Goal: Task Accomplishment & Management: Use online tool/utility

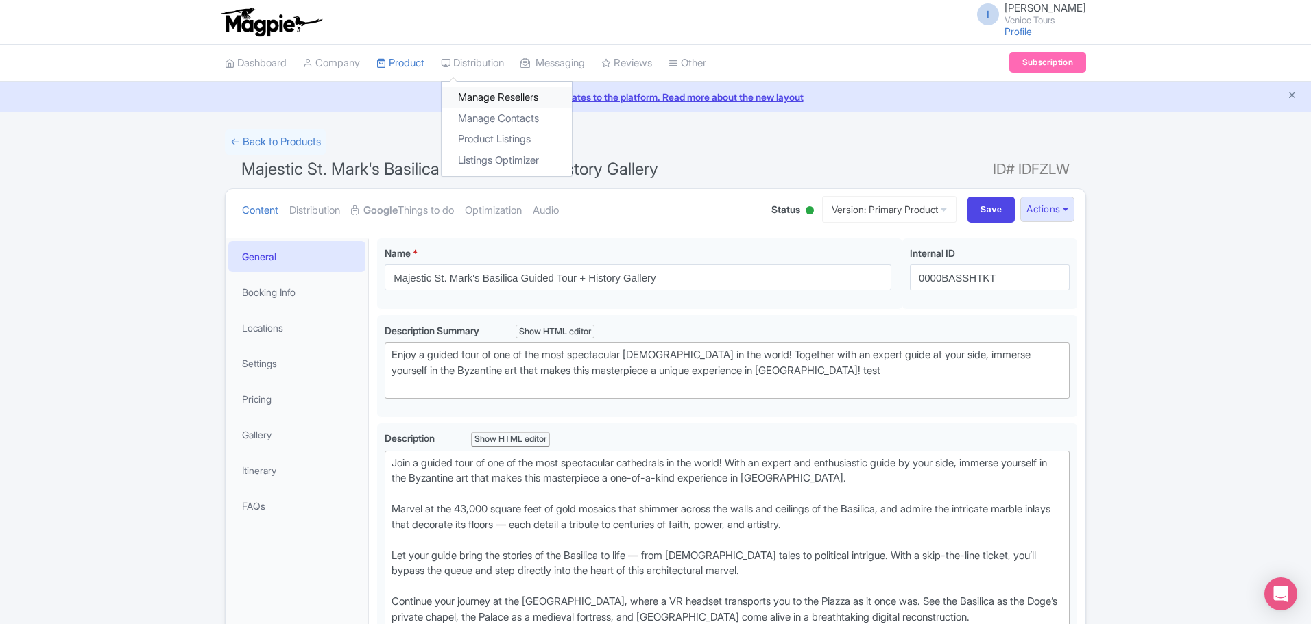
click at [487, 96] on link "Manage Resellers" at bounding box center [506, 97] width 130 height 21
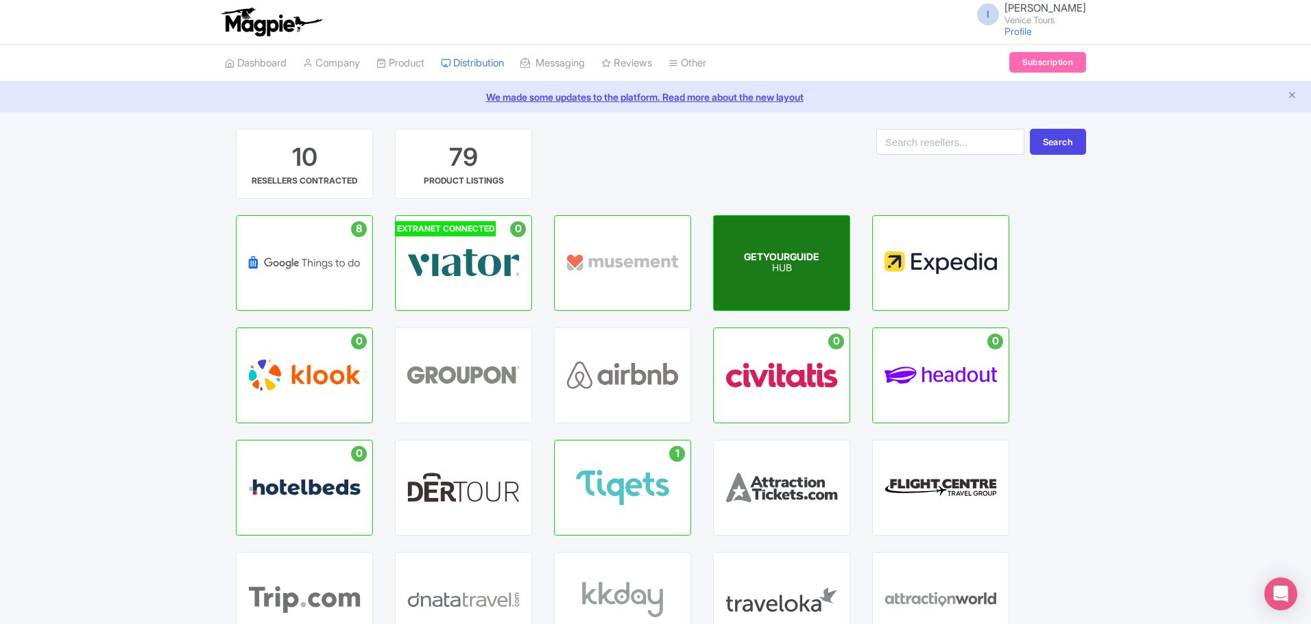
click at [776, 253] on span "GETYOURGUIDE" at bounding box center [781, 257] width 75 height 12
click at [771, 263] on p "HUB" at bounding box center [781, 269] width 75 height 12
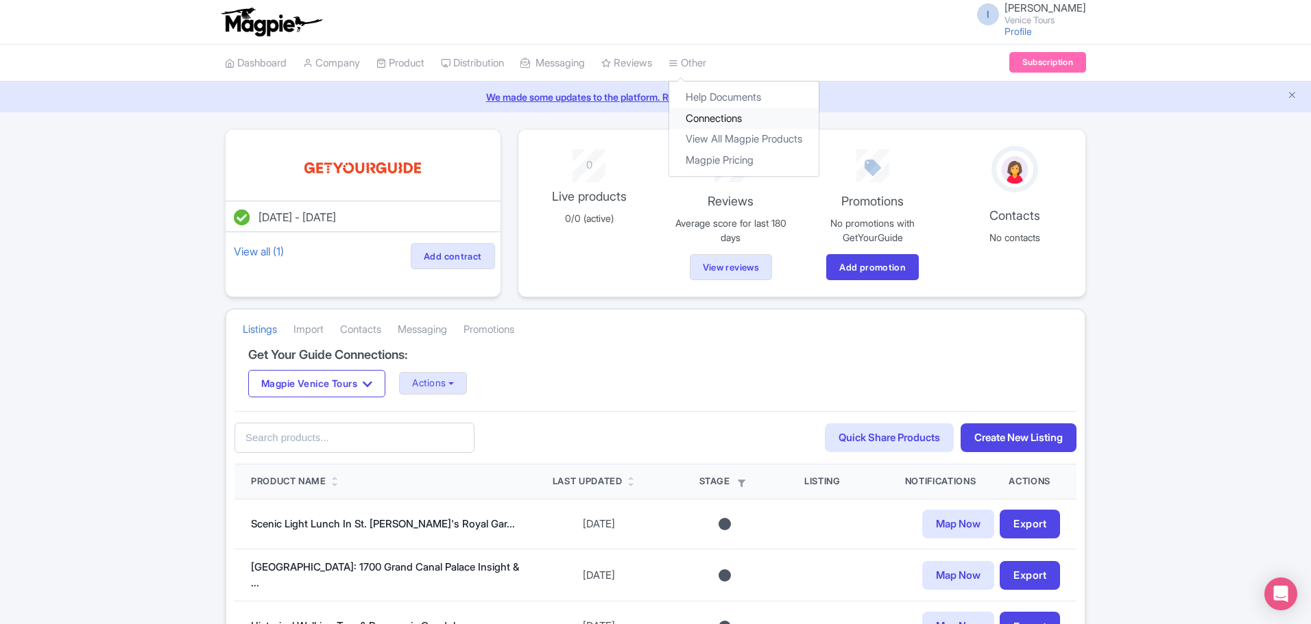
click at [727, 114] on link "Connections" at bounding box center [743, 118] width 149 height 21
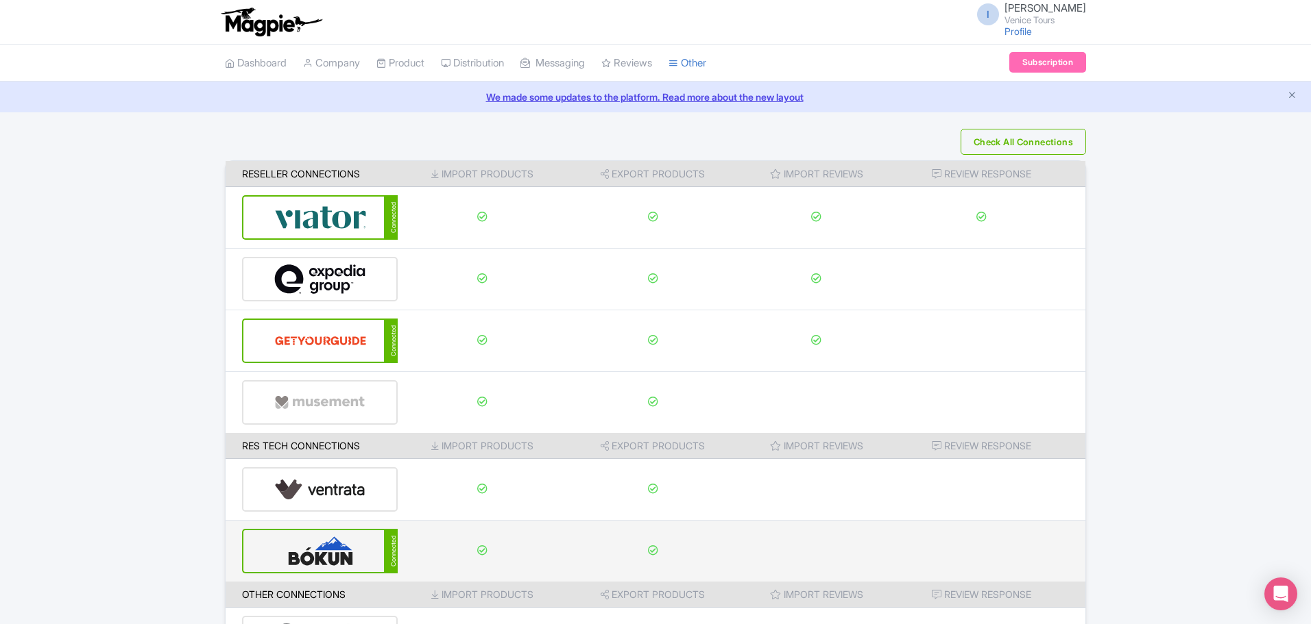
click at [372, 551] on div "Connected" at bounding box center [320, 551] width 156 height 45
click at [391, 552] on div "Connected" at bounding box center [391, 551] width 14 height 45
click at [317, 550] on img at bounding box center [320, 552] width 93 height 42
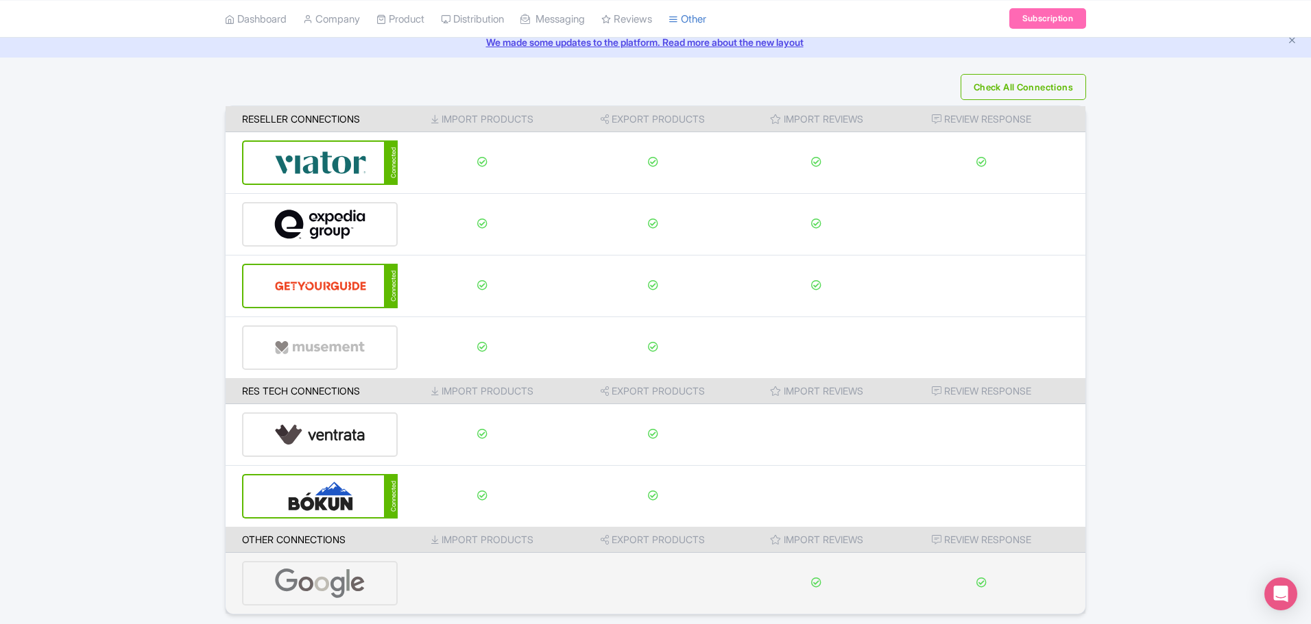
scroll to position [104, 0]
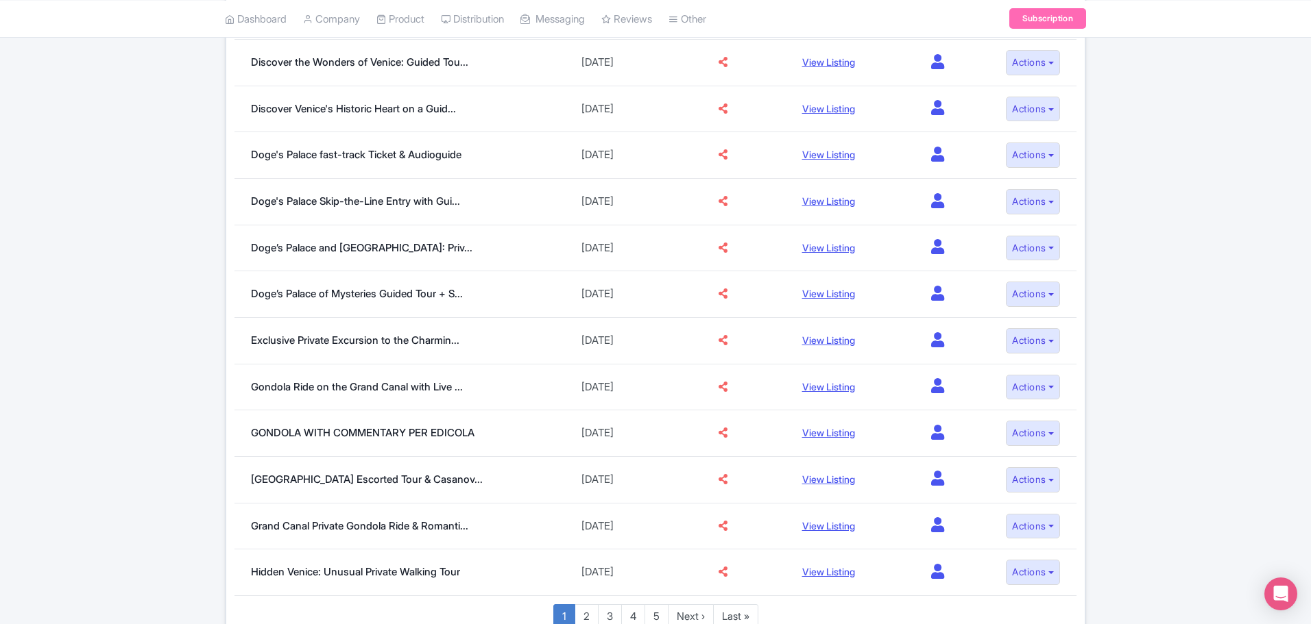
scroll to position [738, 0]
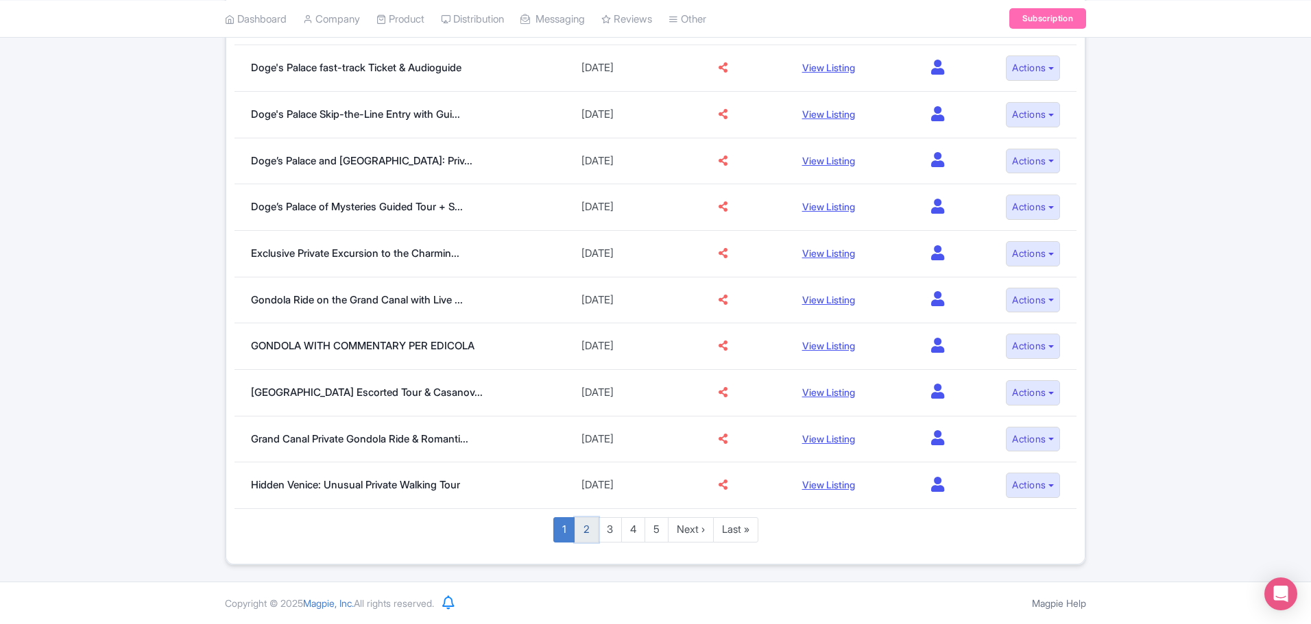
click at [583, 532] on link "2" at bounding box center [586, 530] width 24 height 25
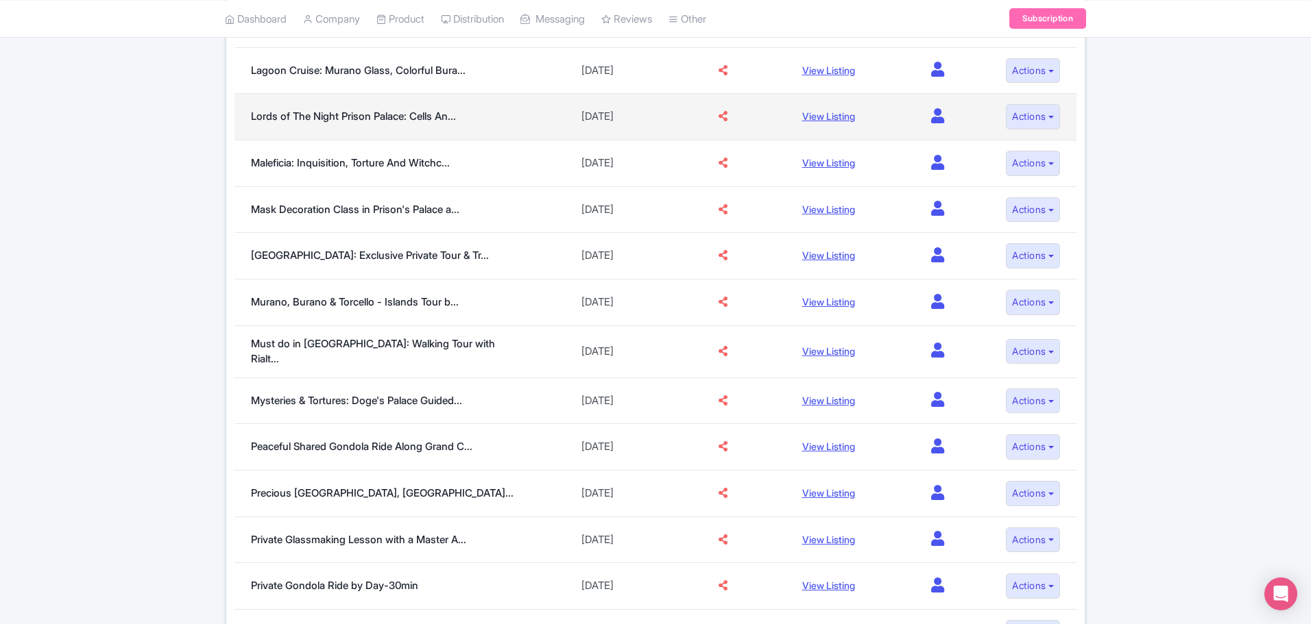
scroll to position [685, 0]
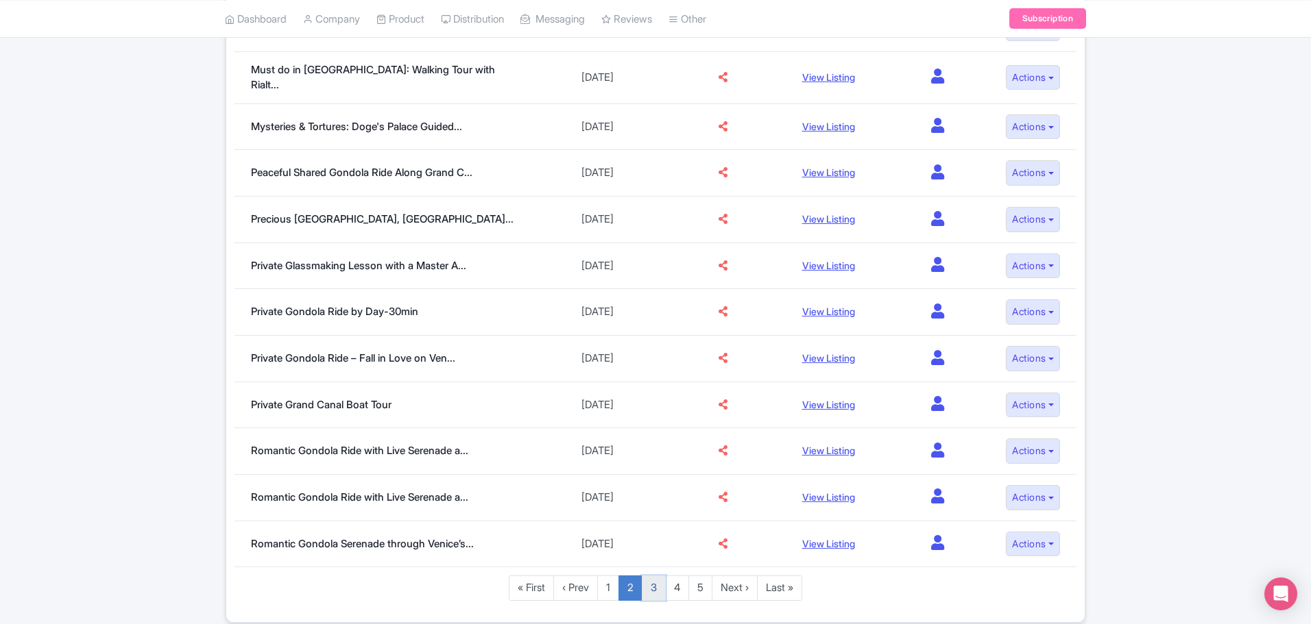
click at [653, 585] on link "3" at bounding box center [654, 588] width 24 height 25
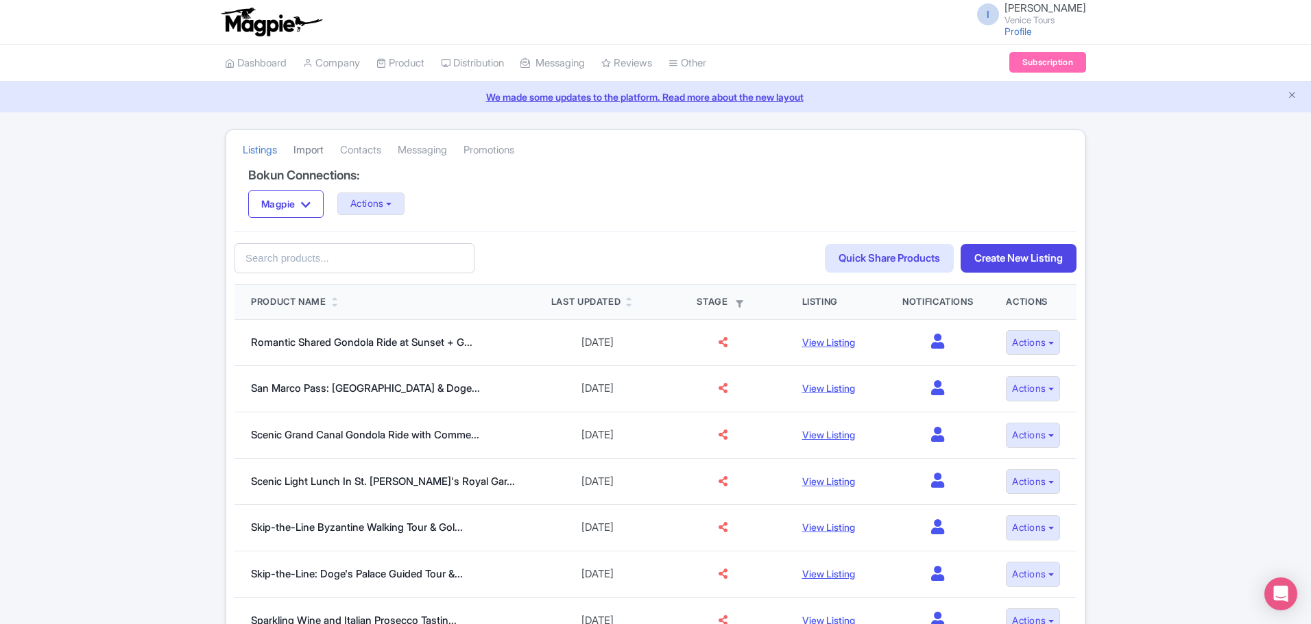
click at [302, 149] on link "Import" at bounding box center [308, 151] width 30 height 38
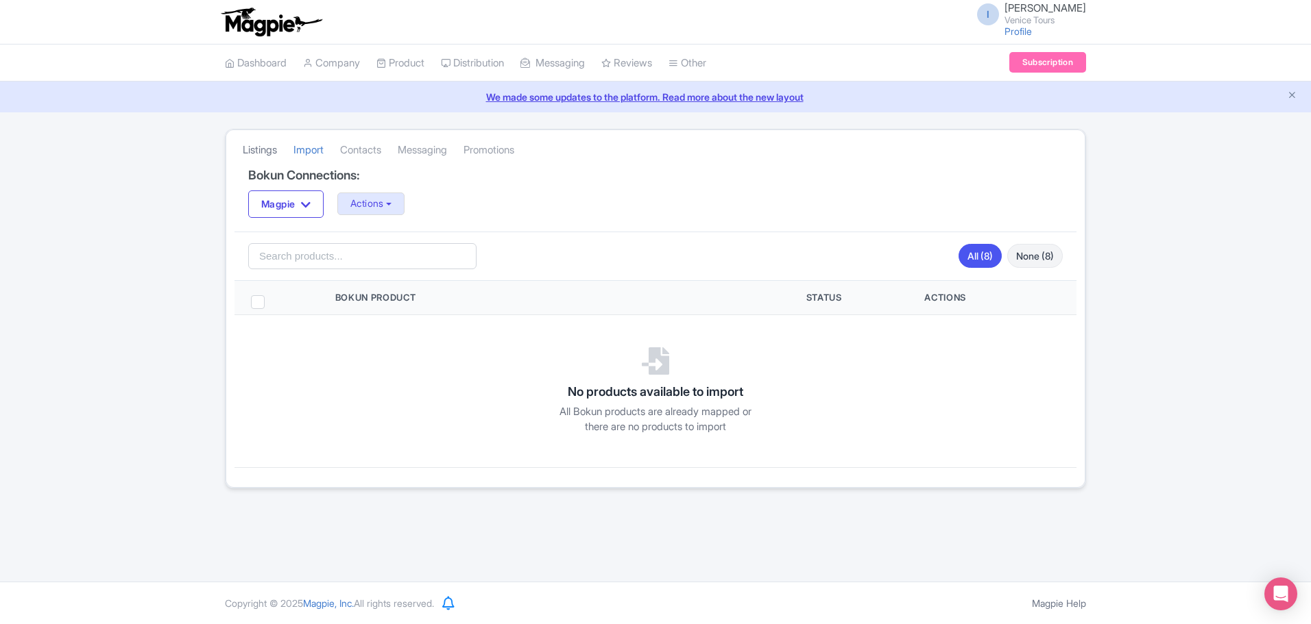
click at [262, 147] on link "Listings" at bounding box center [260, 151] width 34 height 38
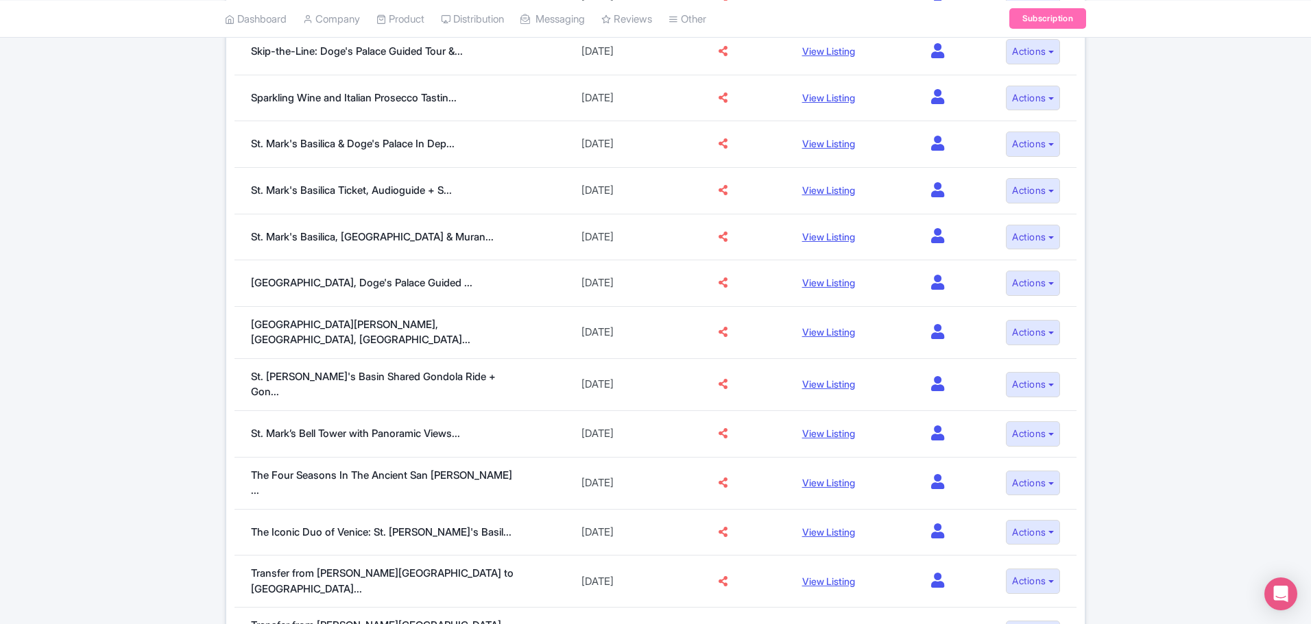
scroll to position [738, 0]
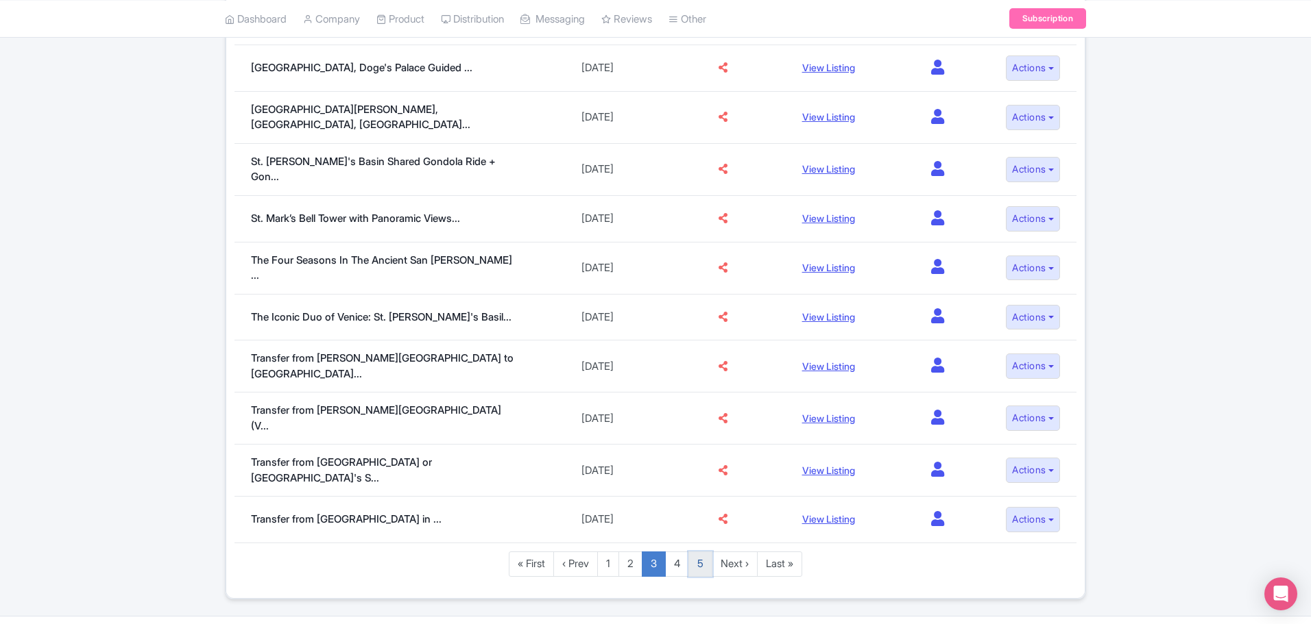
click at [697, 552] on link "5" at bounding box center [700, 564] width 24 height 25
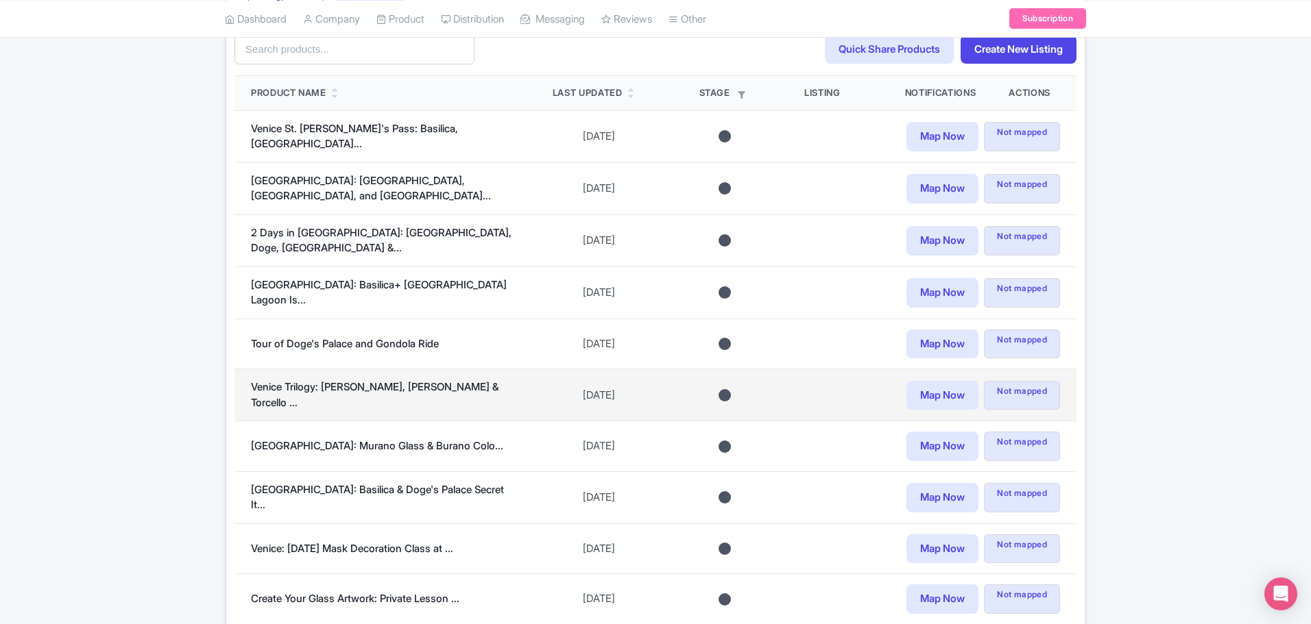
scroll to position [415, 0]
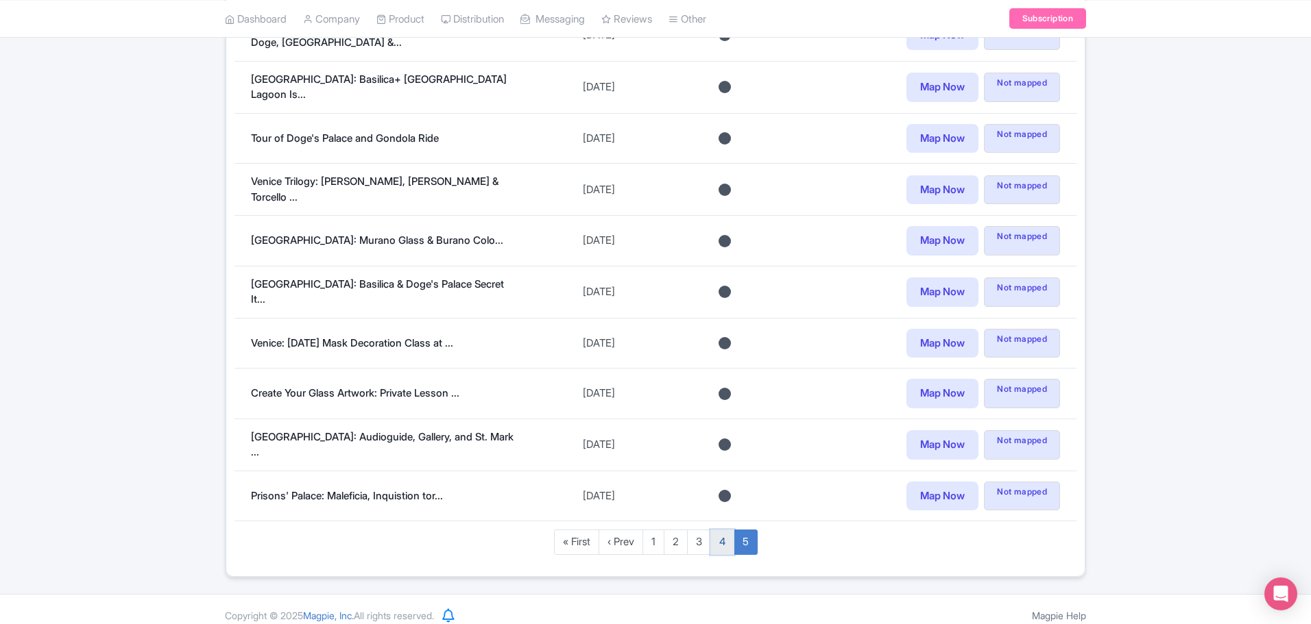
click at [721, 534] on link "4" at bounding box center [722, 542] width 24 height 25
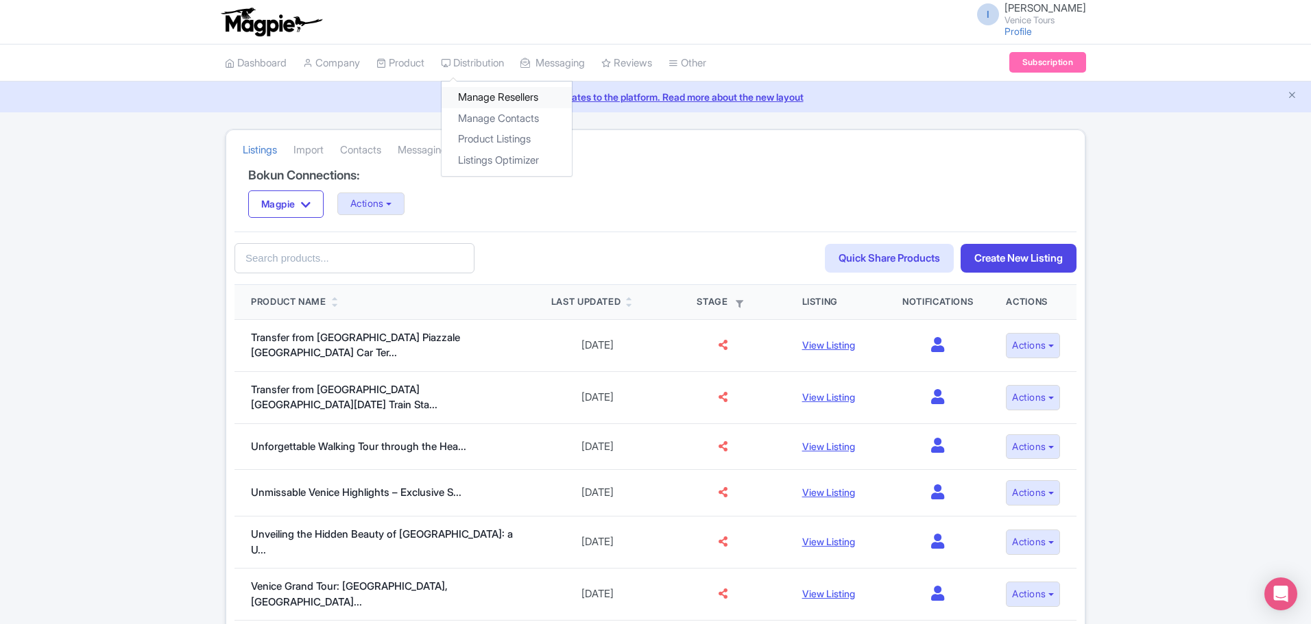
click at [487, 95] on link "Manage Resellers" at bounding box center [506, 97] width 130 height 21
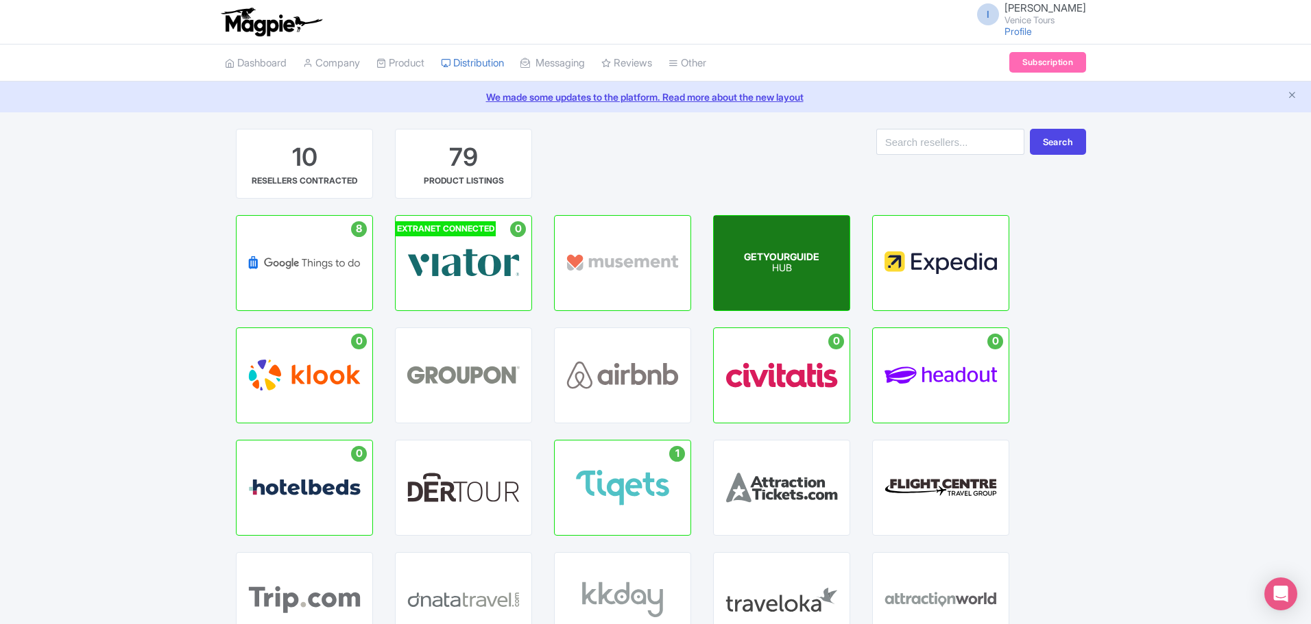
click at [768, 268] on p "HUB" at bounding box center [781, 269] width 75 height 12
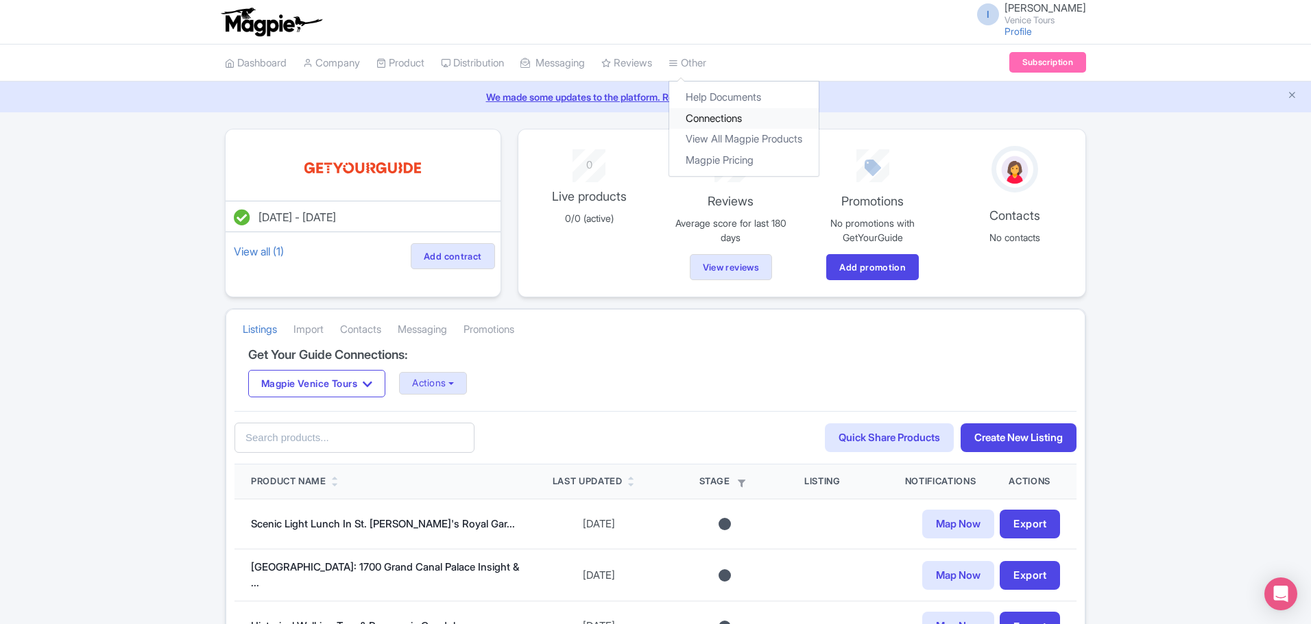
click at [731, 117] on link "Connections" at bounding box center [743, 118] width 149 height 21
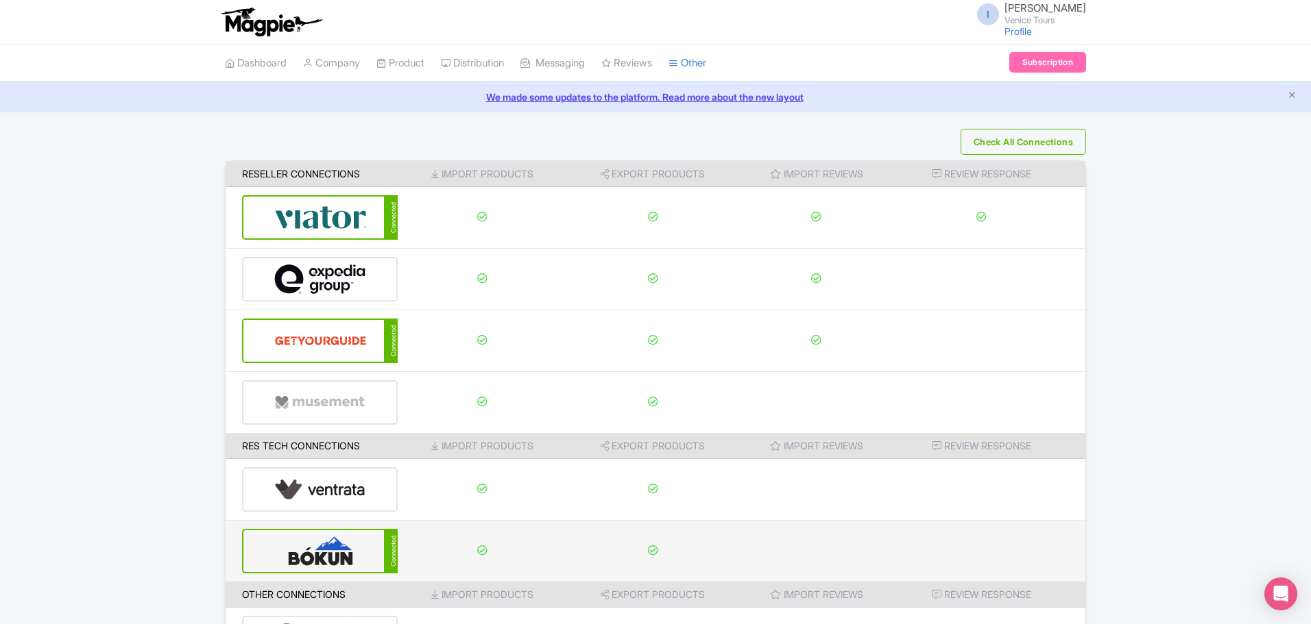
click at [352, 556] on img at bounding box center [320, 552] width 93 height 42
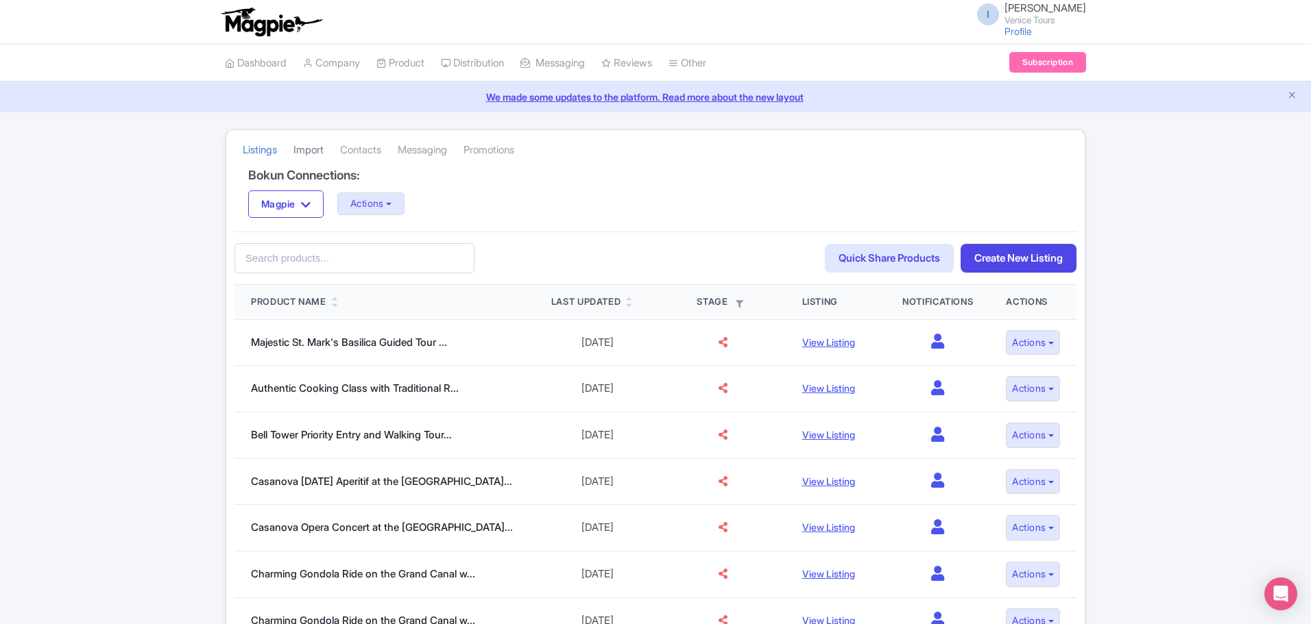
click at [318, 153] on link "Import" at bounding box center [308, 151] width 30 height 38
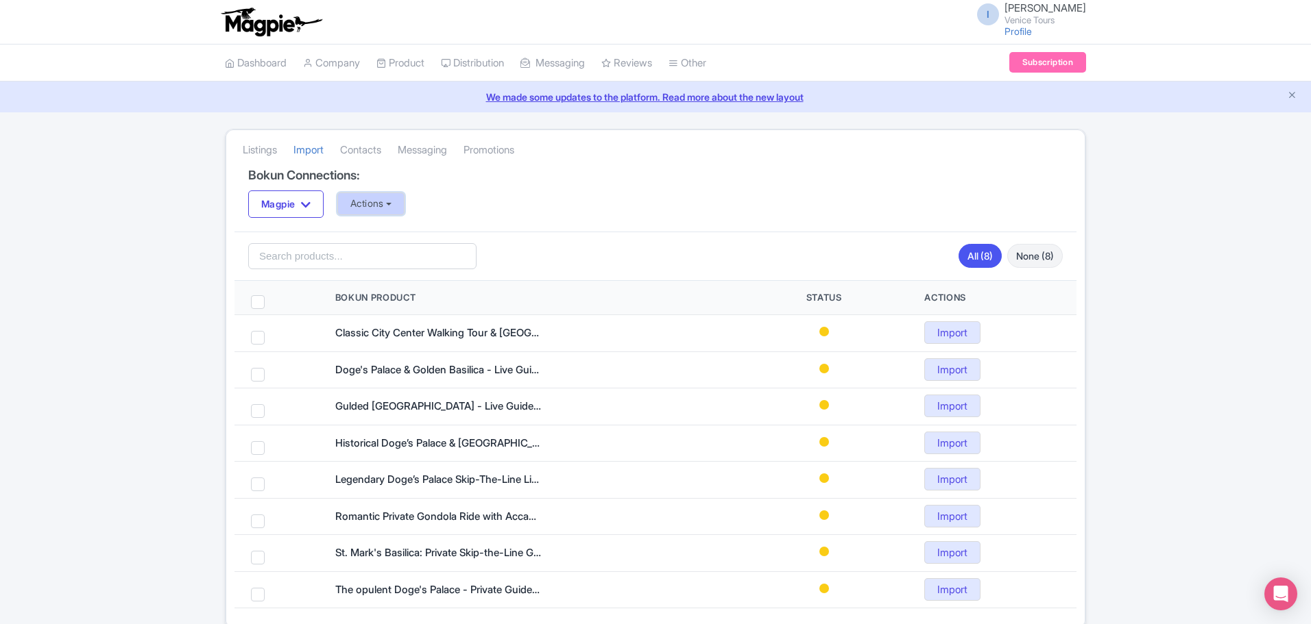
click at [391, 204] on button "Actions" at bounding box center [371, 204] width 68 height 23
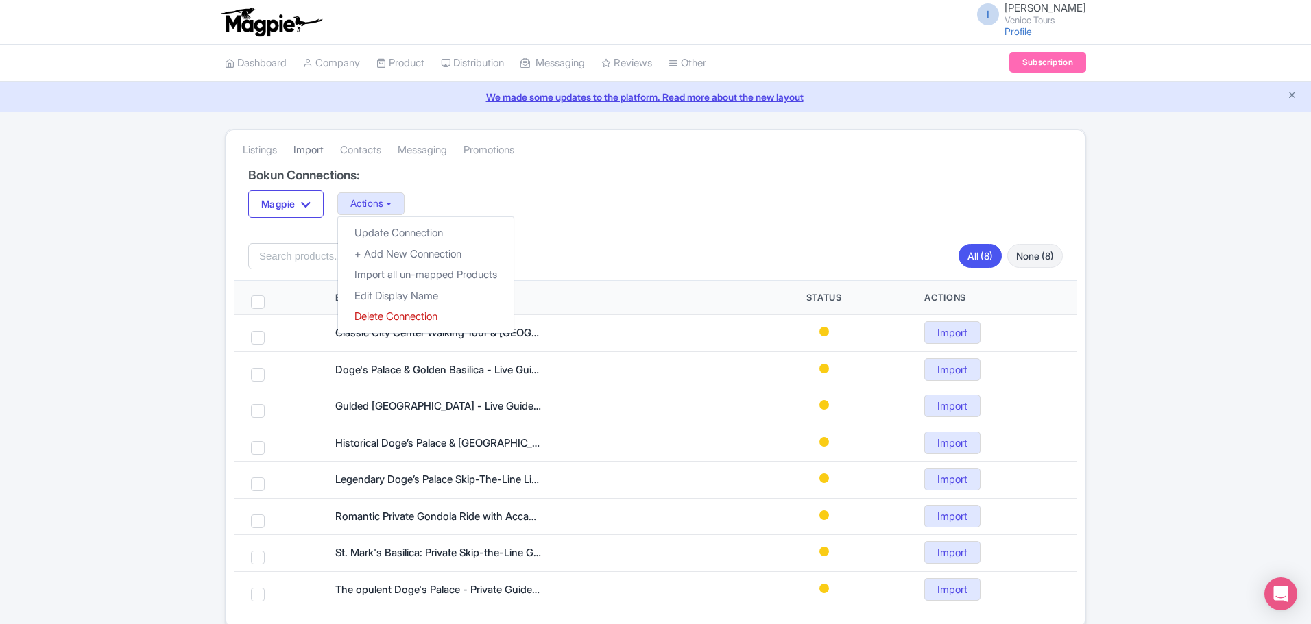
click at [311, 148] on link "Import" at bounding box center [308, 151] width 30 height 38
click at [263, 150] on link "Listings" at bounding box center [260, 151] width 34 height 38
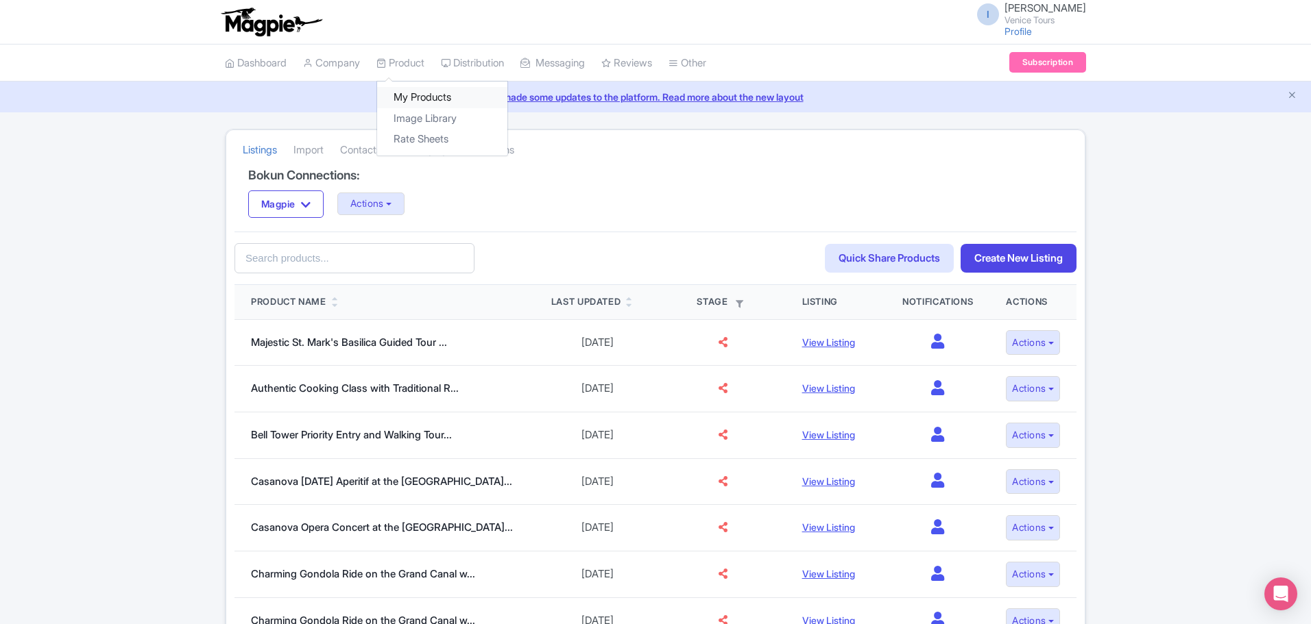
click at [431, 92] on link "My Products" at bounding box center [442, 97] width 130 height 21
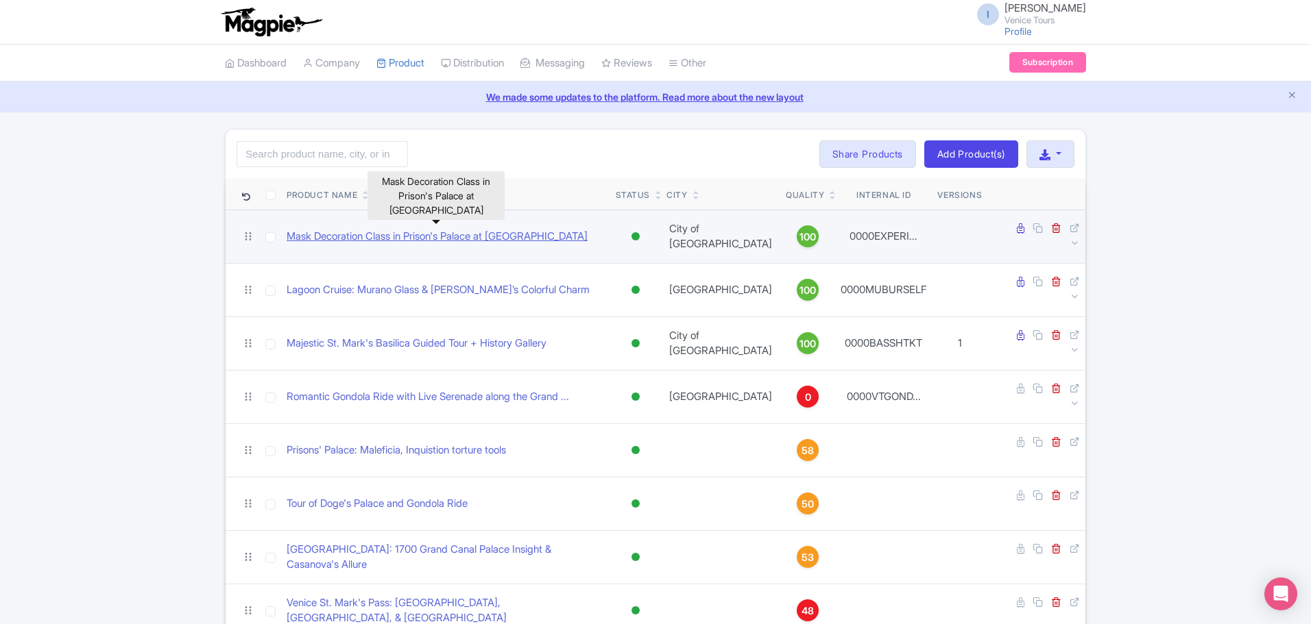
click at [487, 233] on link "Mask Decoration Class in Prison's Palace at St Mark's Square" at bounding box center [437, 237] width 301 height 16
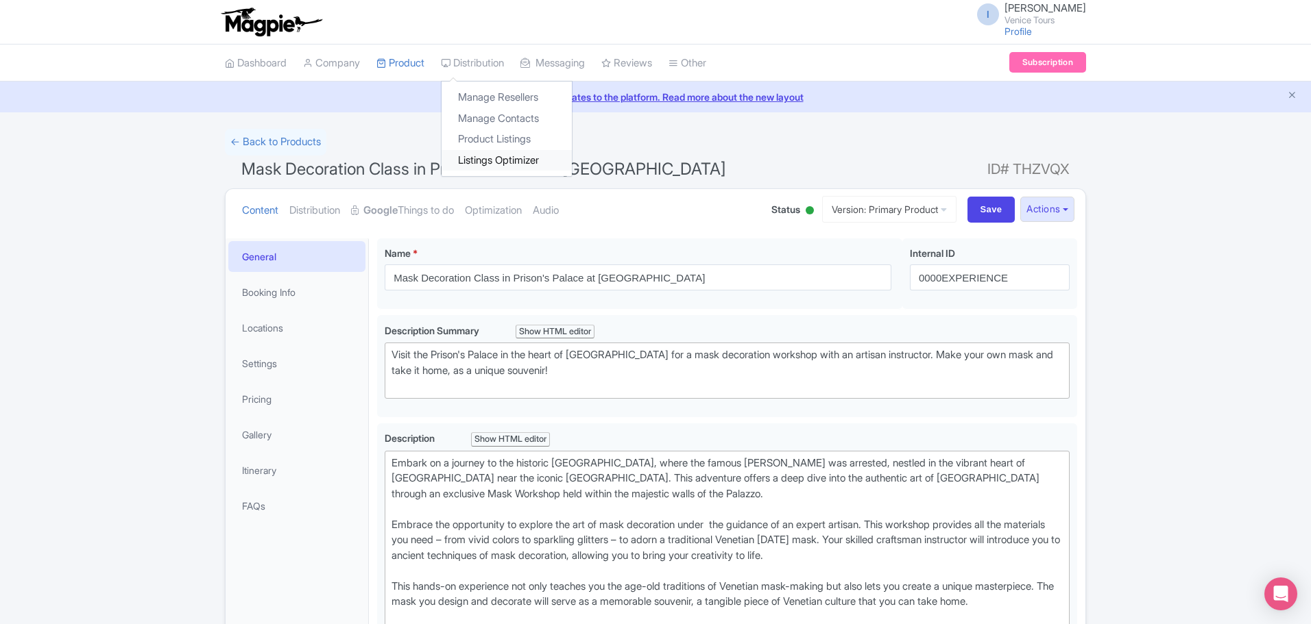
click at [496, 161] on link "Listings Optimizer" at bounding box center [506, 160] width 130 height 21
click at [500, 162] on link "Listings Optimizer" at bounding box center [506, 160] width 130 height 21
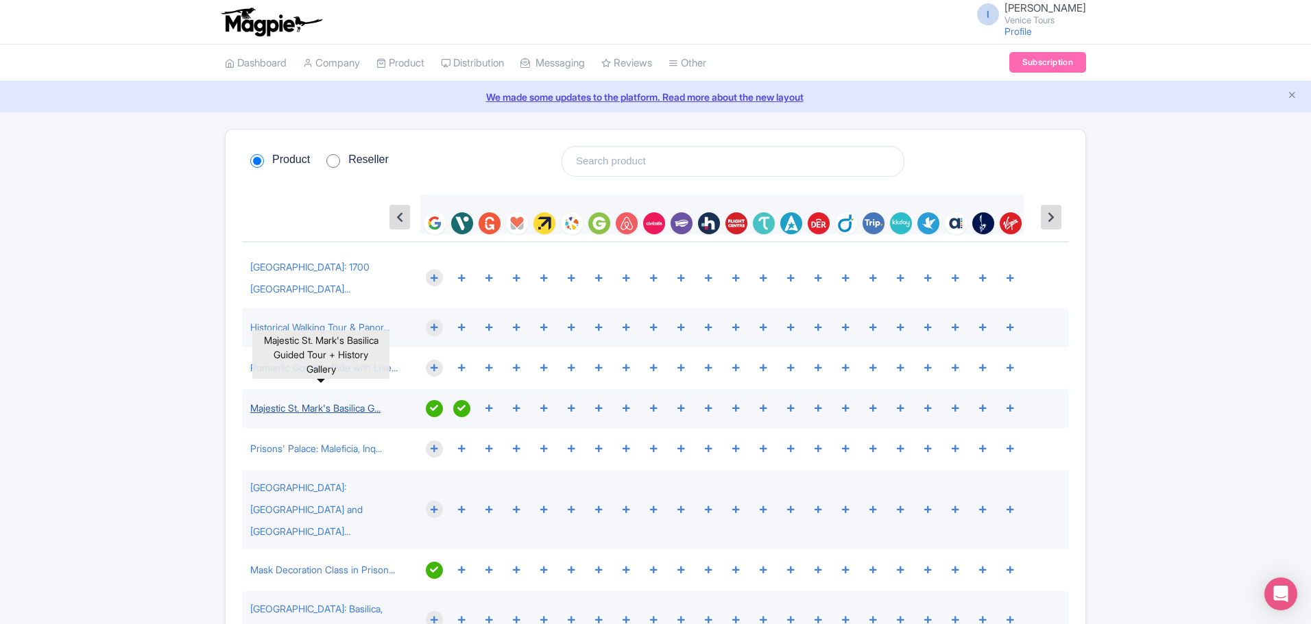
click at [347, 402] on link "Majestic St. Mark's Basilica G..." at bounding box center [315, 408] width 130 height 12
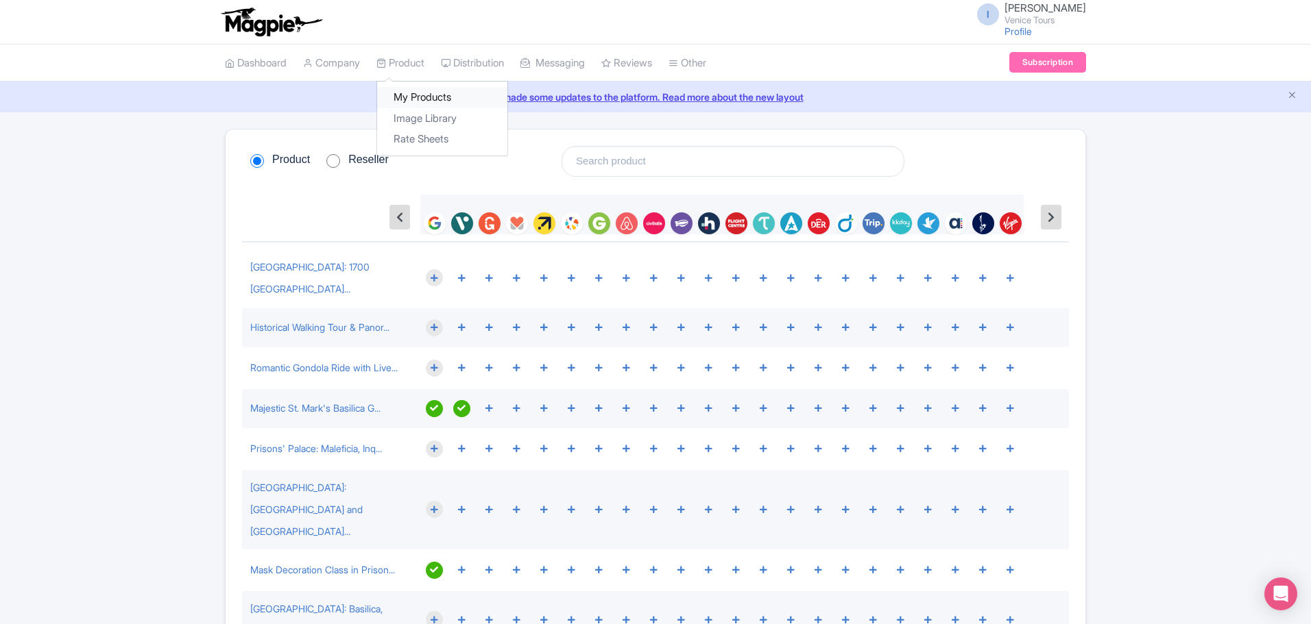
click at [408, 95] on link "My Products" at bounding box center [442, 97] width 130 height 21
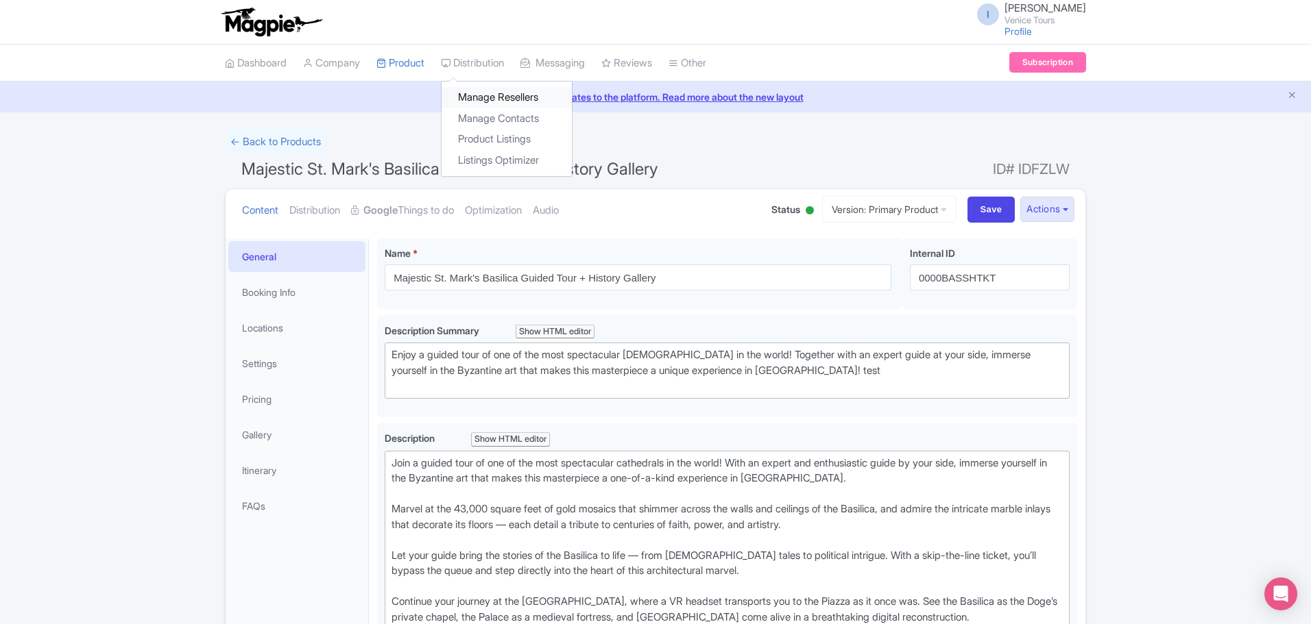
click at [492, 97] on link "Manage Resellers" at bounding box center [506, 97] width 130 height 21
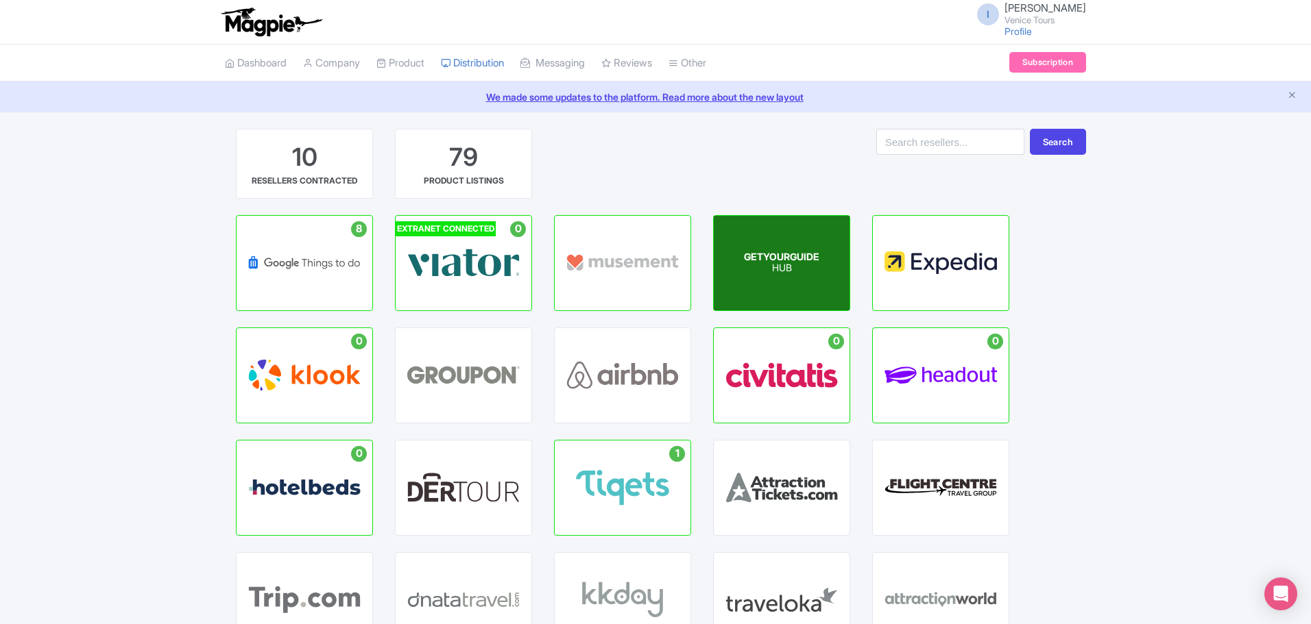
click at [772, 273] on p "HUB" at bounding box center [781, 269] width 75 height 12
click at [780, 263] on p "HUB" at bounding box center [781, 269] width 75 height 12
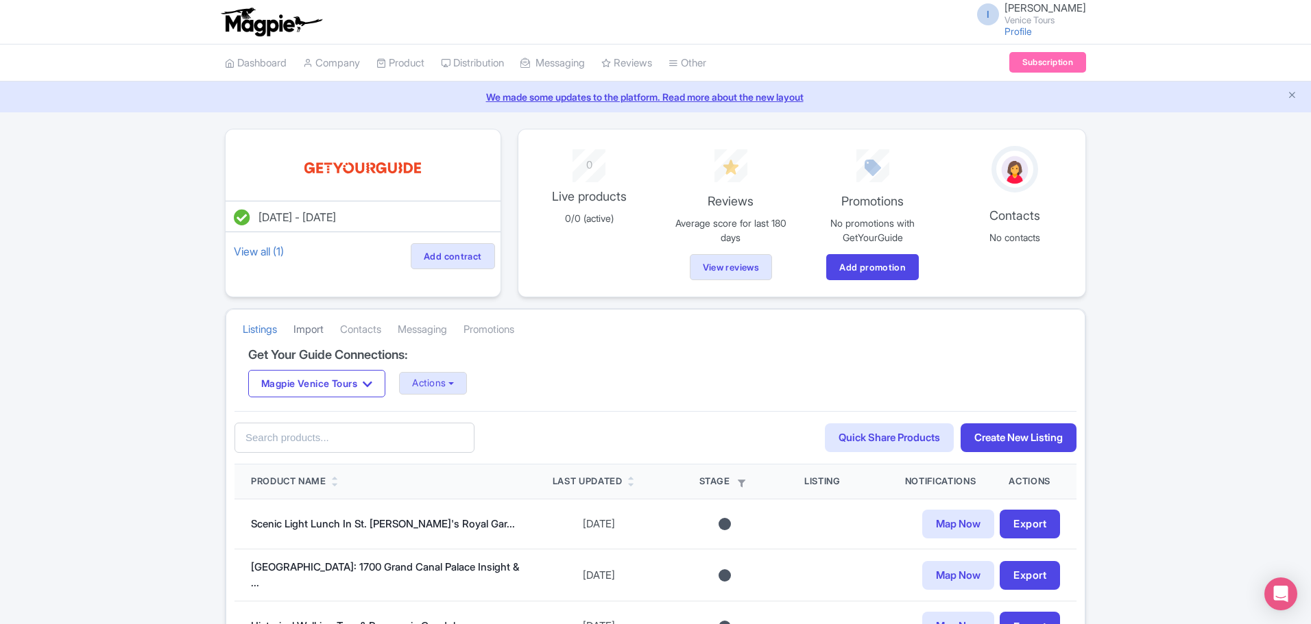
click at [311, 325] on link "Import" at bounding box center [308, 330] width 30 height 38
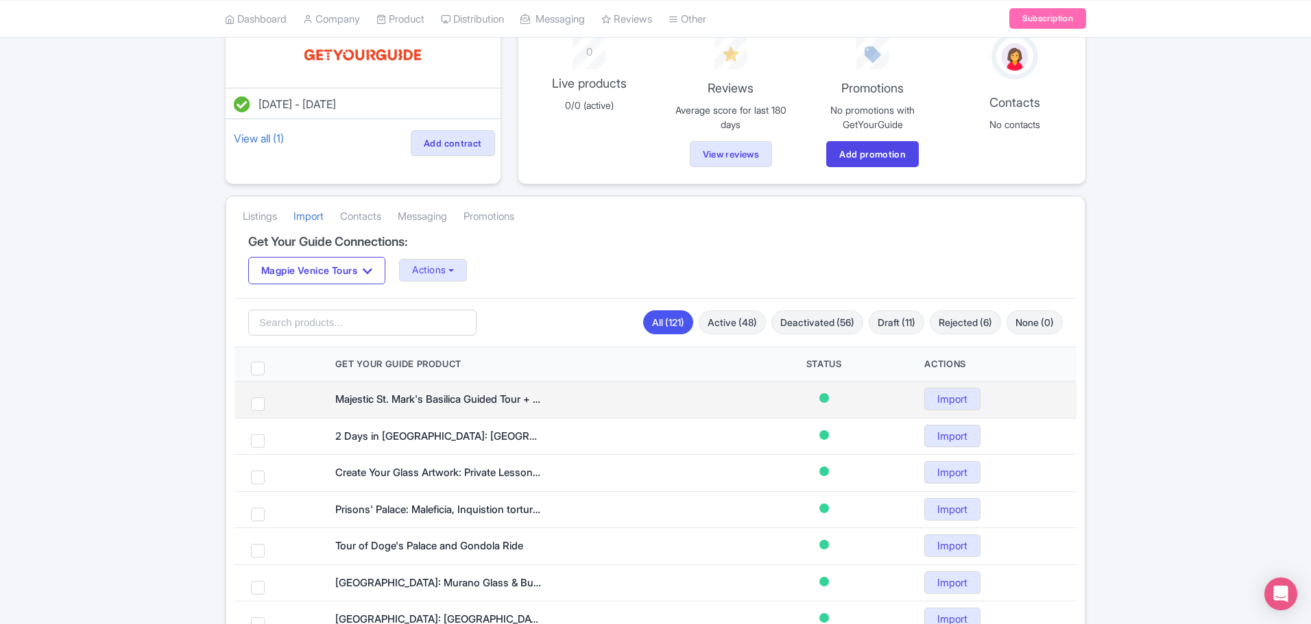
scroll to position [137, 0]
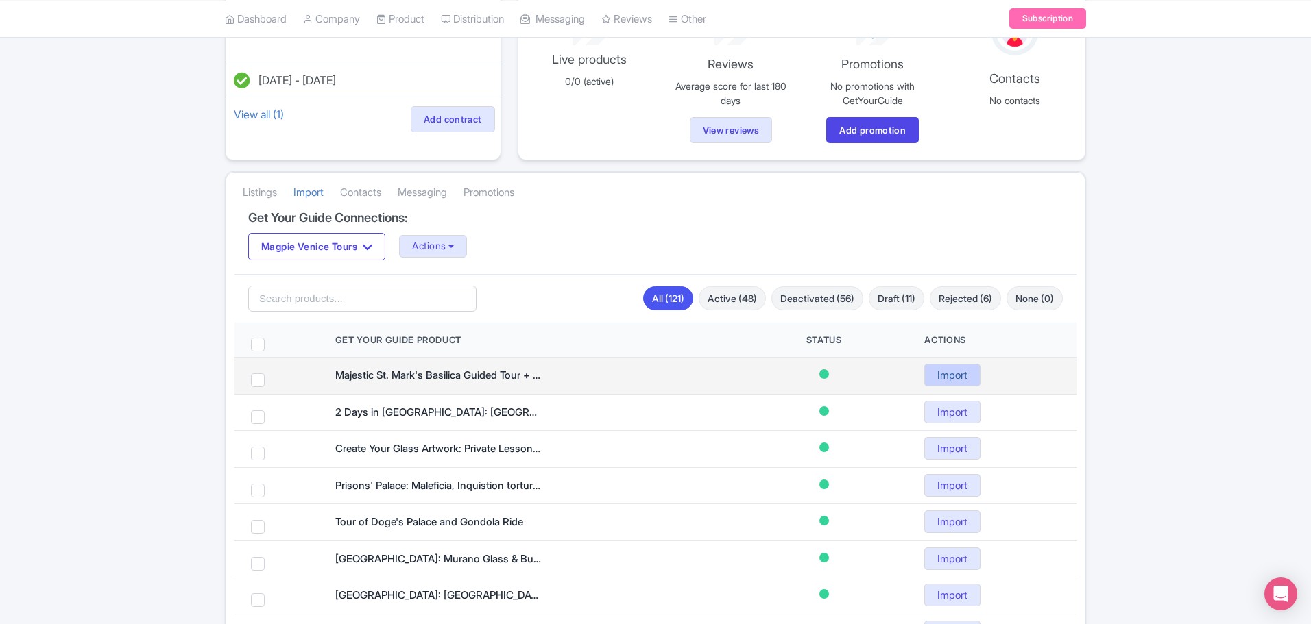
click at [952, 377] on link "Import" at bounding box center [952, 375] width 56 height 23
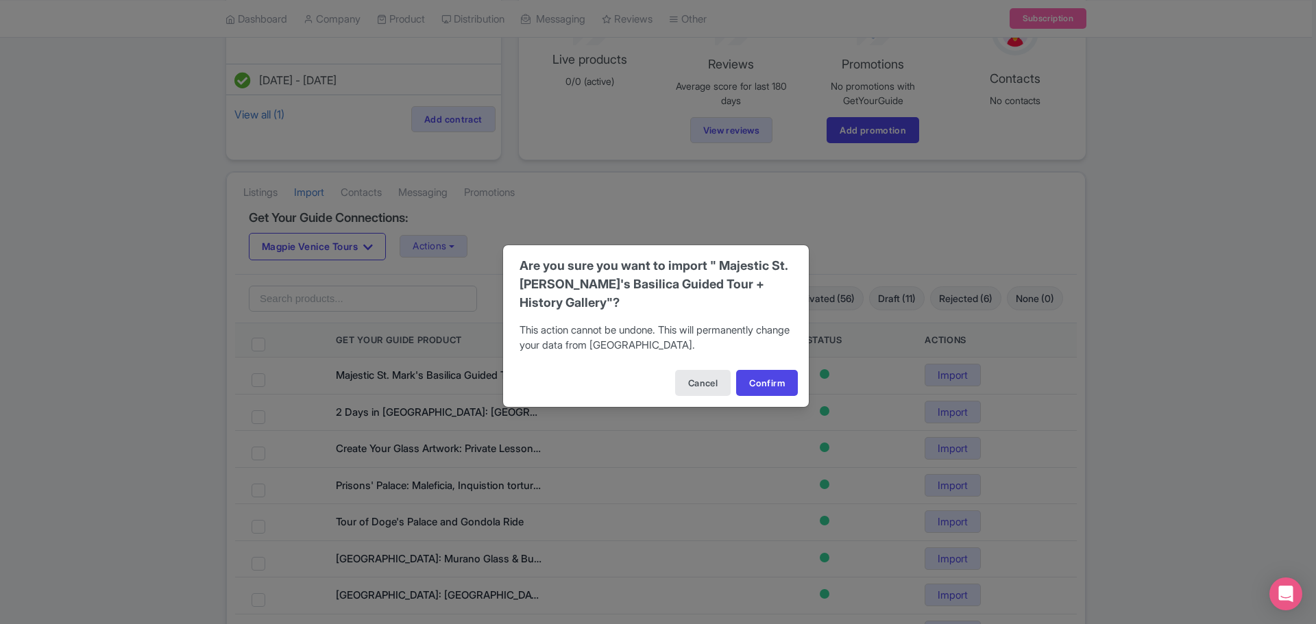
click at [894, 235] on div "Are you sure you want to import " Majestic St. Mark's Basilica Guided Tour + Hi…" at bounding box center [658, 312] width 1316 height 624
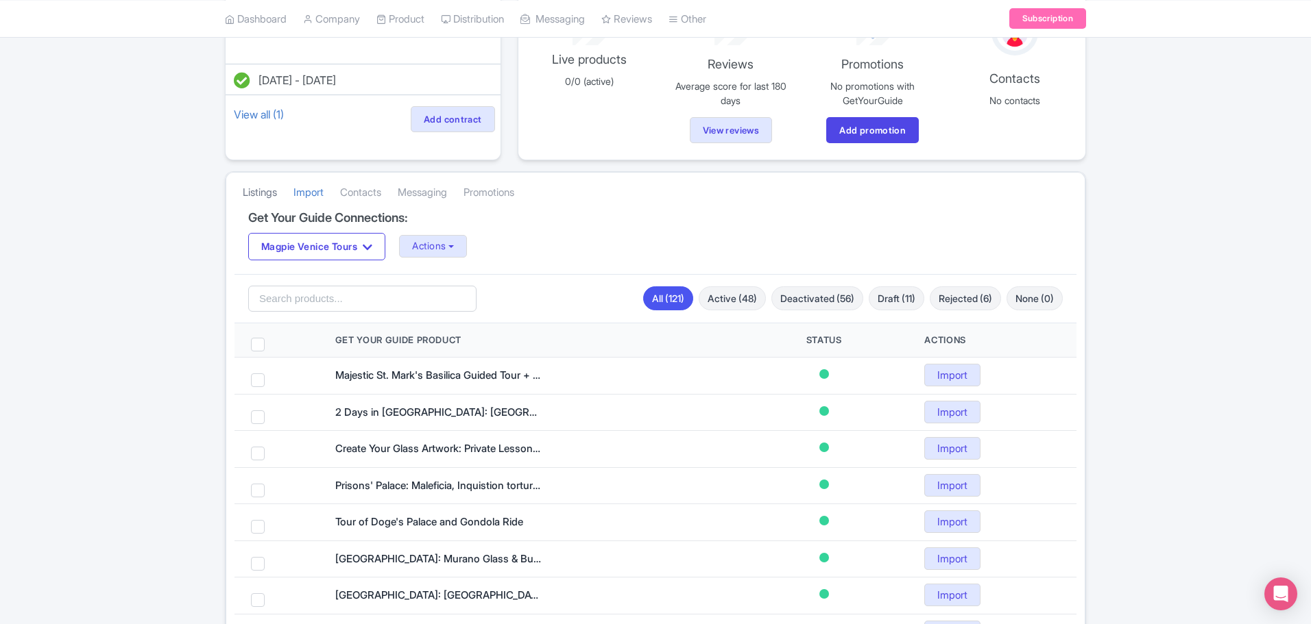
click at [267, 193] on link "Listings" at bounding box center [260, 193] width 34 height 38
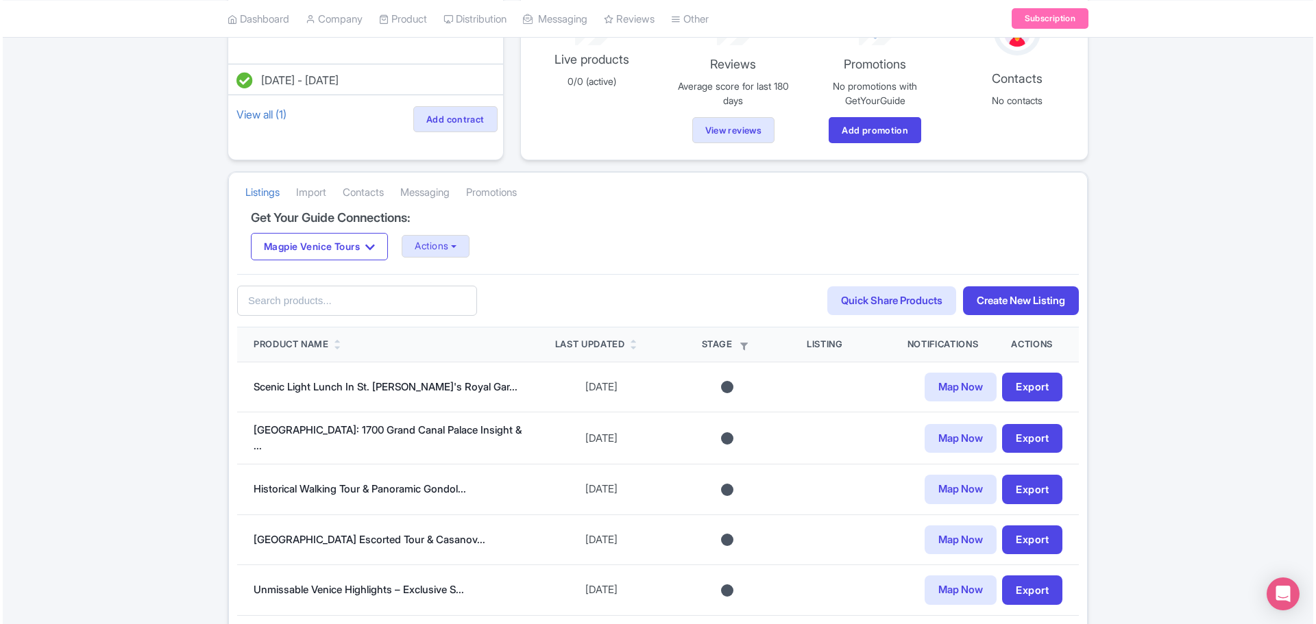
scroll to position [411, 0]
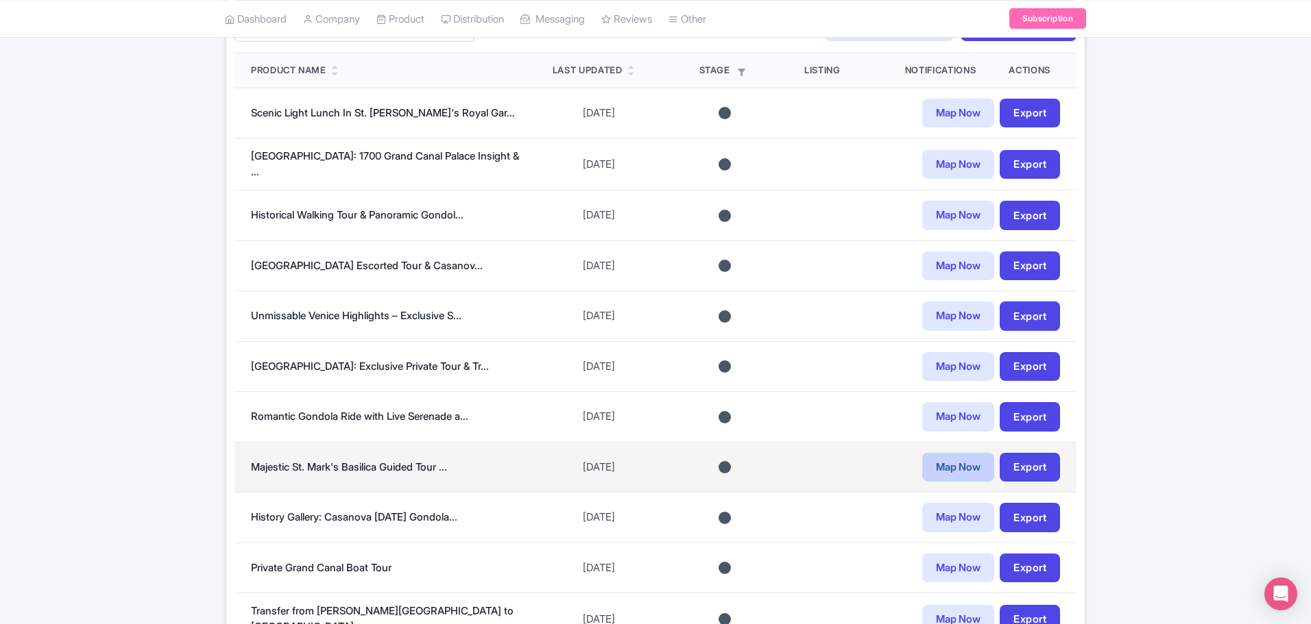
click at [947, 465] on link "Map Now" at bounding box center [958, 467] width 72 height 29
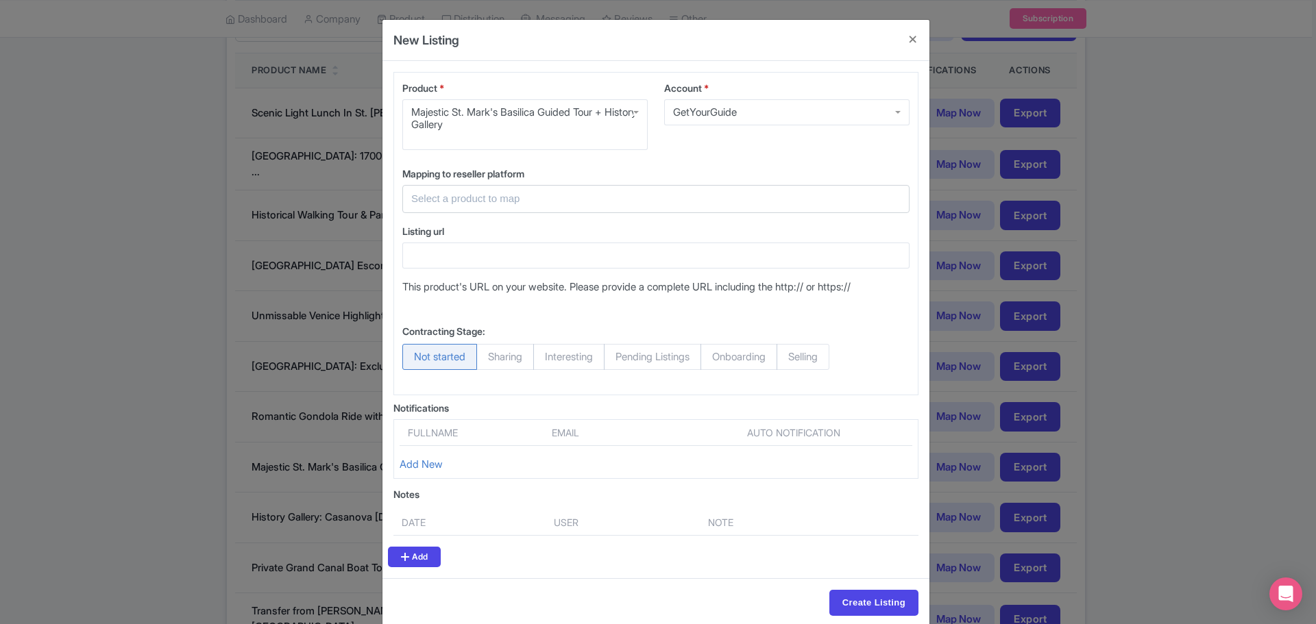
click at [480, 197] on input "text" at bounding box center [647, 199] width 473 height 16
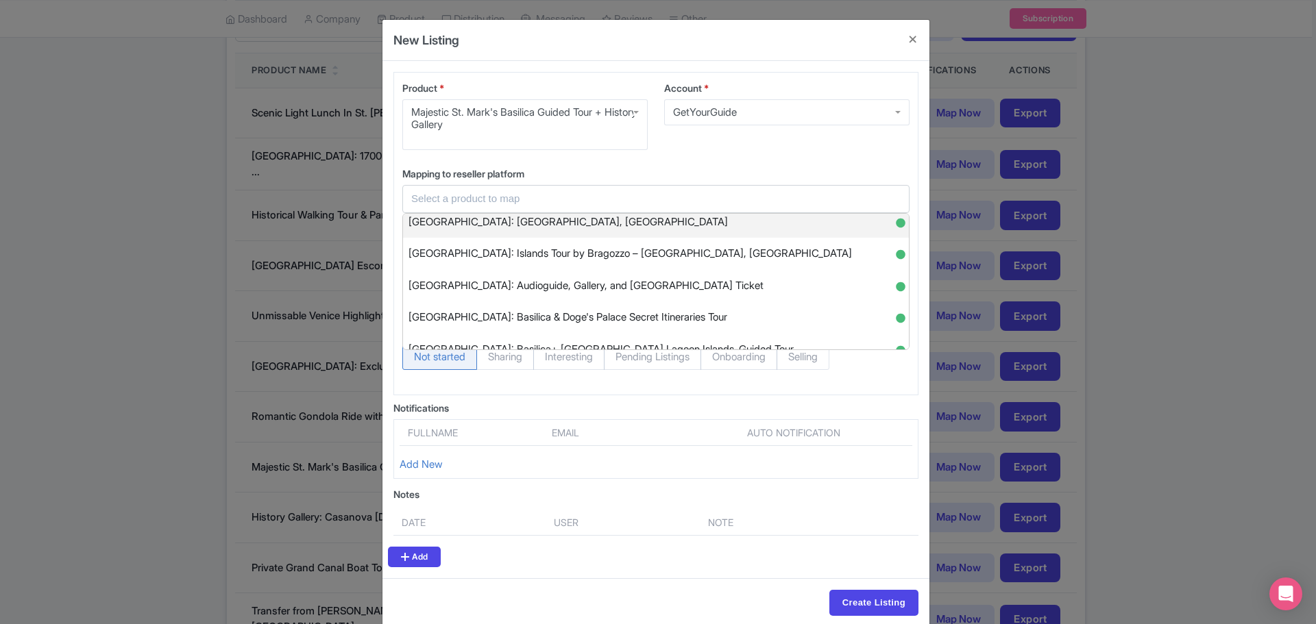
scroll to position [137, 0]
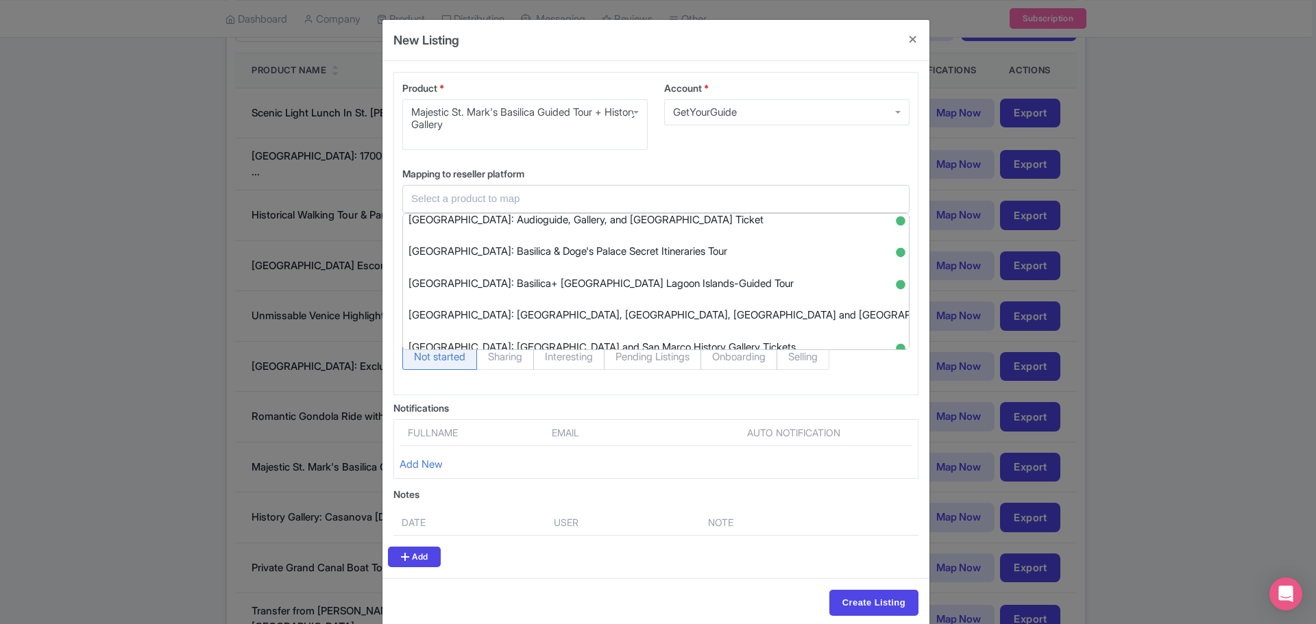
click at [487, 194] on input "text" at bounding box center [647, 199] width 473 height 16
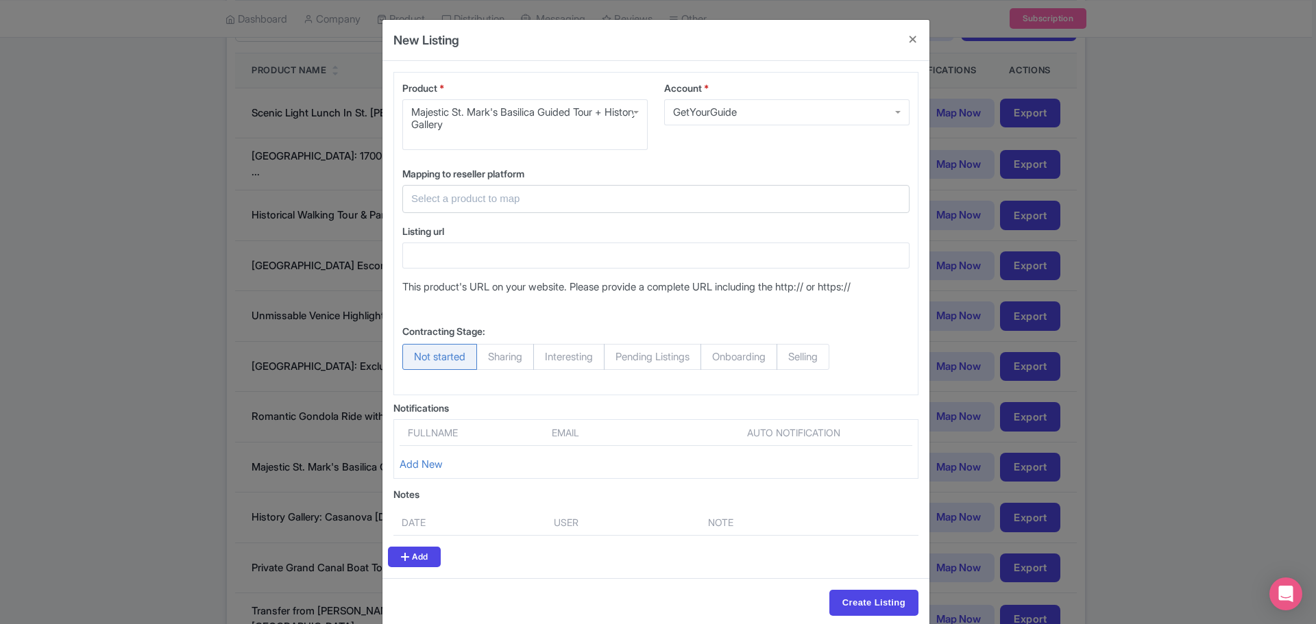
click at [485, 204] on input "text" at bounding box center [647, 199] width 473 height 16
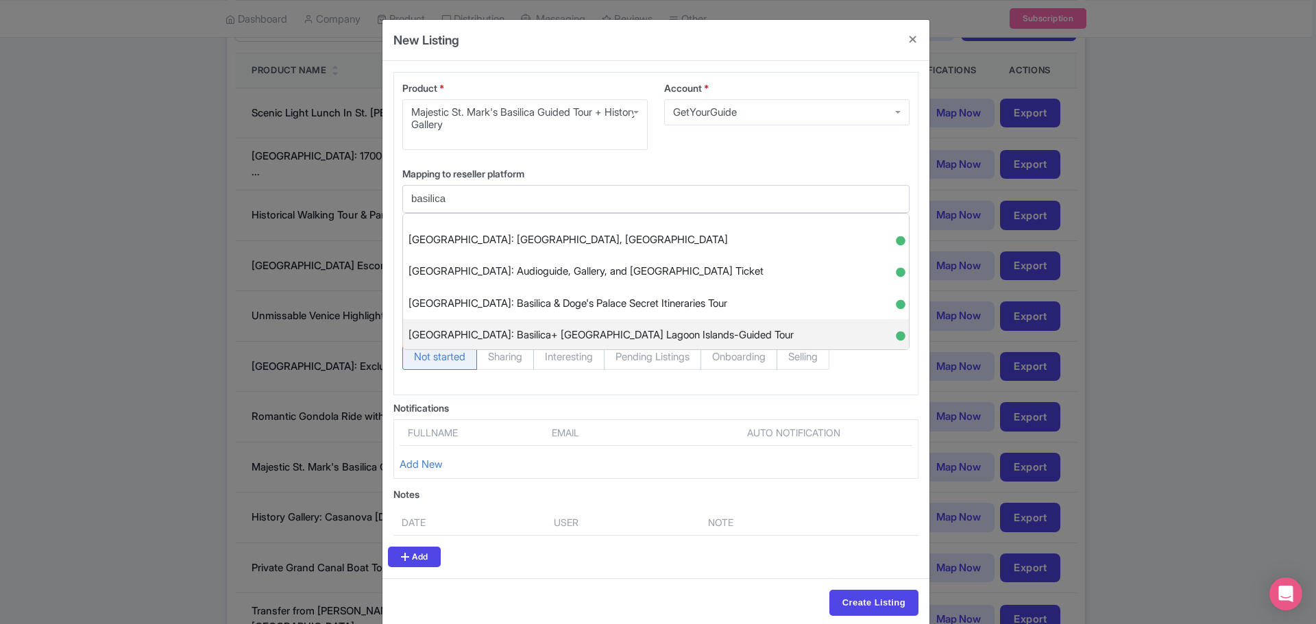
scroll to position [69, 0]
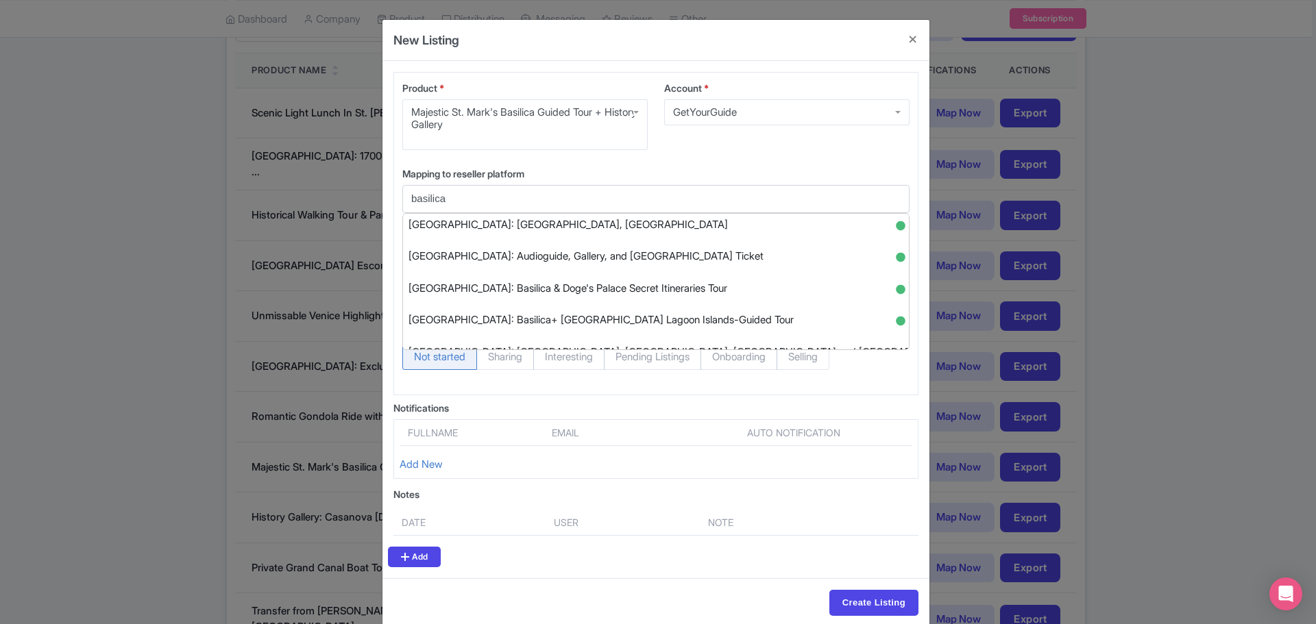
drag, startPoint x: 475, startPoint y: 203, endPoint x: 378, endPoint y: 196, distance: 97.6
click at [378, 196] on div "New Listing Product * Majestic St. Mark's Basilica Guided Tour + History Galler…" at bounding box center [658, 312] width 1316 height 624
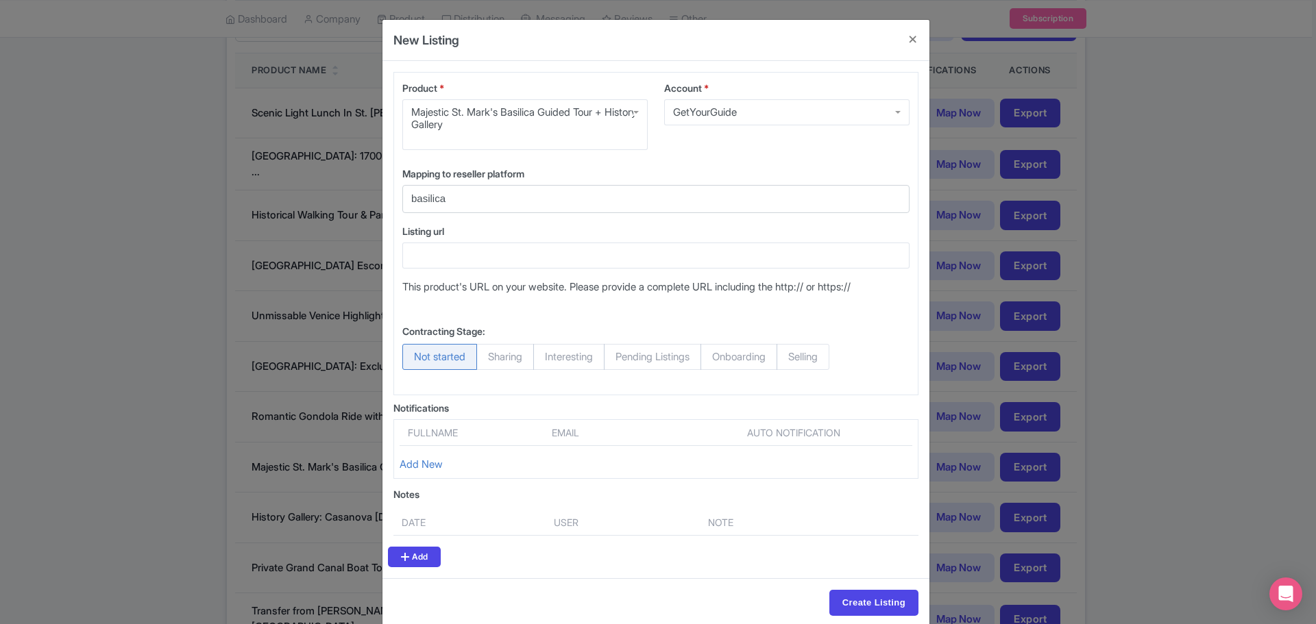
paste input "[URL][DOMAIN_NAME]"
type input "[URL][DOMAIN_NAME]"
drag, startPoint x: 892, startPoint y: 198, endPoint x: 292, endPoint y: 194, distance: 599.8
click at [292, 194] on div "New Listing Product * Majestic St. Mark's Basilica Guided Tour + History Galler…" at bounding box center [658, 312] width 1316 height 624
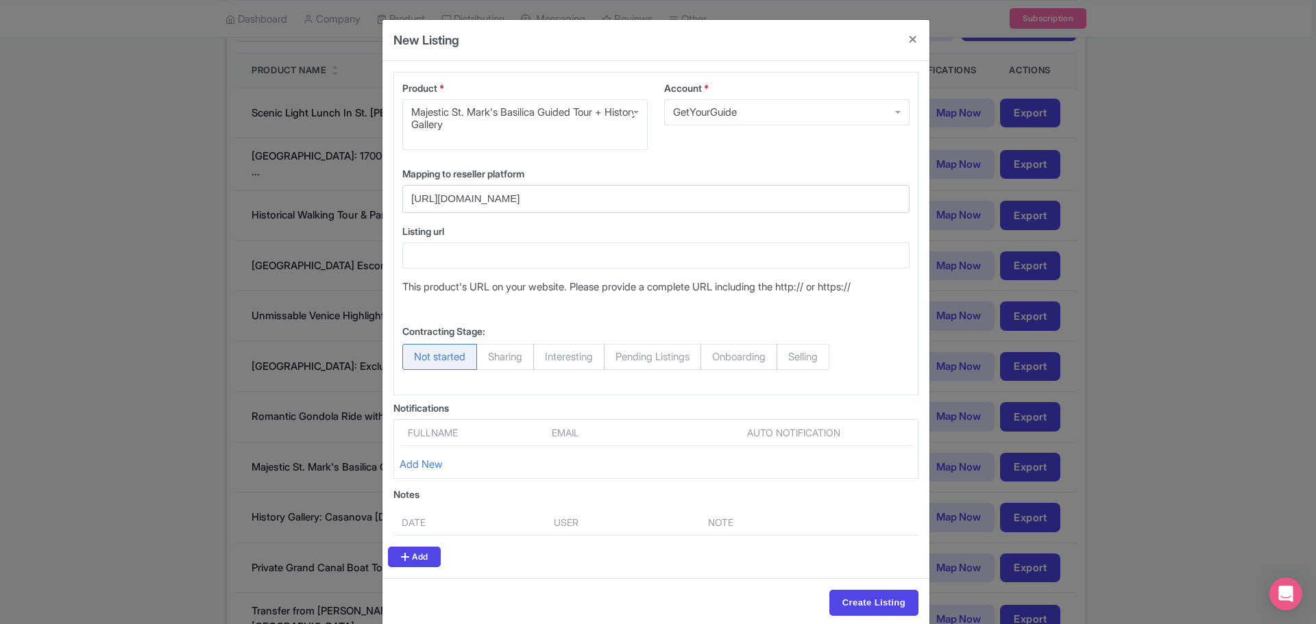
click at [837, 224] on label "Listing url" at bounding box center [655, 231] width 507 height 14
click at [837, 243] on input "Listing url" at bounding box center [655, 256] width 507 height 26
drag, startPoint x: 882, startPoint y: 195, endPoint x: 598, endPoint y: 199, distance: 284.5
click at [598, 199] on div "[URL][DOMAIN_NAME]" at bounding box center [655, 199] width 507 height 28
click at [595, 199] on input "[URL][DOMAIN_NAME]" at bounding box center [647, 199] width 473 height 16
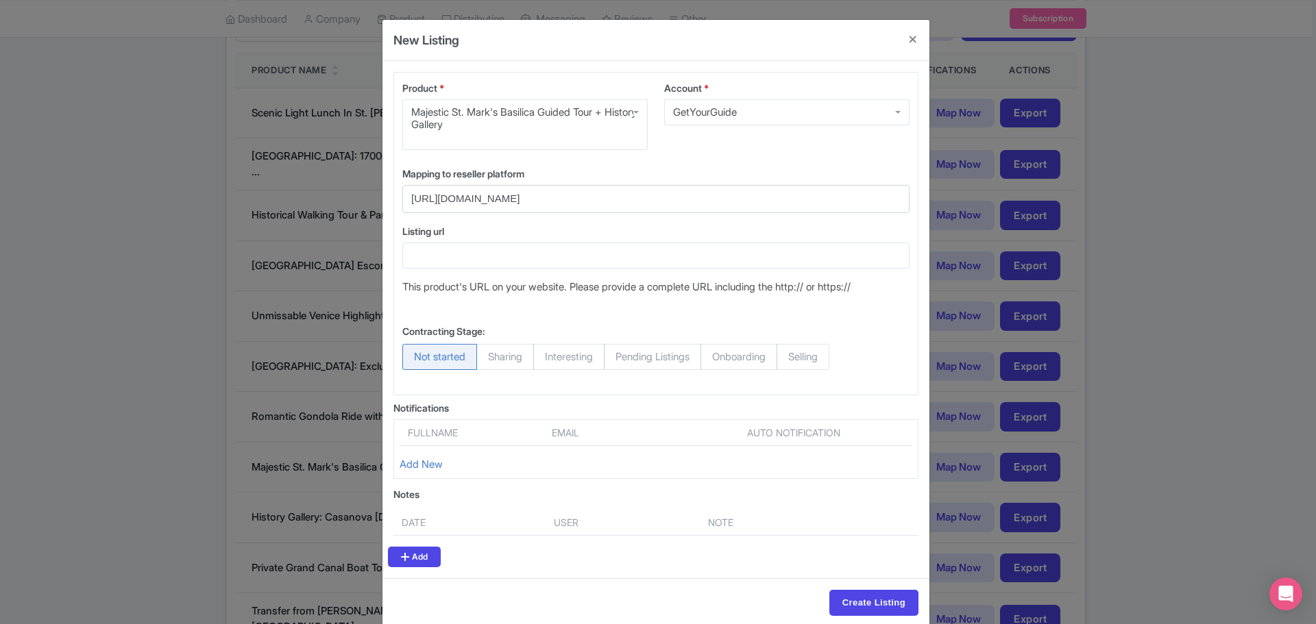
click at [595, 199] on input "[URL][DOMAIN_NAME]" at bounding box center [647, 199] width 473 height 16
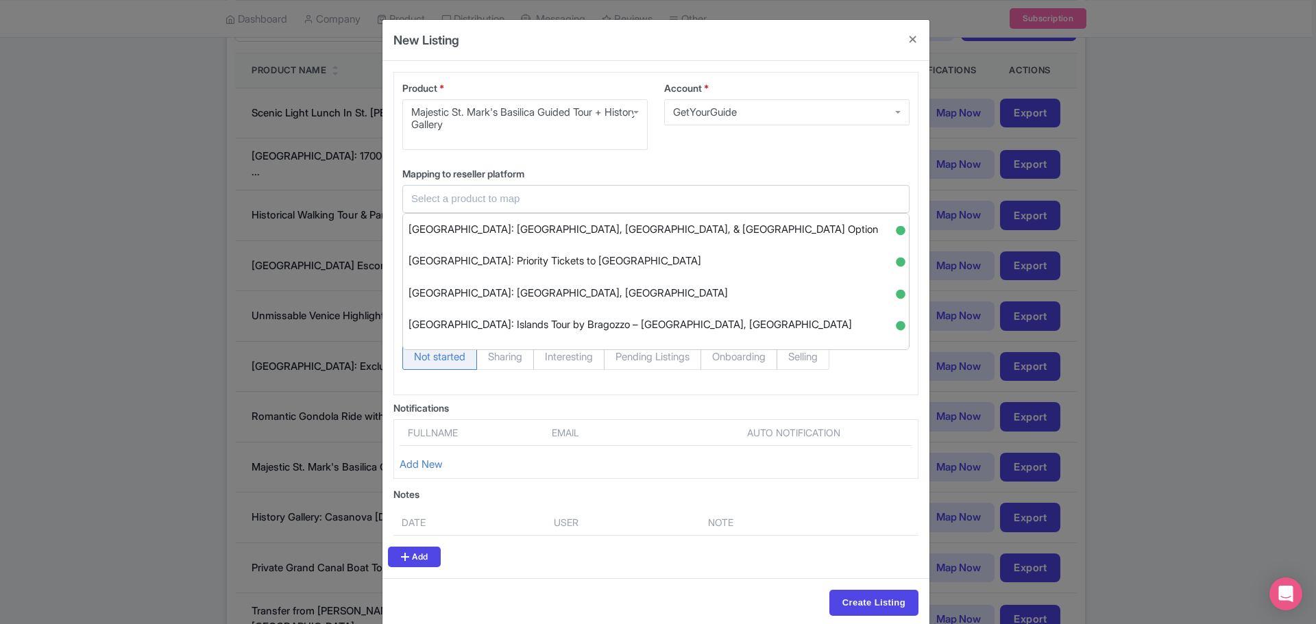
click at [629, 167] on label "Mapping to reseller platform" at bounding box center [655, 174] width 507 height 14
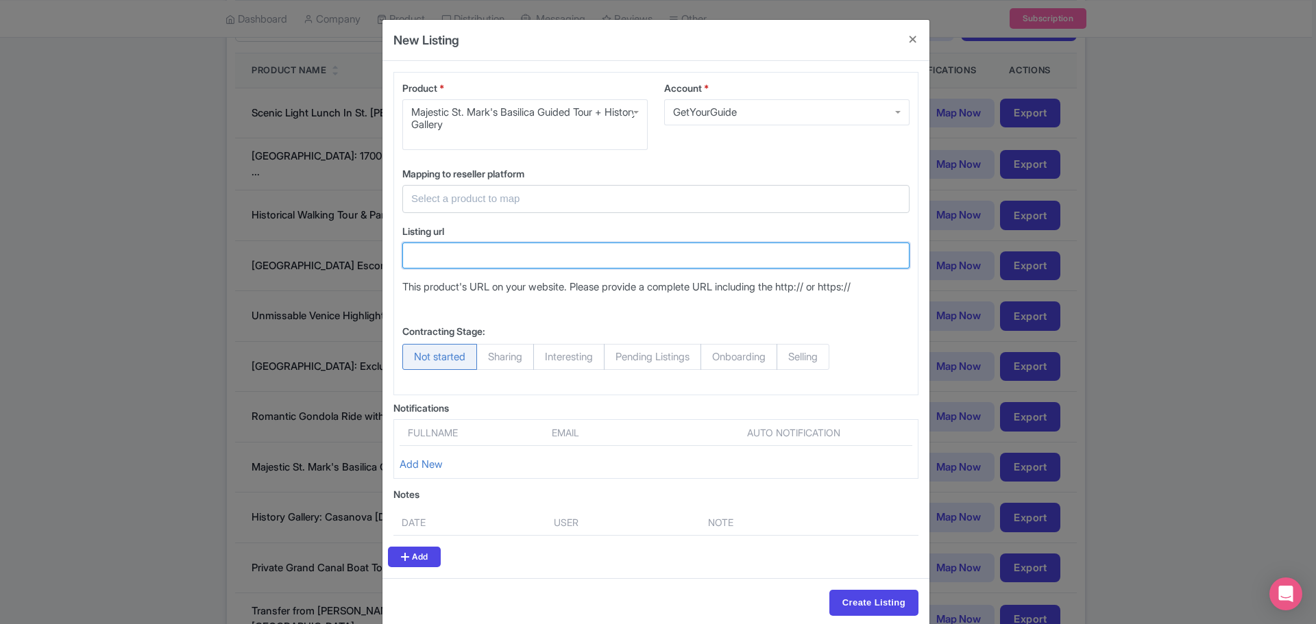
click at [450, 263] on input "Listing url" at bounding box center [655, 256] width 507 height 26
paste input "[URL][DOMAIN_NAME]"
type input "[URL][DOMAIN_NAME]"
click at [822, 354] on span "Selling" at bounding box center [803, 357] width 53 height 26
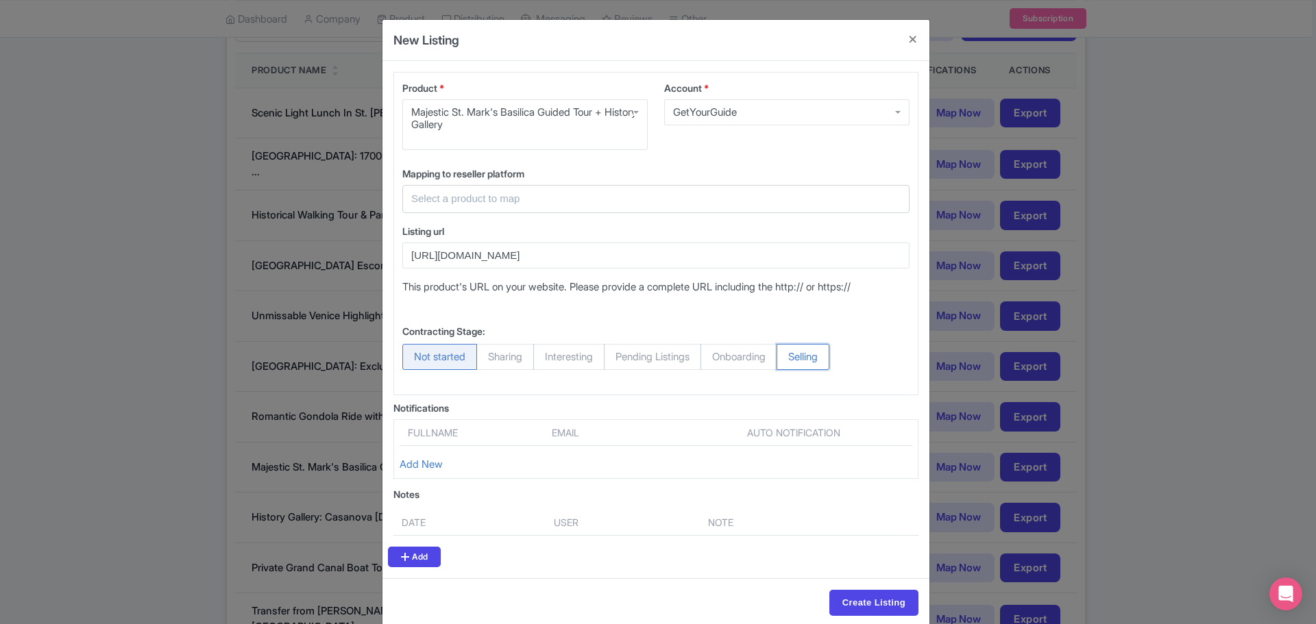
click at [790, 354] on input "Selling" at bounding box center [784, 351] width 14 height 14
radio input "true"
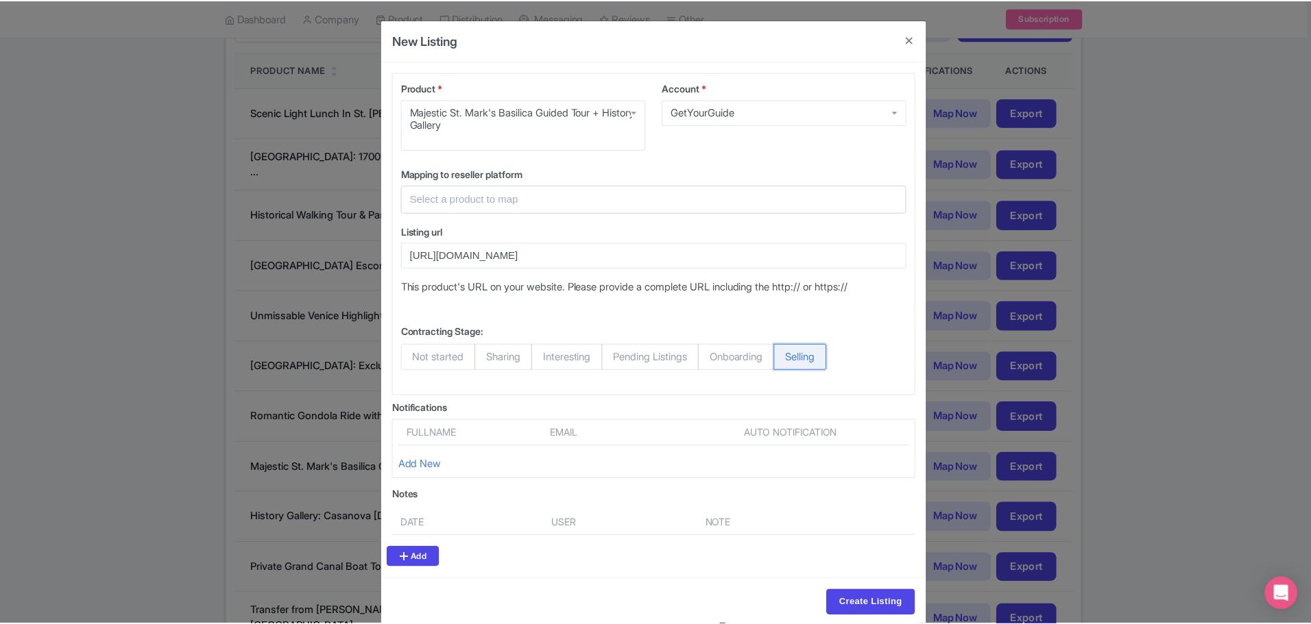
scroll to position [0, 0]
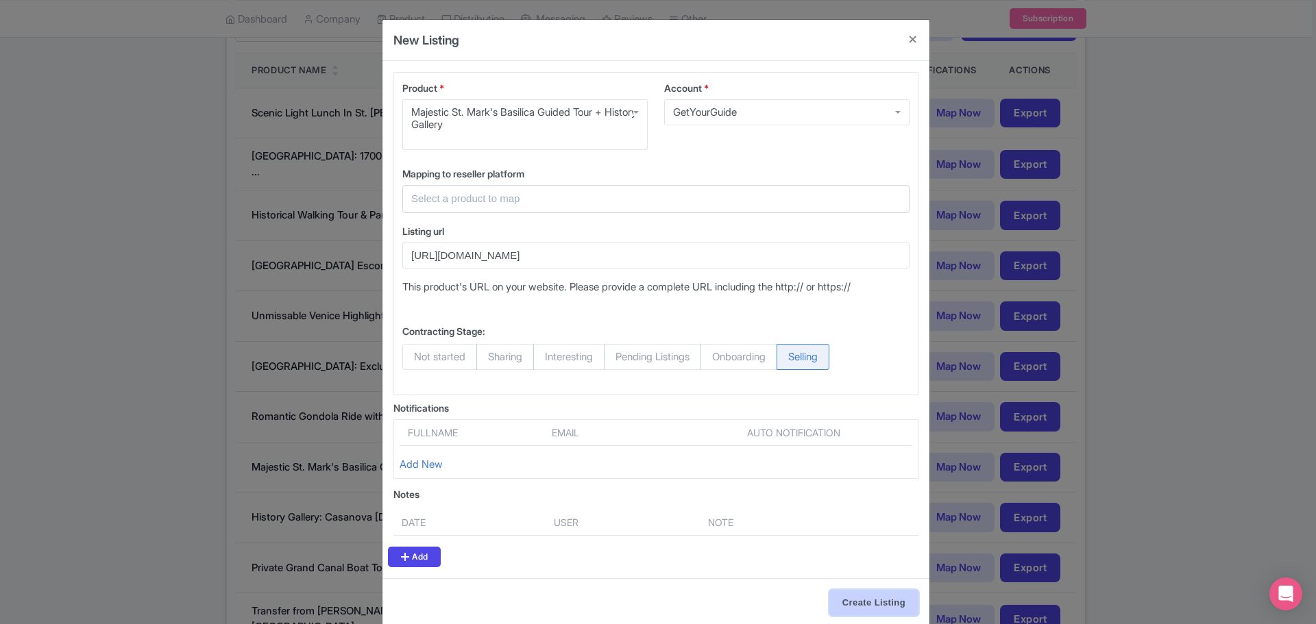
click at [866, 600] on input "Create Listing" at bounding box center [873, 603] width 89 height 26
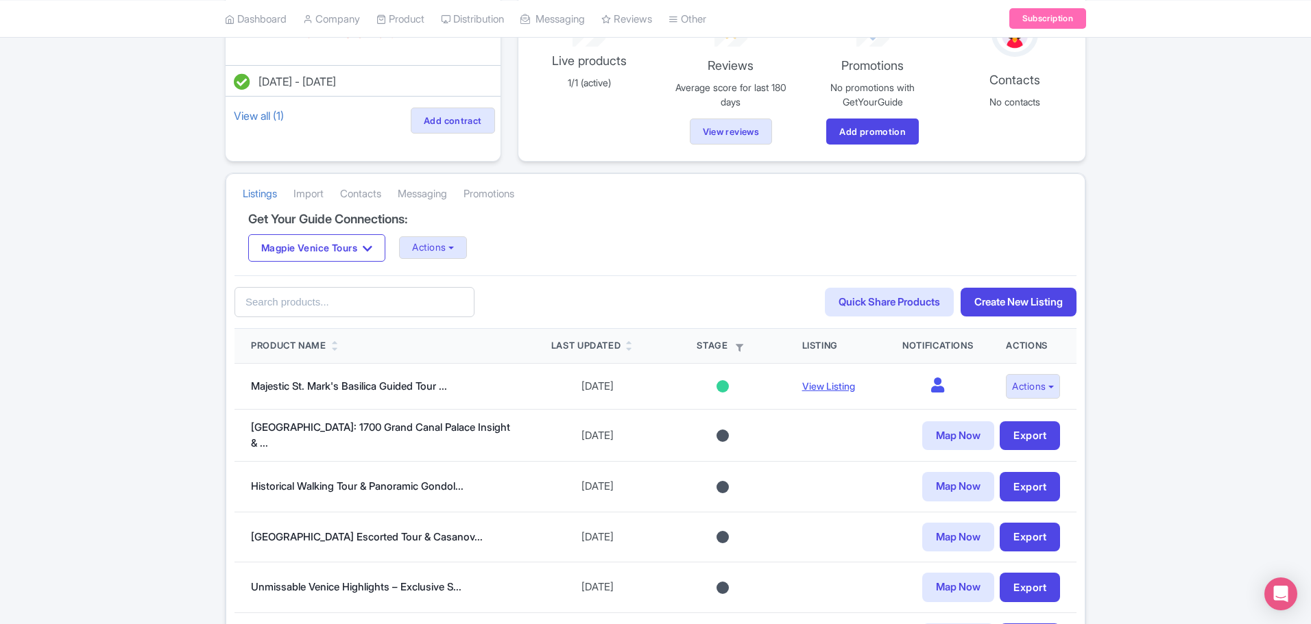
scroll to position [137, 0]
click at [300, 193] on link "Import" at bounding box center [308, 193] width 30 height 38
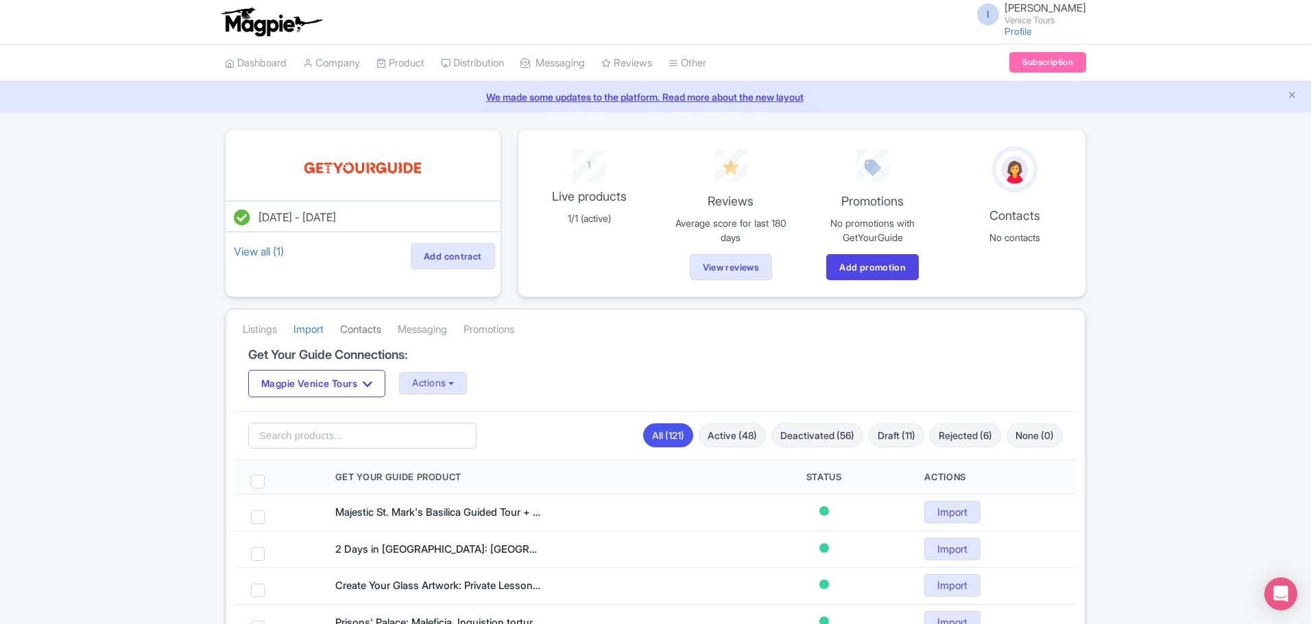
click at [365, 332] on link "Contacts" at bounding box center [360, 330] width 41 height 38
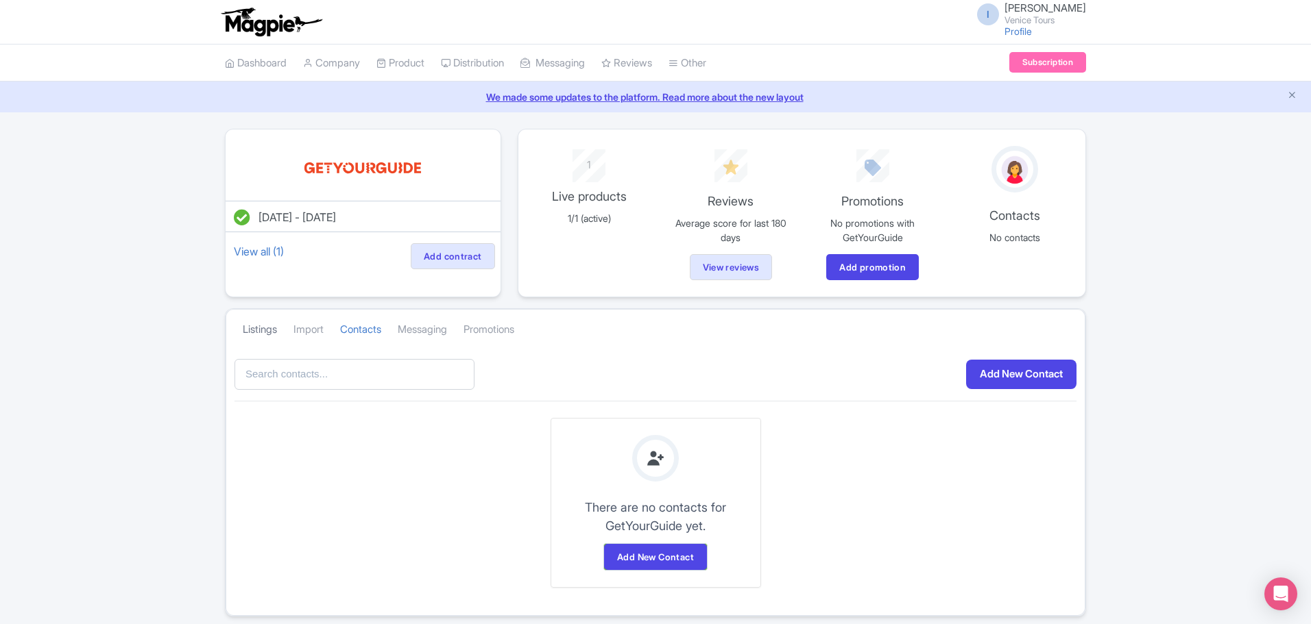
click at [256, 324] on link "Listings" at bounding box center [260, 330] width 34 height 38
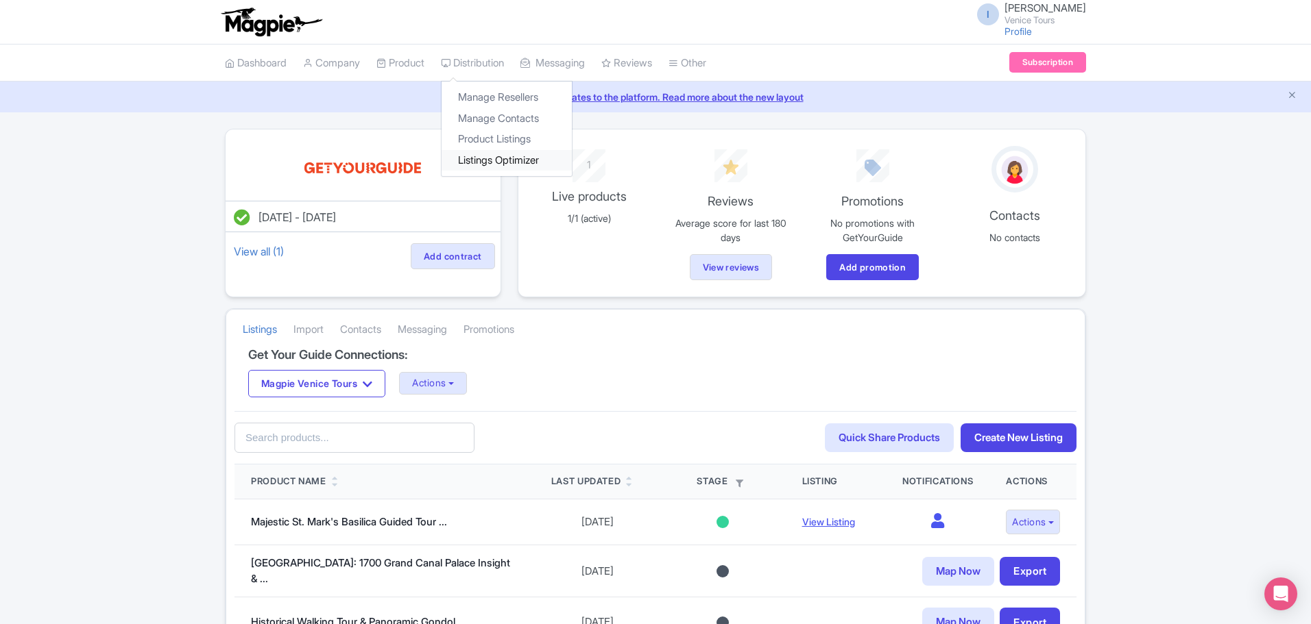
click at [502, 156] on link "Listings Optimizer" at bounding box center [506, 160] width 130 height 21
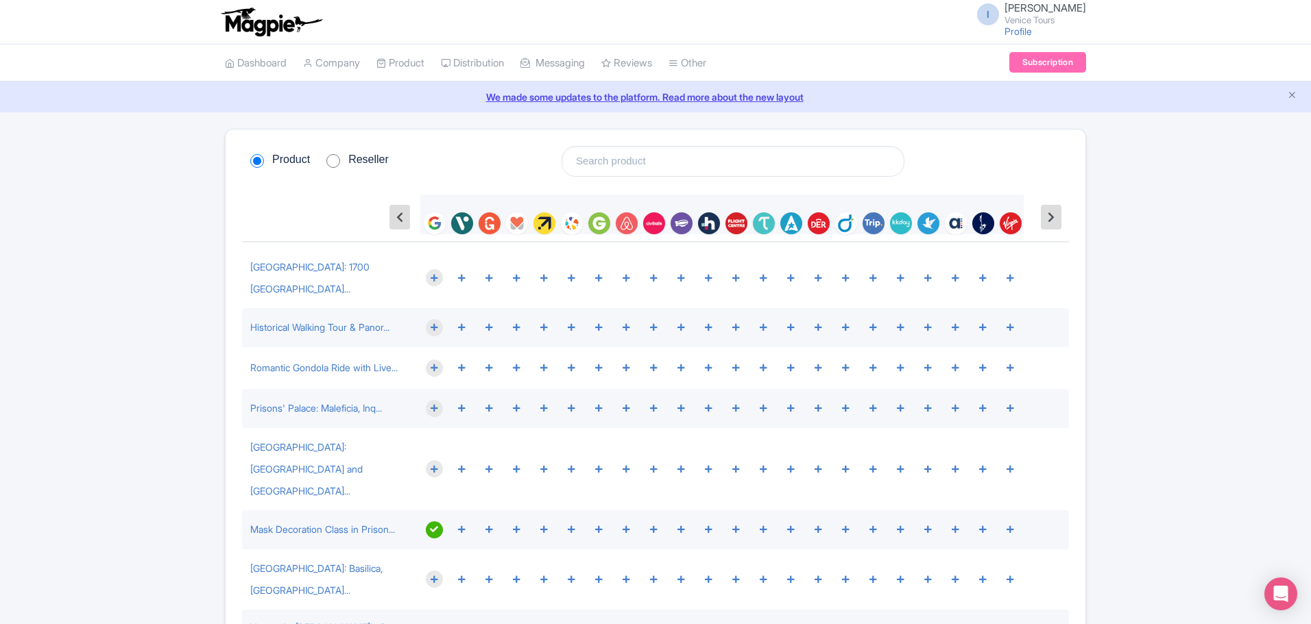
click at [335, 159] on input "Reseller" at bounding box center [333, 161] width 14 height 14
radio input "true"
click at [260, 160] on input "Product" at bounding box center [257, 161] width 14 height 14
radio input "true"
click at [664, 158] on input "search" at bounding box center [732, 161] width 343 height 31
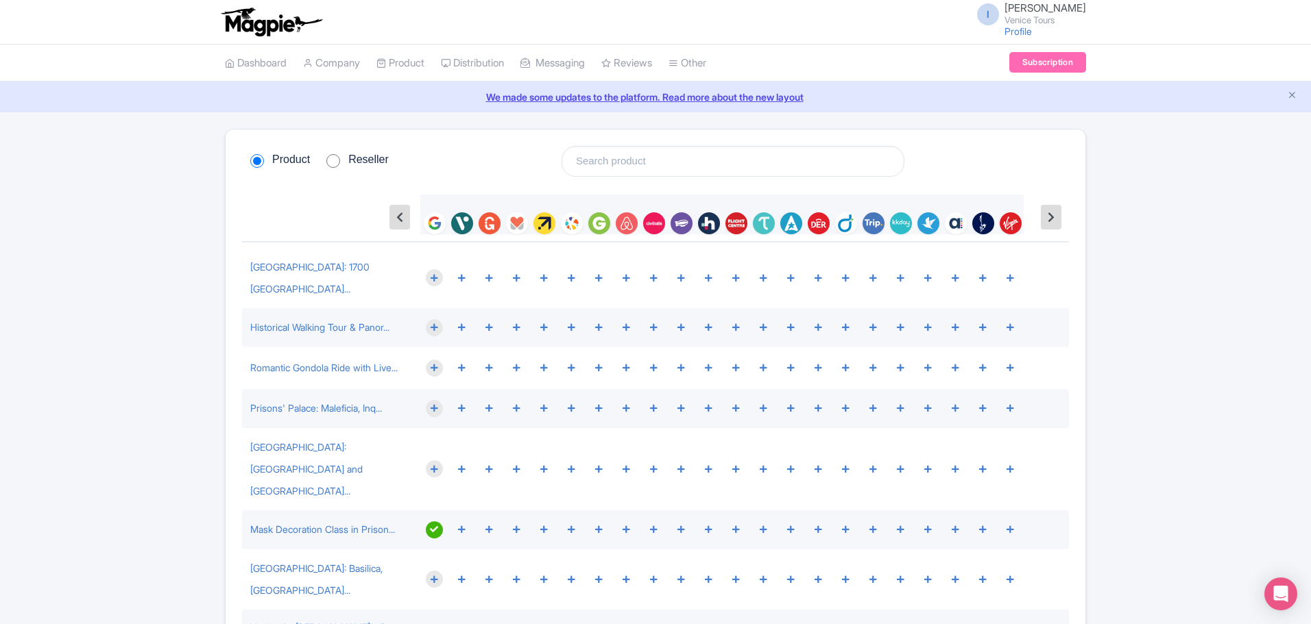
click at [677, 159] on input "search" at bounding box center [732, 161] width 343 height 31
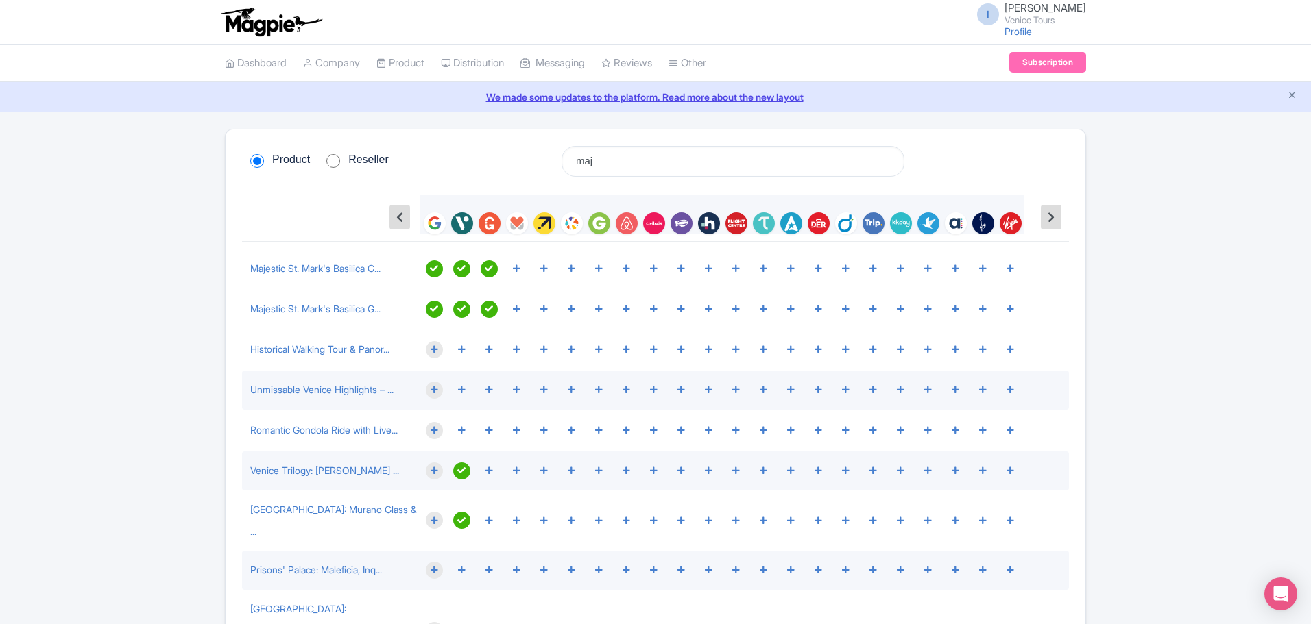
type input "maj"
click at [464, 270] on icon at bounding box center [461, 269] width 8 height 8
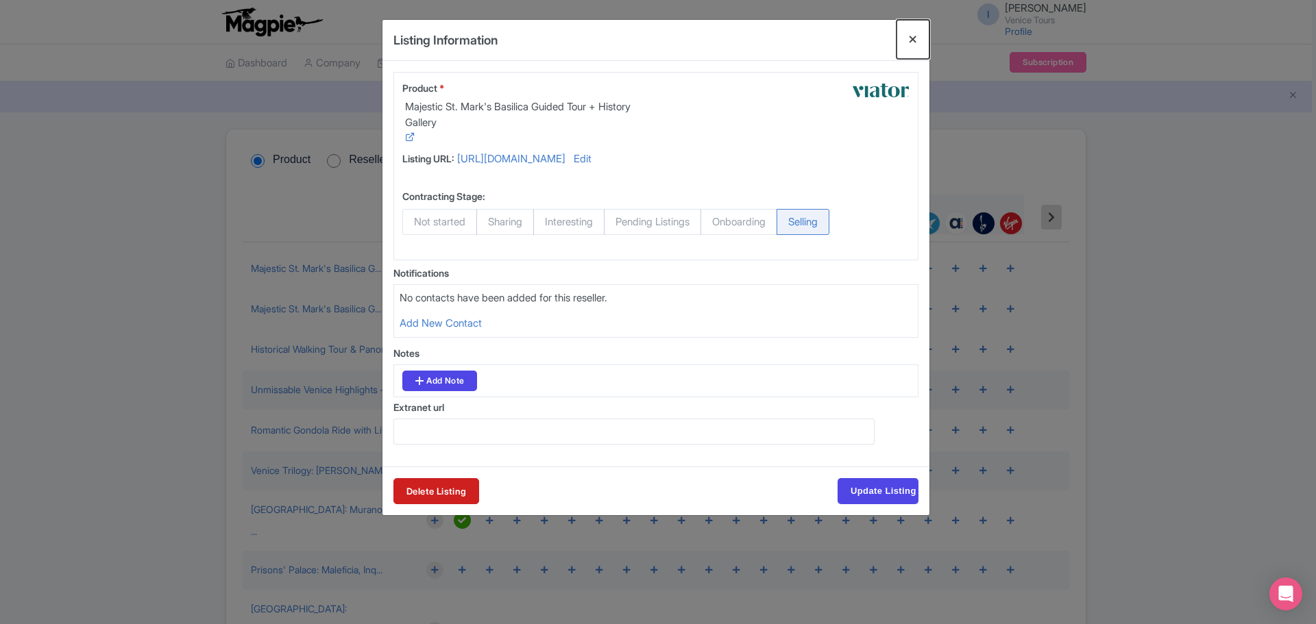
click at [910, 37] on button "Close" at bounding box center [913, 39] width 33 height 39
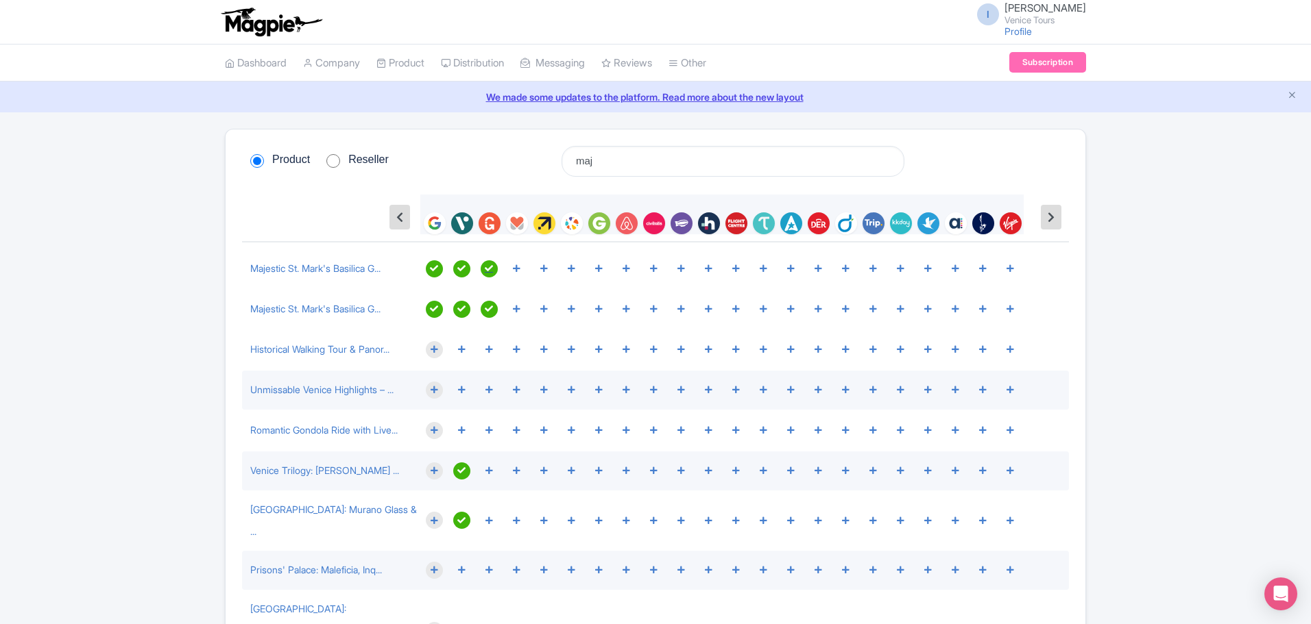
click at [489, 271] on icon at bounding box center [489, 269] width 8 height 8
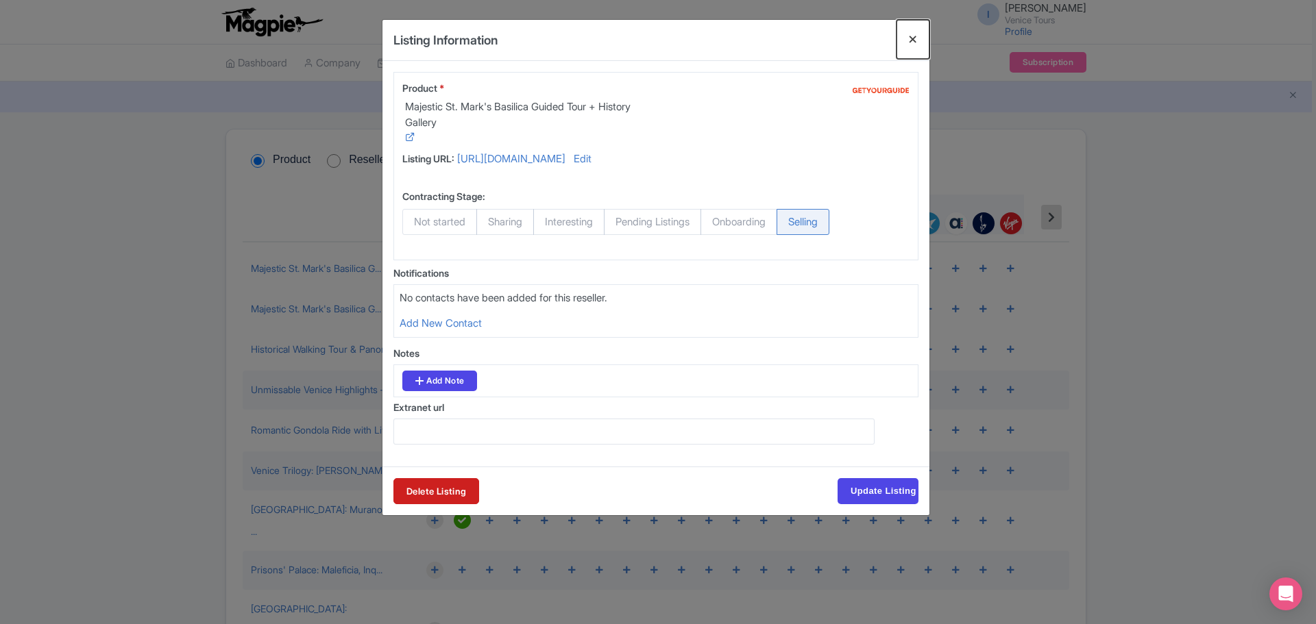
click at [911, 40] on button "Close" at bounding box center [913, 39] width 33 height 39
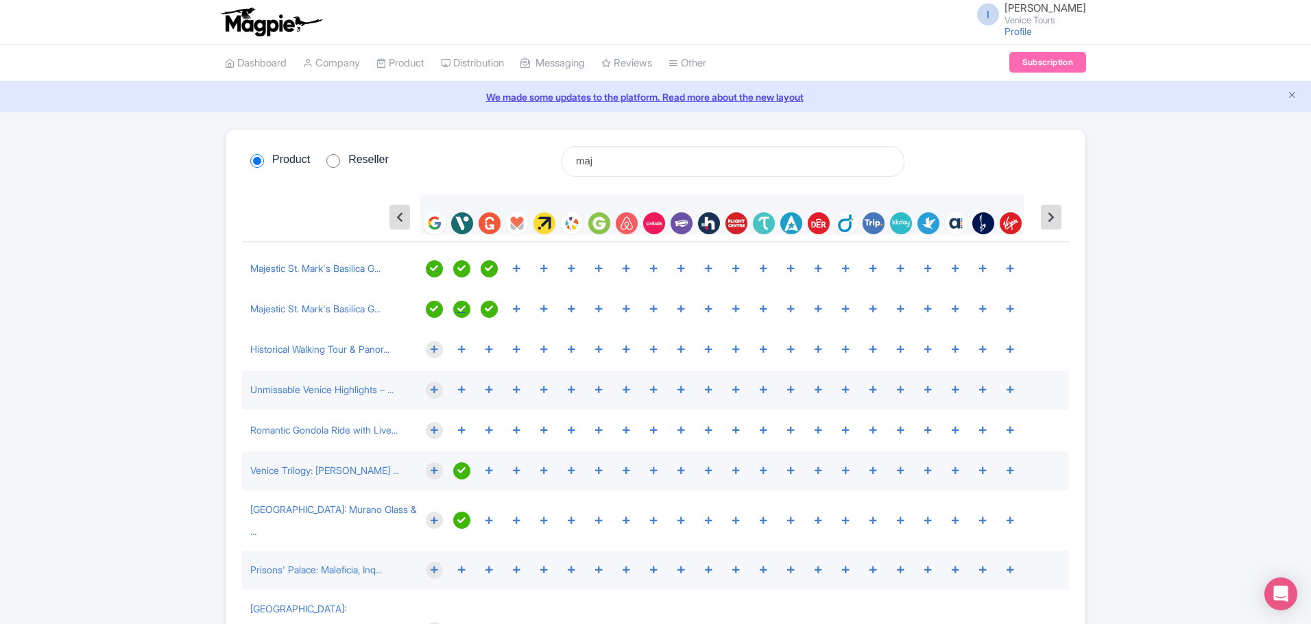
click at [466, 278] on div at bounding box center [461, 268] width 17 height 17
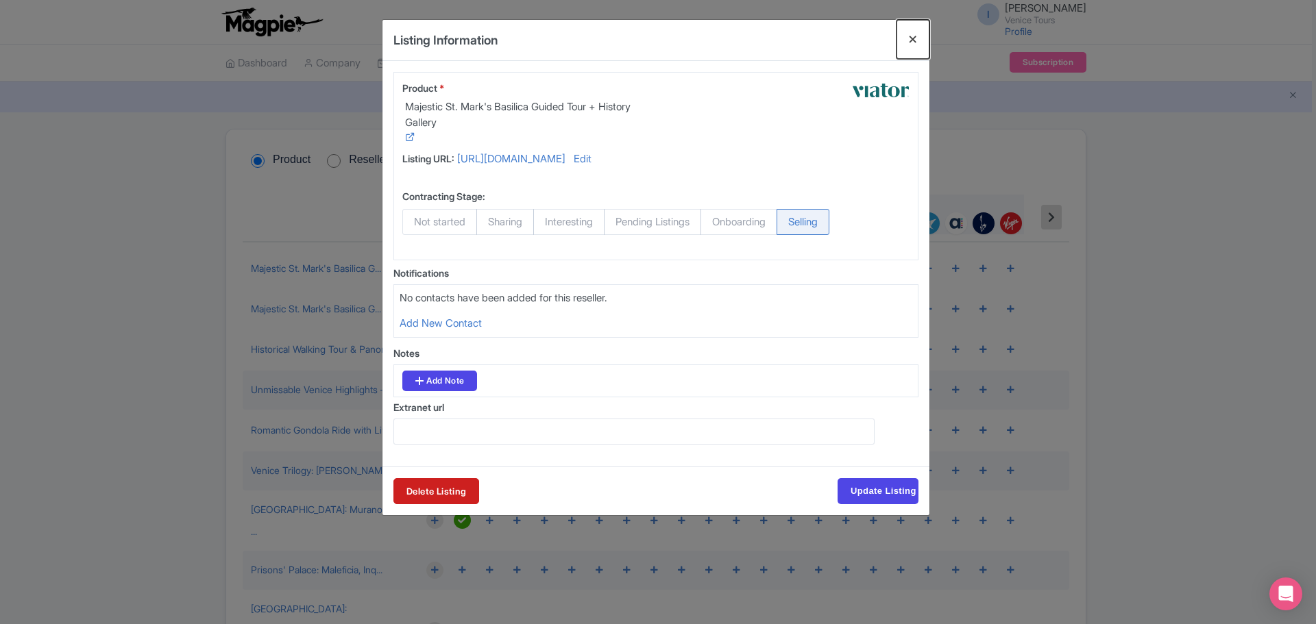
click at [913, 40] on button "Close" at bounding box center [913, 39] width 33 height 39
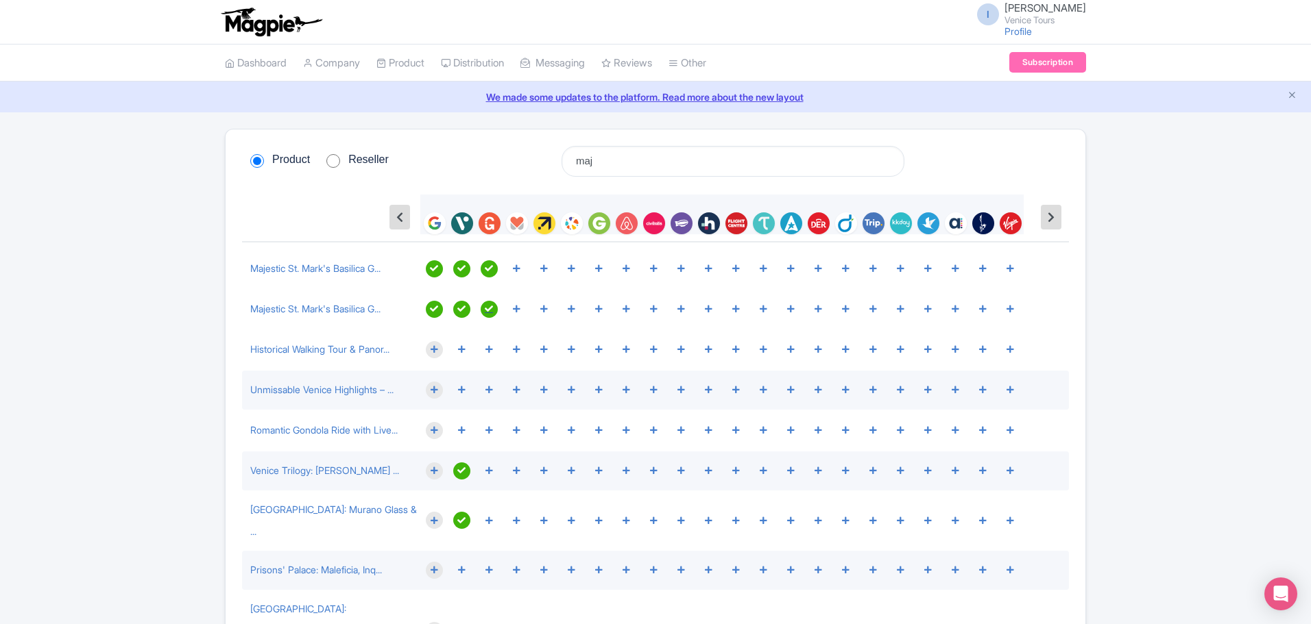
click at [488, 273] on icon at bounding box center [489, 269] width 8 height 8
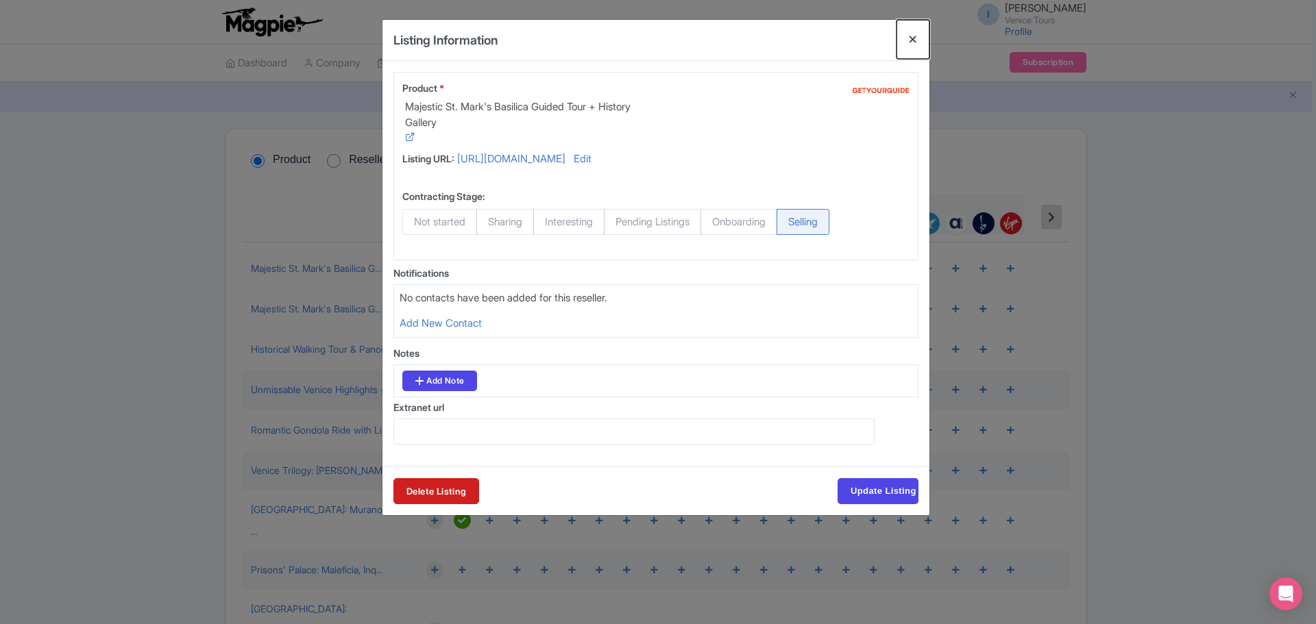
click at [909, 42] on button "Close" at bounding box center [913, 39] width 33 height 39
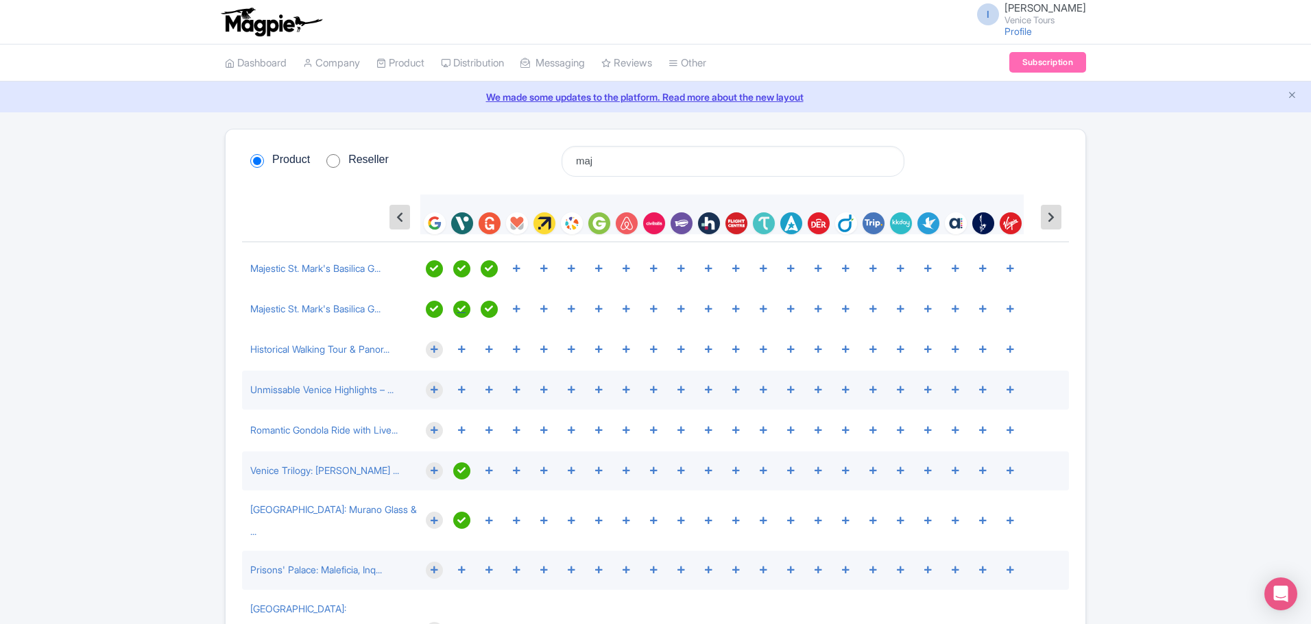
click at [454, 278] on div at bounding box center [461, 268] width 17 height 17
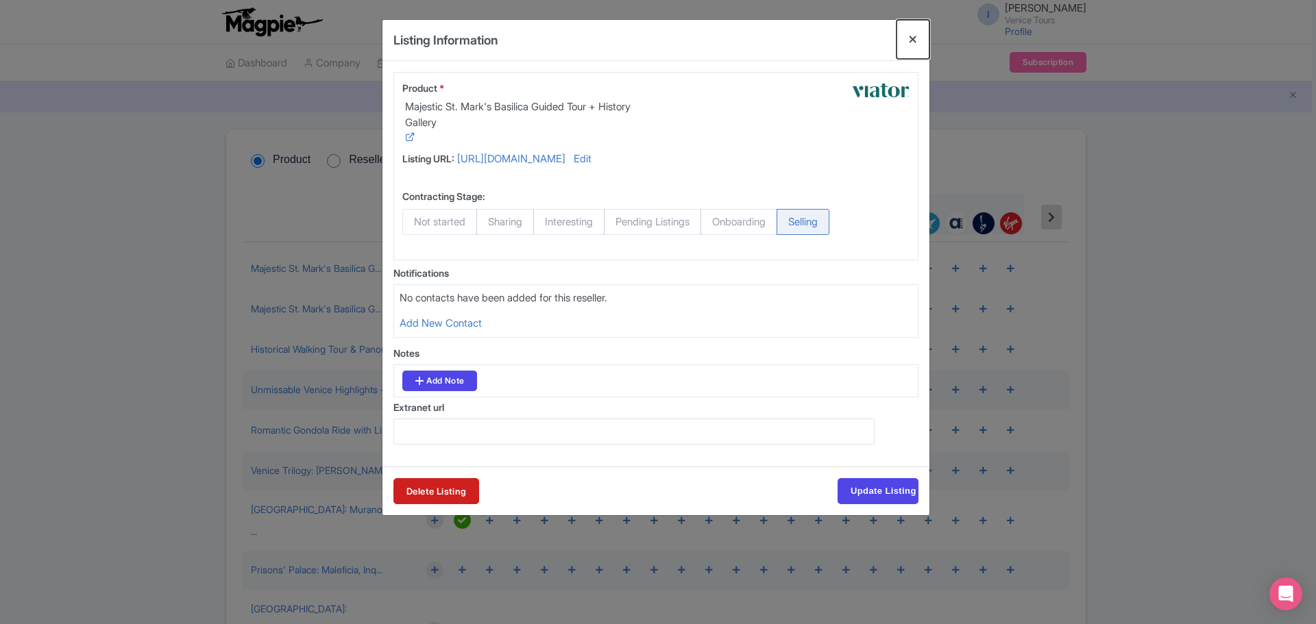
click at [915, 37] on button "Close" at bounding box center [913, 39] width 33 height 39
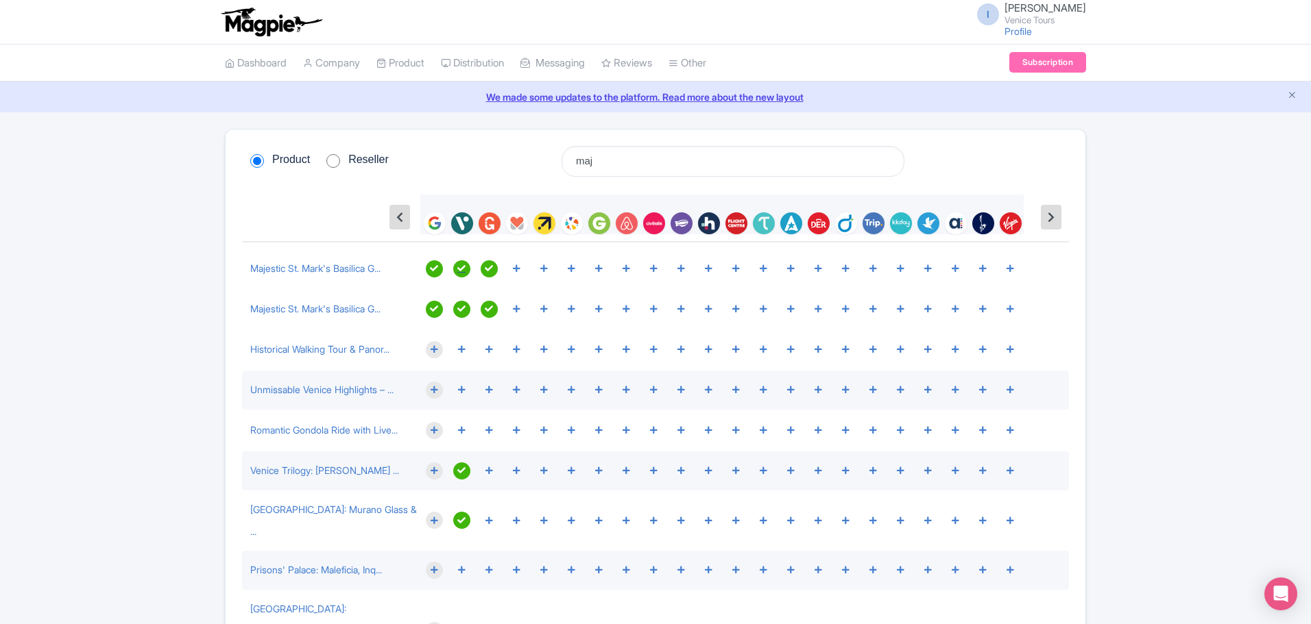
click at [459, 271] on icon at bounding box center [461, 269] width 8 height 8
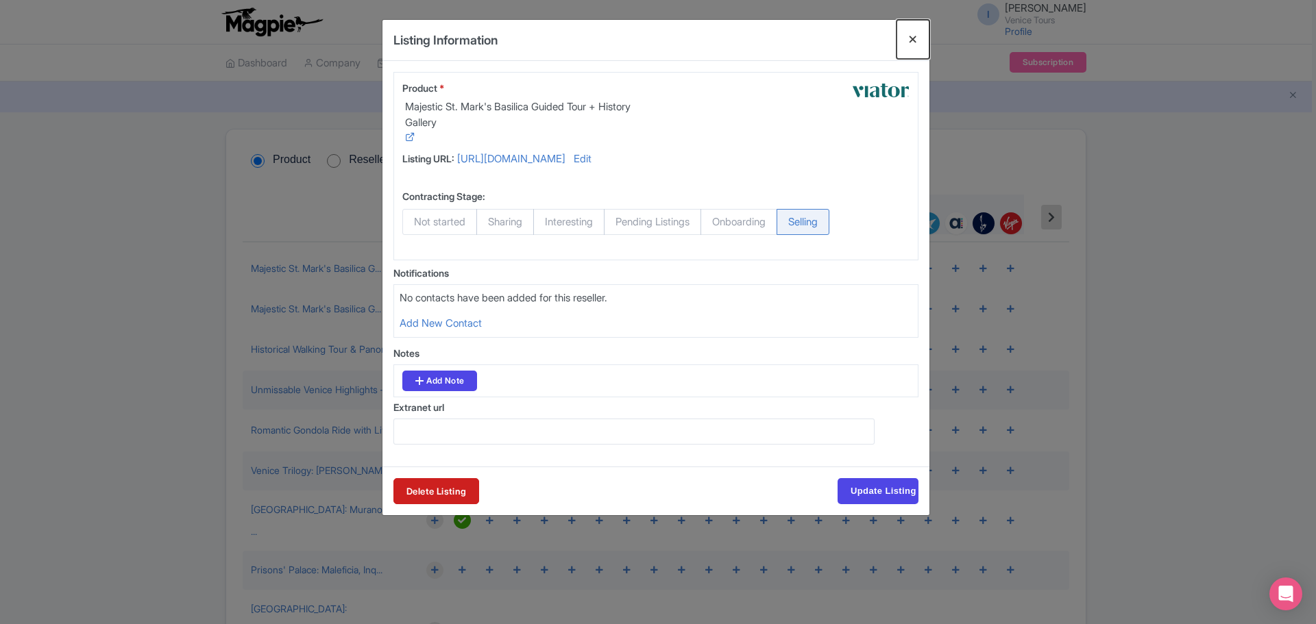
click at [912, 38] on button "Close" at bounding box center [913, 39] width 33 height 39
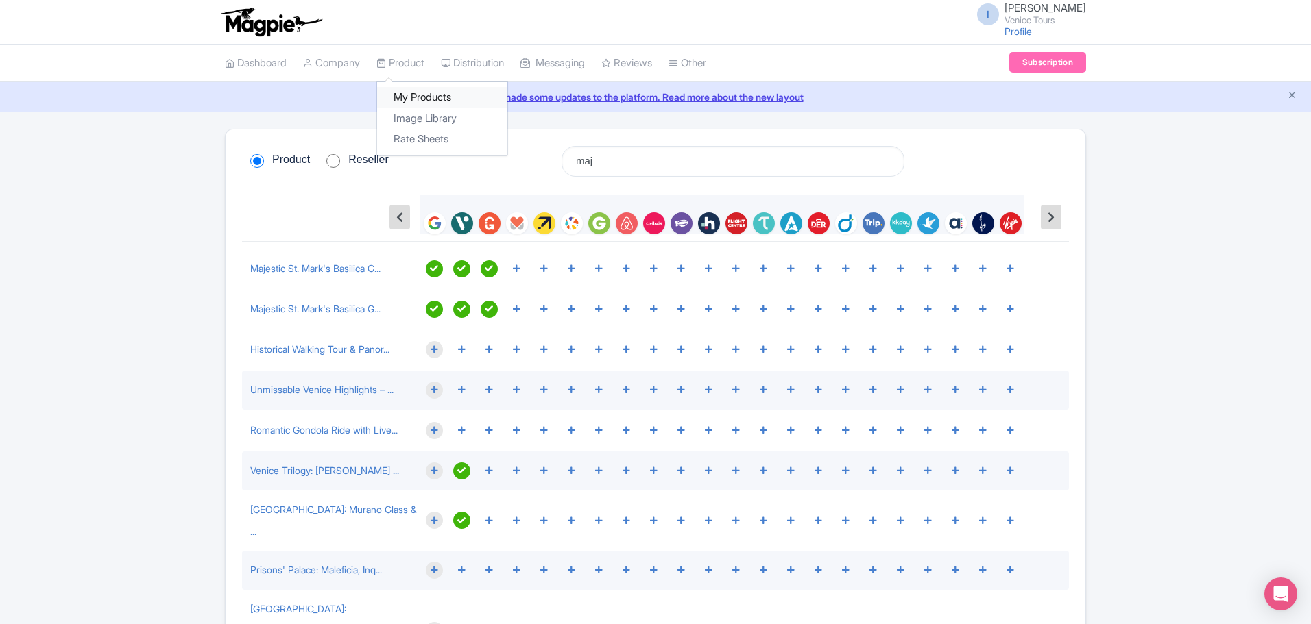
click at [420, 94] on link "My Products" at bounding box center [442, 97] width 130 height 21
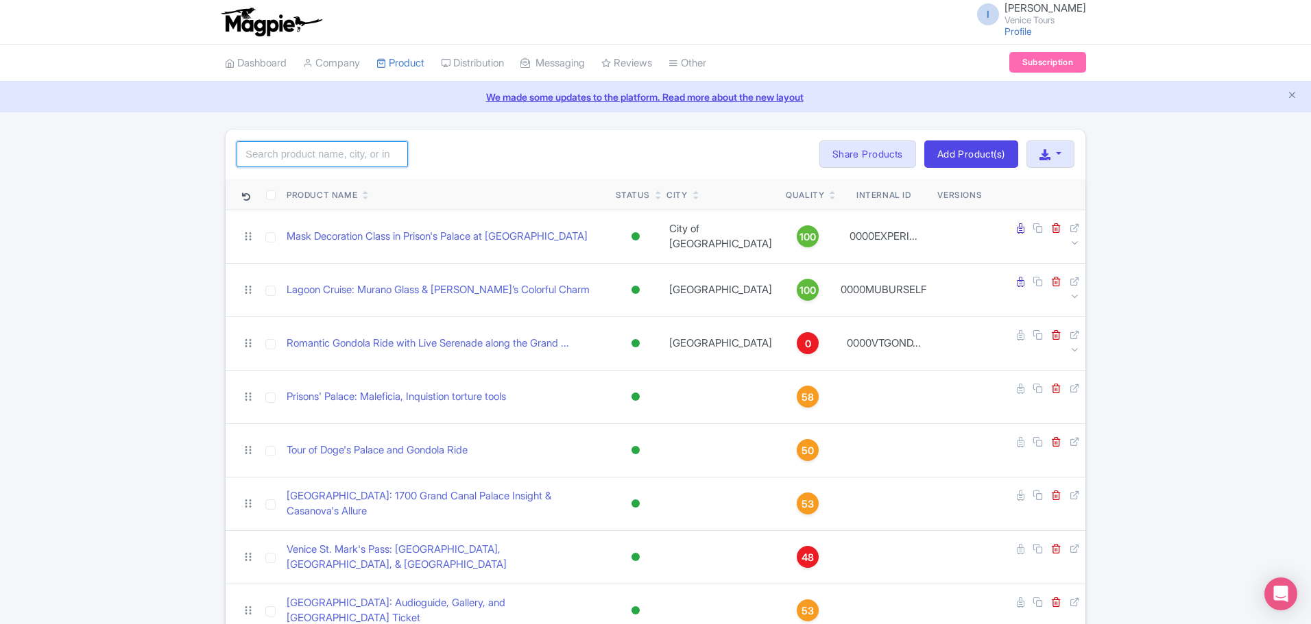
click at [290, 156] on input "search" at bounding box center [321, 154] width 171 height 26
type input "m"
type input "majestic"
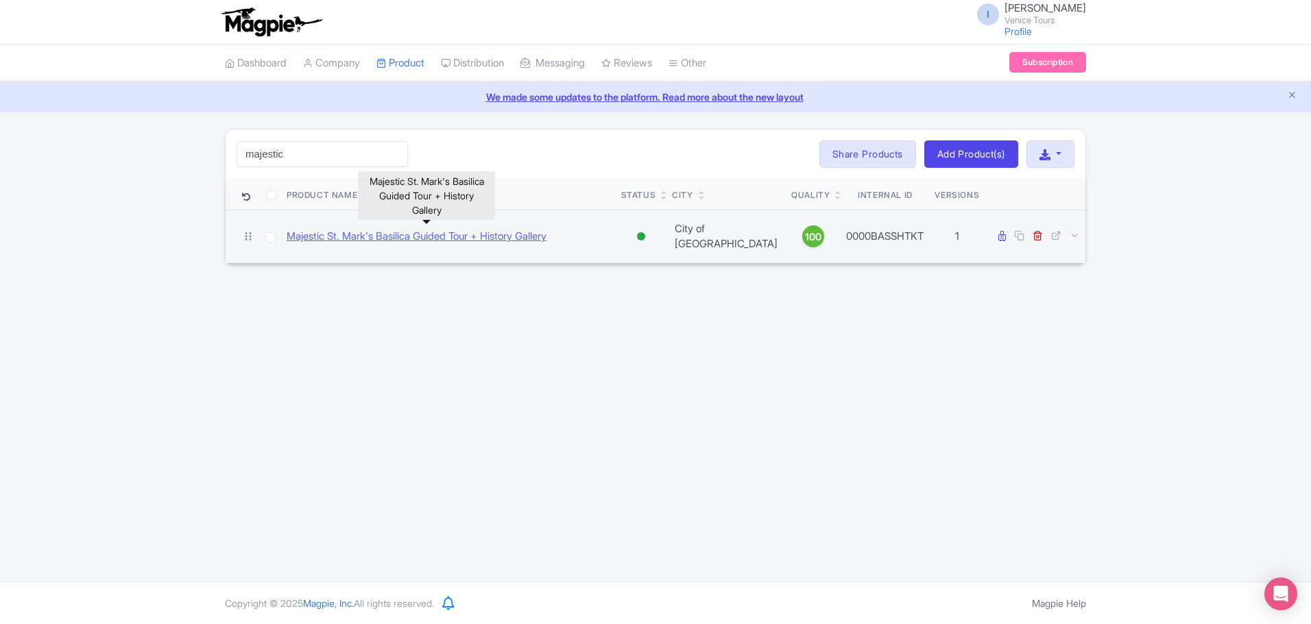
click at [417, 233] on link "Majestic St. Mark's Basilica Guided Tour + History Gallery" at bounding box center [417, 237] width 260 height 16
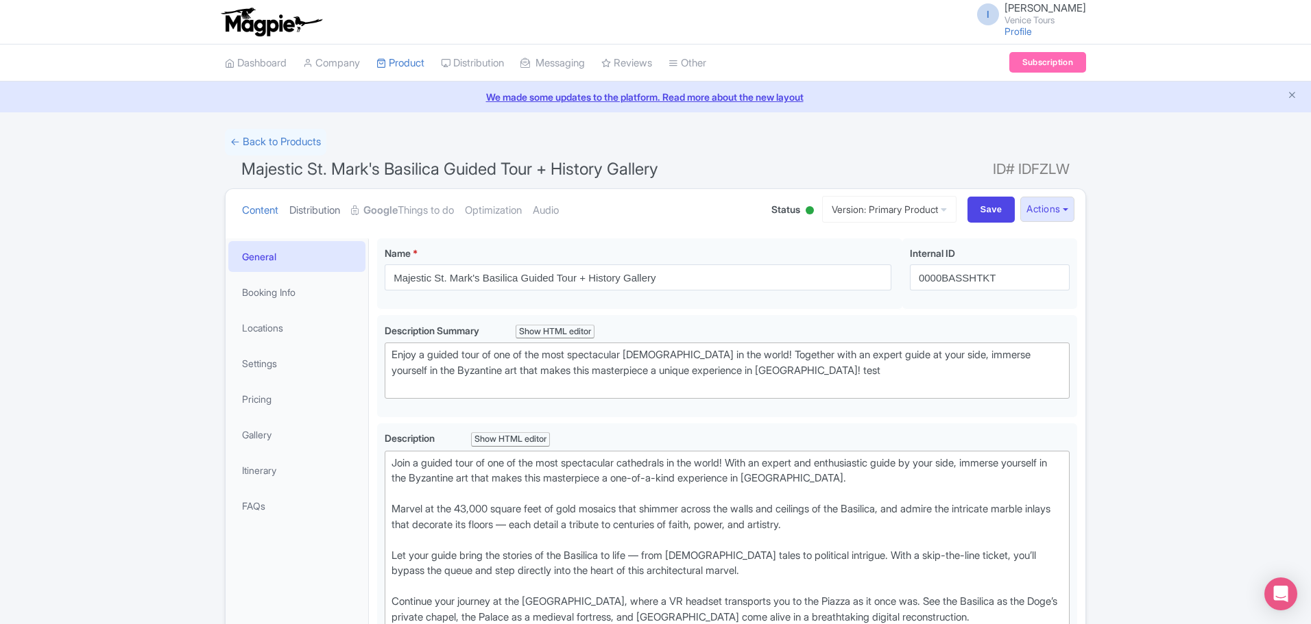
click at [332, 214] on link "Distribution" at bounding box center [314, 210] width 51 height 43
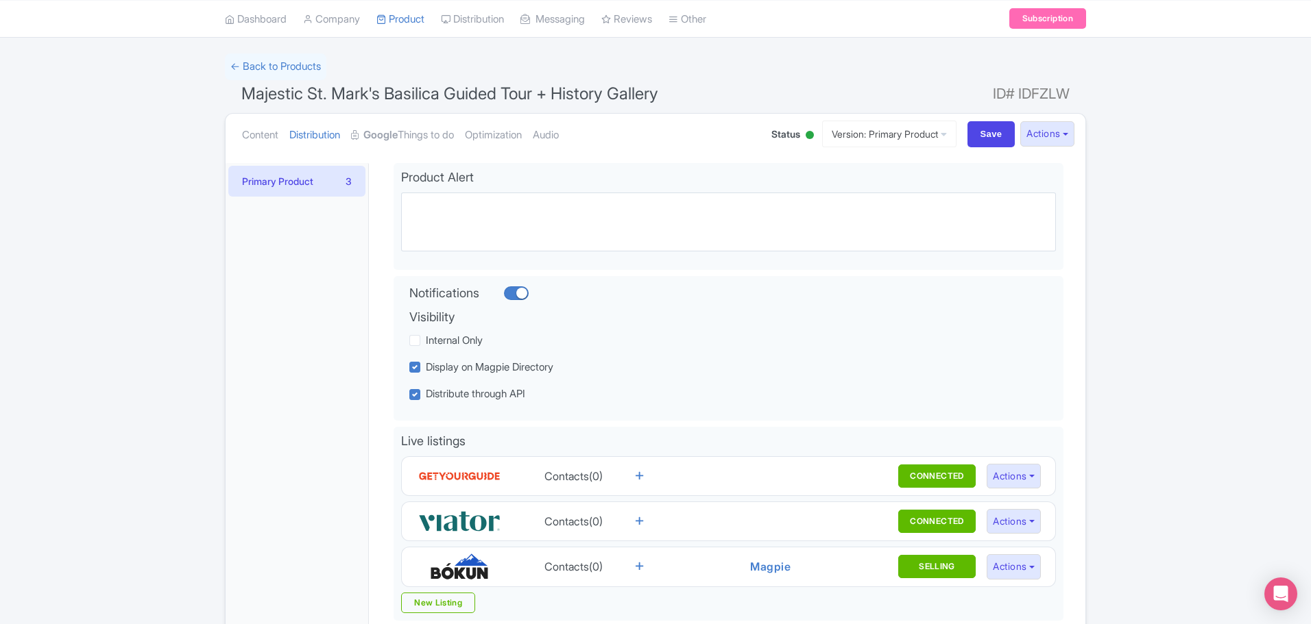
scroll to position [206, 0]
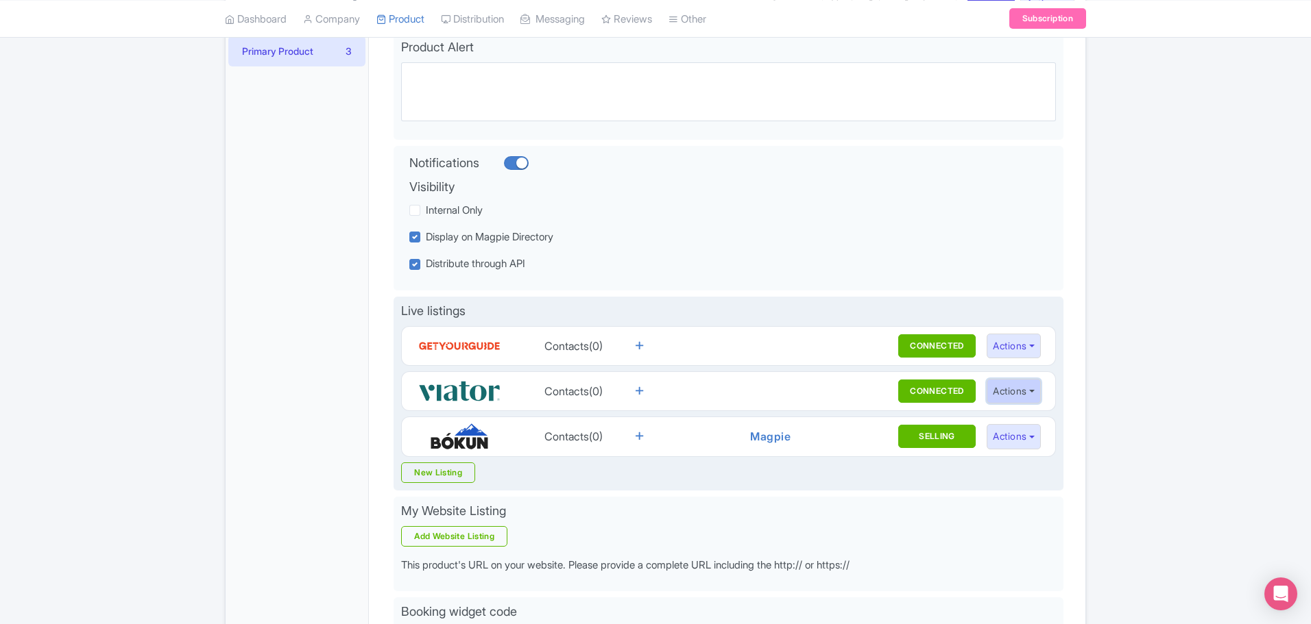
click at [1028, 389] on button "Actions" at bounding box center [1013, 391] width 54 height 25
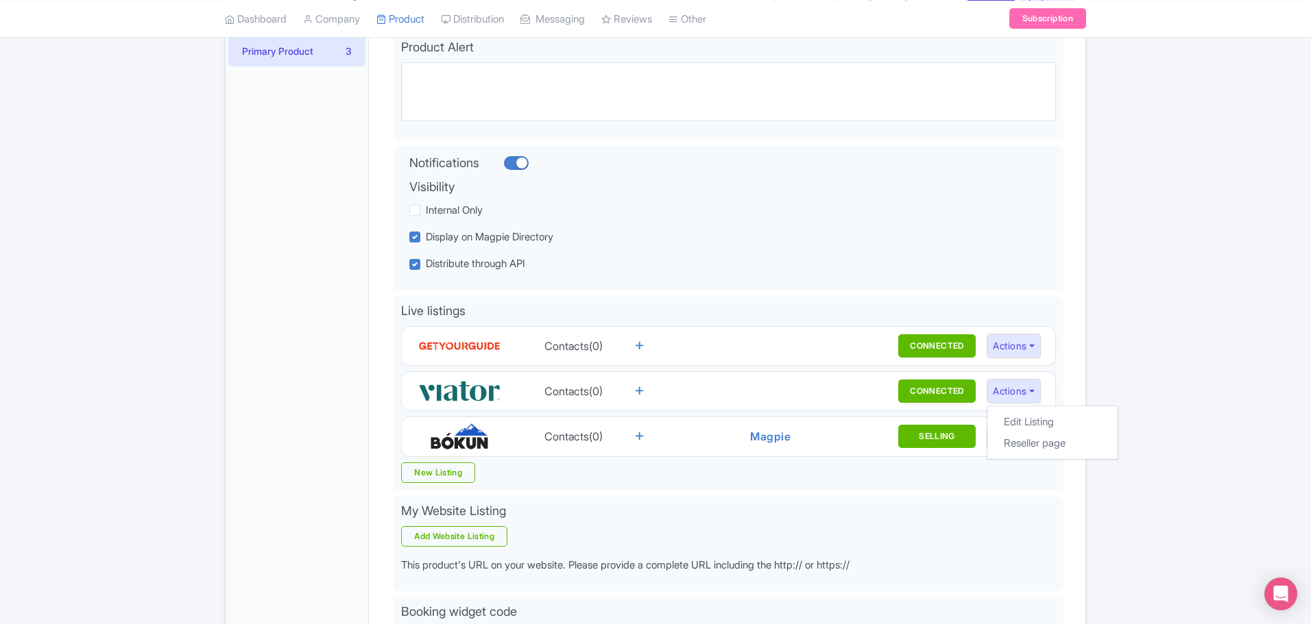
click at [1098, 362] on div "← Back to Products Majestic St. Mark's Basilica Guided Tour + History Gallery I…" at bounding box center [655, 334] width 1311 height 823
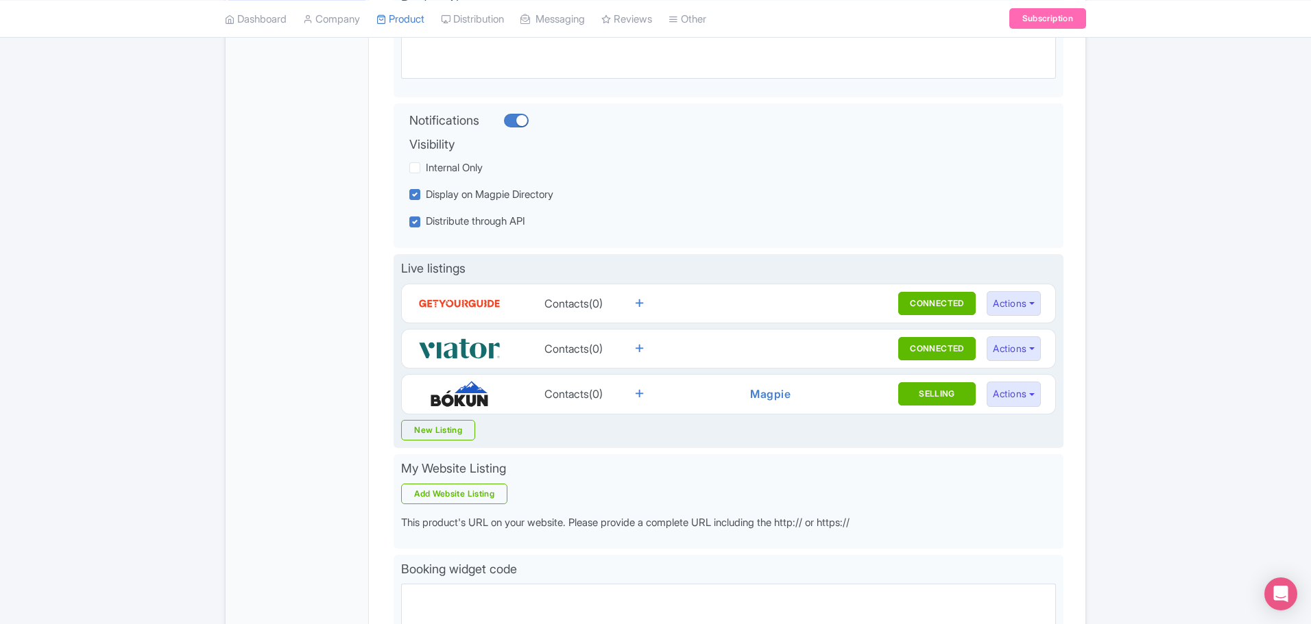
scroll to position [42, 0]
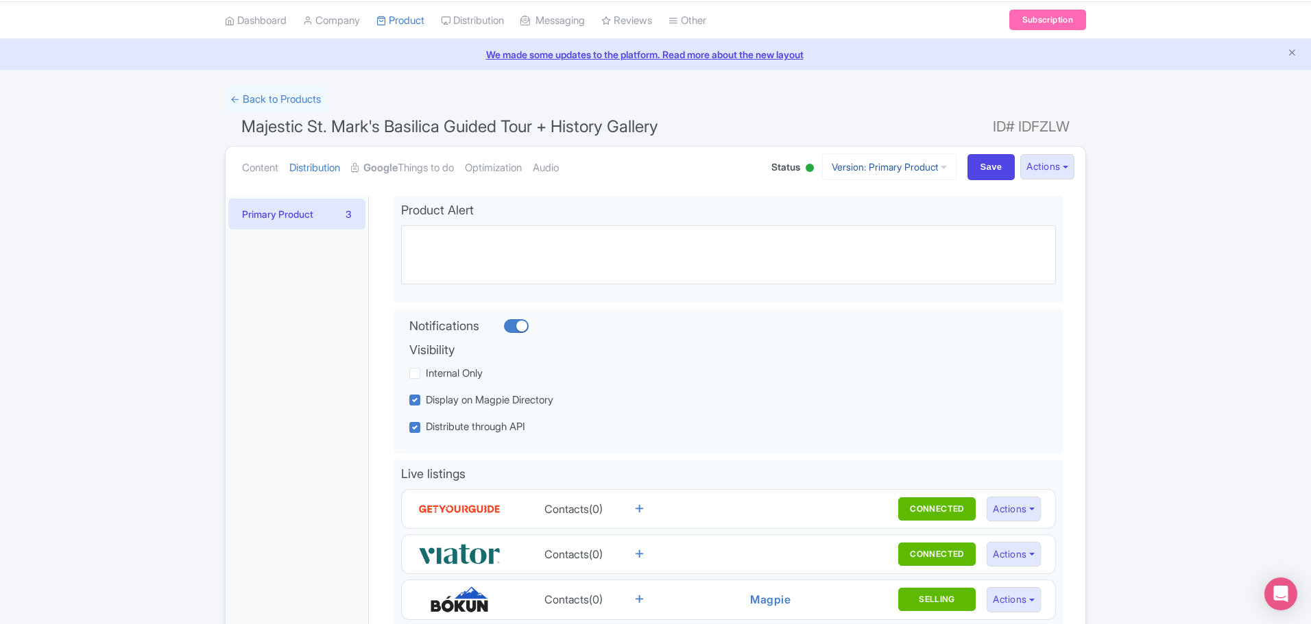
click at [941, 166] on link "Version: Primary Product" at bounding box center [889, 167] width 134 height 27
click at [870, 248] on link "English" at bounding box center [901, 241] width 130 height 21
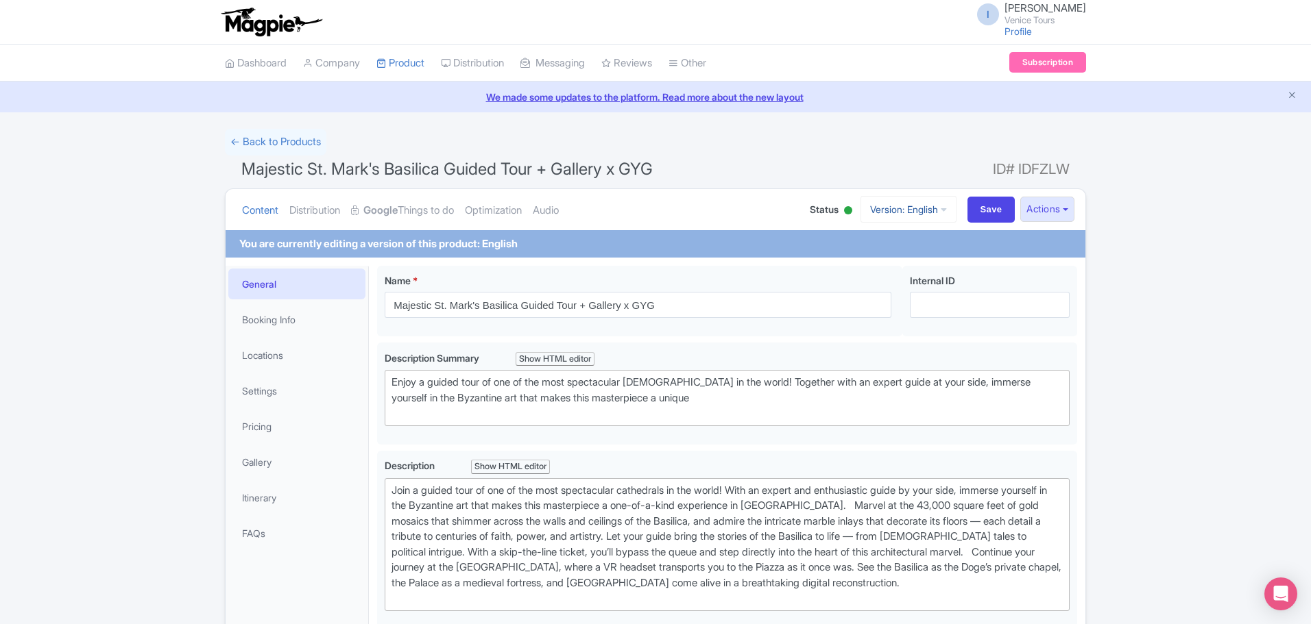
click at [940, 208] on icon at bounding box center [943, 210] width 6 height 10
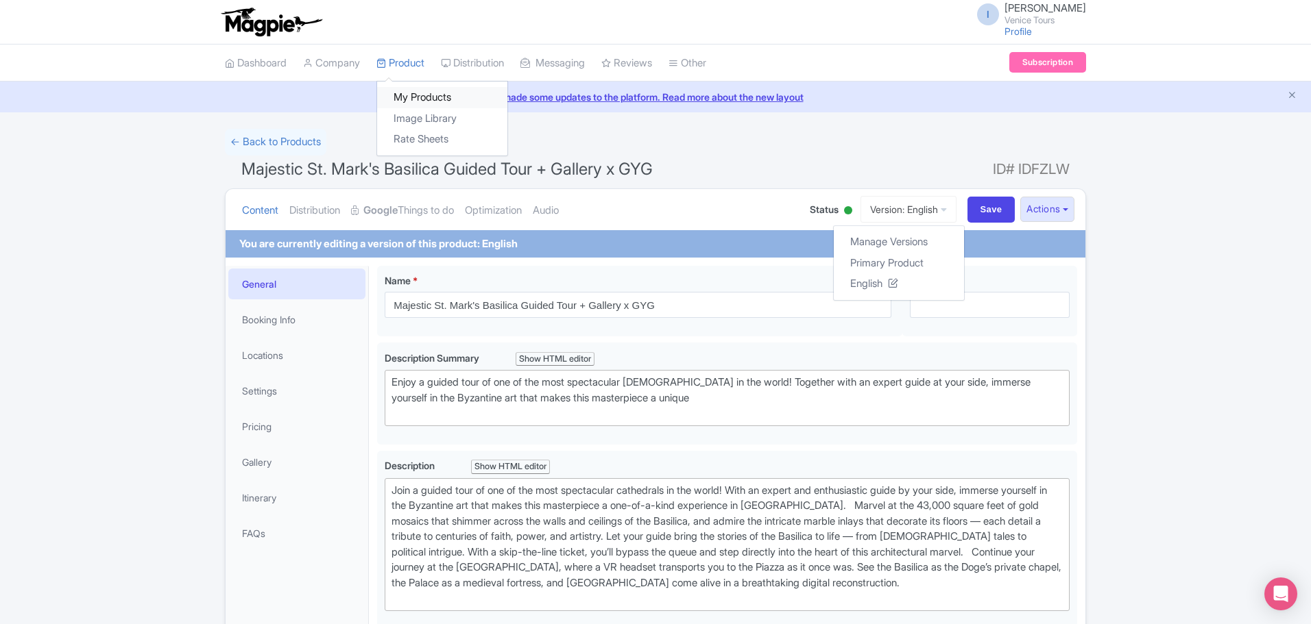
drag, startPoint x: 426, startPoint y: 99, endPoint x: 452, endPoint y: 99, distance: 26.7
click at [426, 99] on link "My Products" at bounding box center [442, 97] width 130 height 21
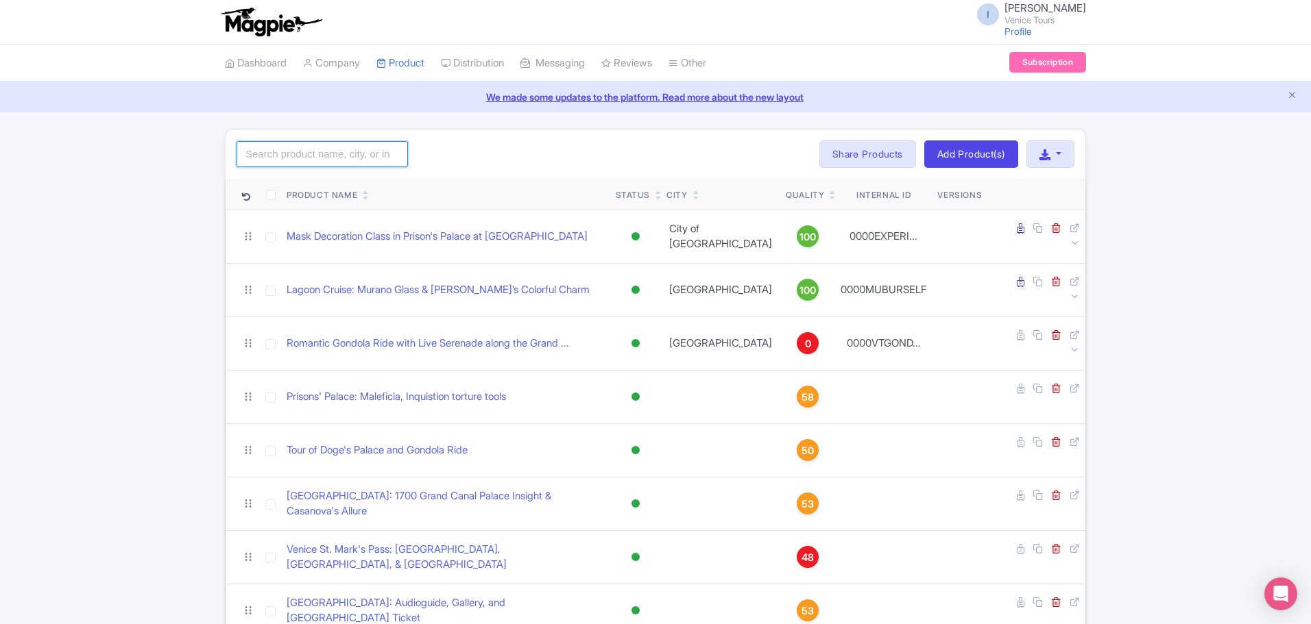
click at [315, 152] on input "search" at bounding box center [321, 154] width 171 height 26
type input "majestic"
click button "Search" at bounding box center [0, 0] width 0 height 0
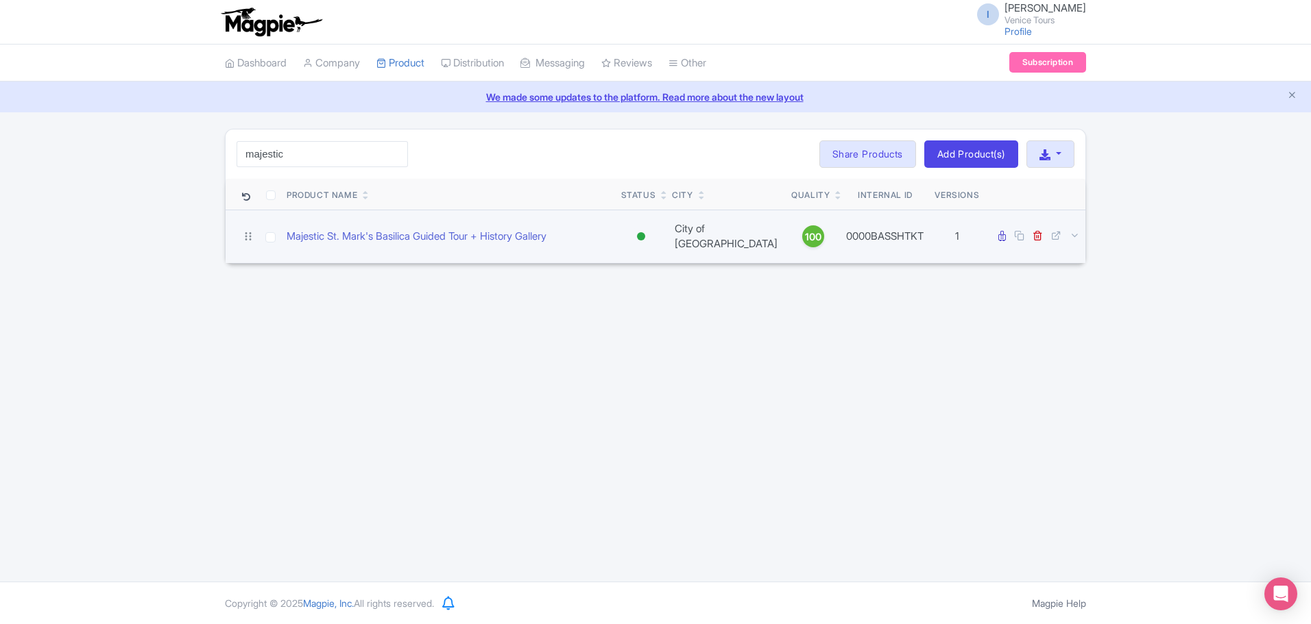
drag, startPoint x: 575, startPoint y: 231, endPoint x: 282, endPoint y: 230, distance: 292.7
click at [282, 230] on td "Majestic St. Mark's Basilica Guided Tour + History Gallery" at bounding box center [448, 236] width 334 height 53
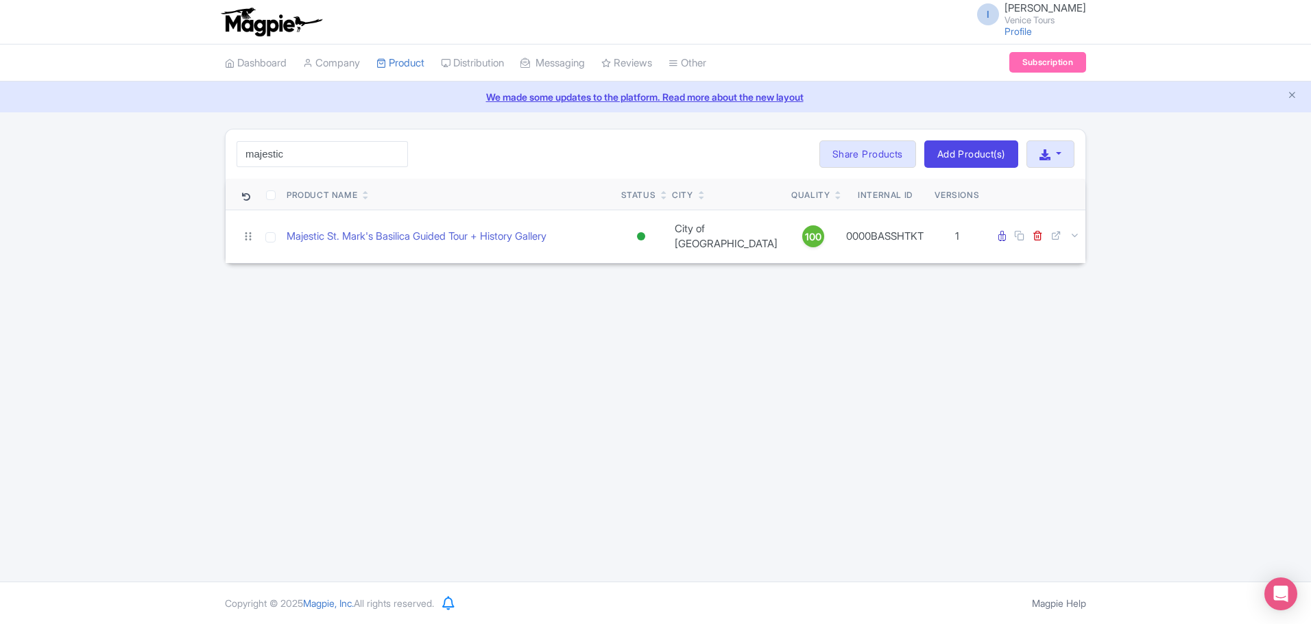
copy link "Majestic St. Mark's Basilica Guided Tour + History Gallery"
click at [580, 363] on div "I Iryna Drevetska Venice Tours Profile Users Settings Sign out Dashboard Compan…" at bounding box center [655, 291] width 1311 height 582
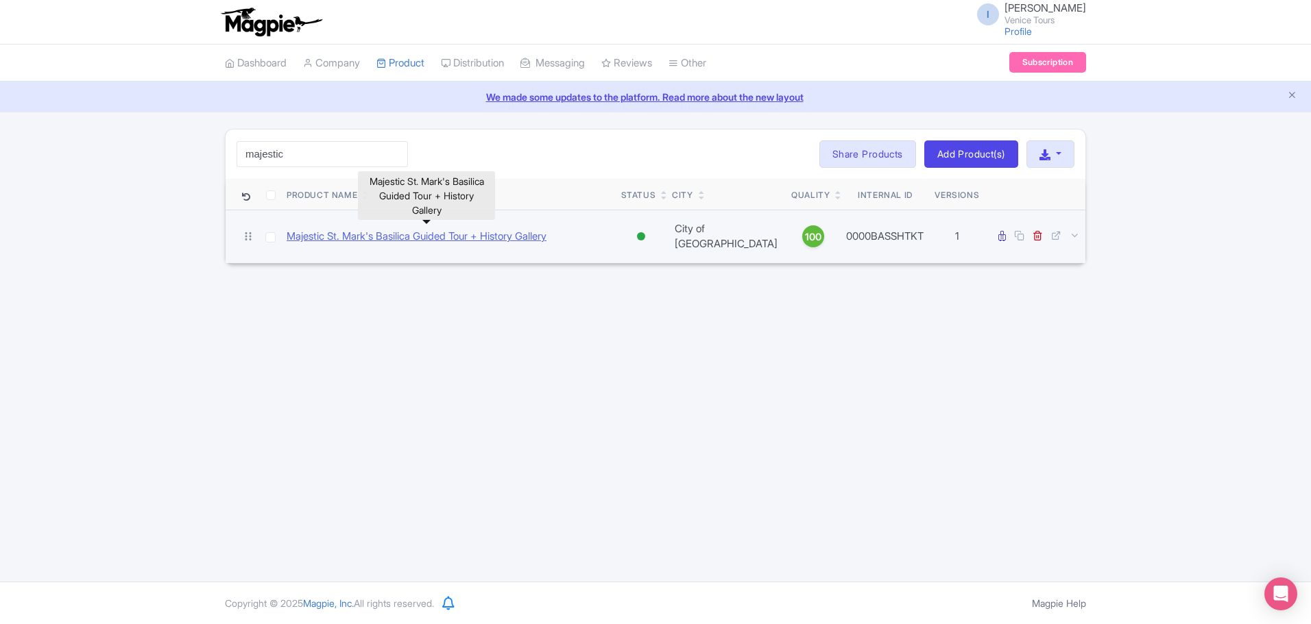
click at [488, 232] on link "Majestic St. Mark's Basilica Guided Tour + History Gallery" at bounding box center [417, 237] width 260 height 16
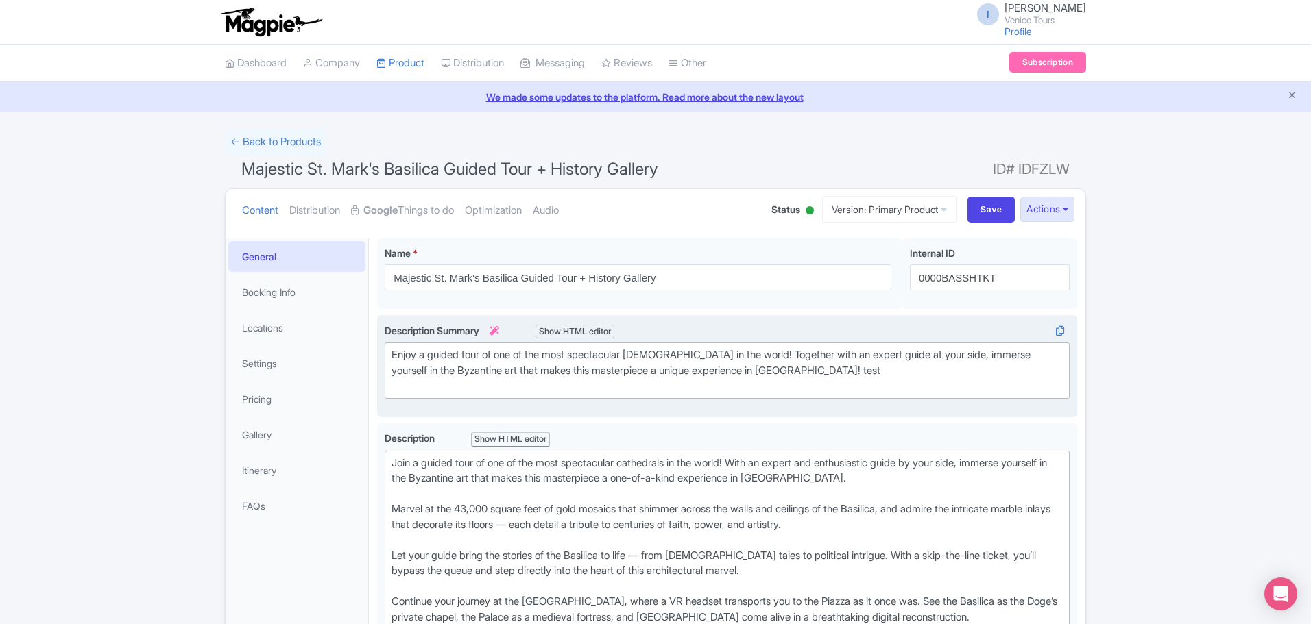
type trix-editor "<div>Join a guided tour of one of the most spectacular cathedrals in the world!…"
click at [321, 210] on link "Distribution" at bounding box center [314, 210] width 51 height 43
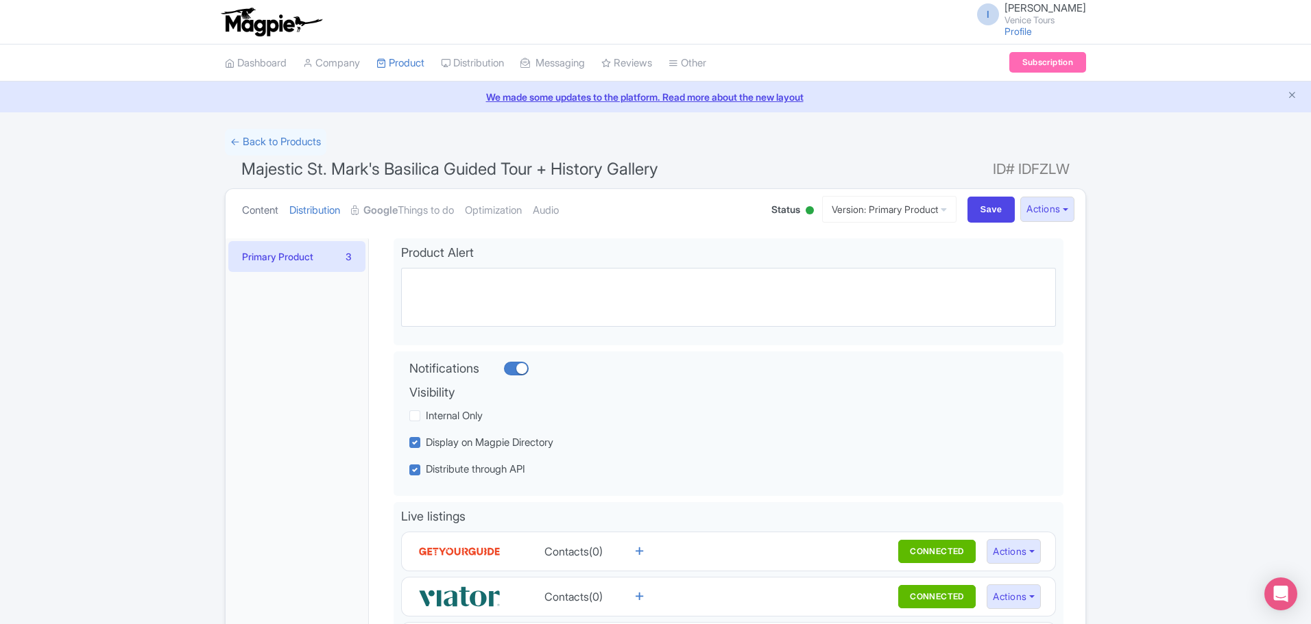
click at [278, 210] on link "Content" at bounding box center [260, 210] width 36 height 43
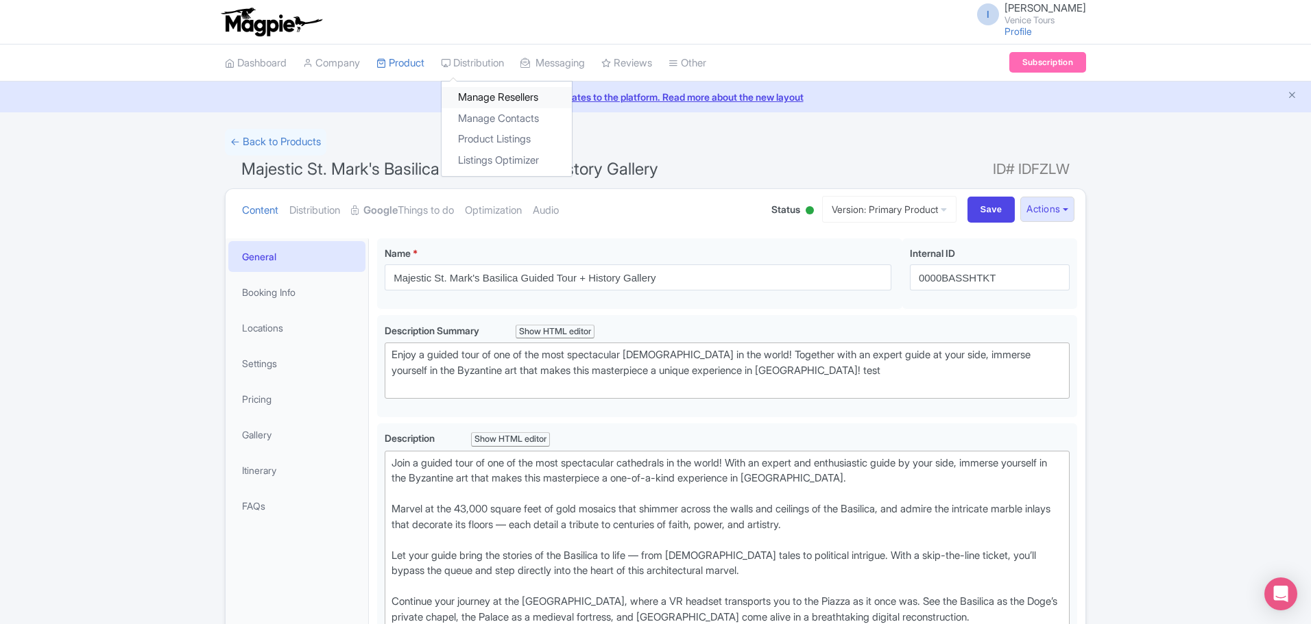
click at [510, 95] on link "Manage Resellers" at bounding box center [506, 97] width 130 height 21
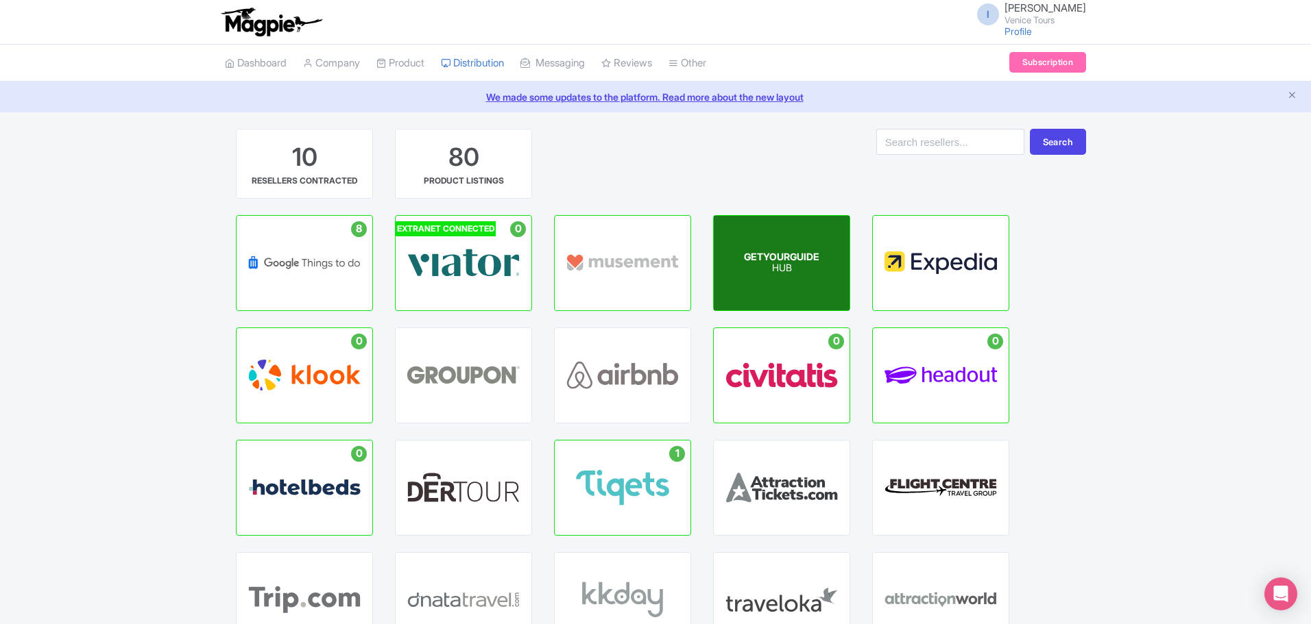
click at [796, 266] on p "HUB" at bounding box center [781, 269] width 75 height 12
click at [778, 260] on span "GETYOURGUIDE" at bounding box center [781, 257] width 75 height 12
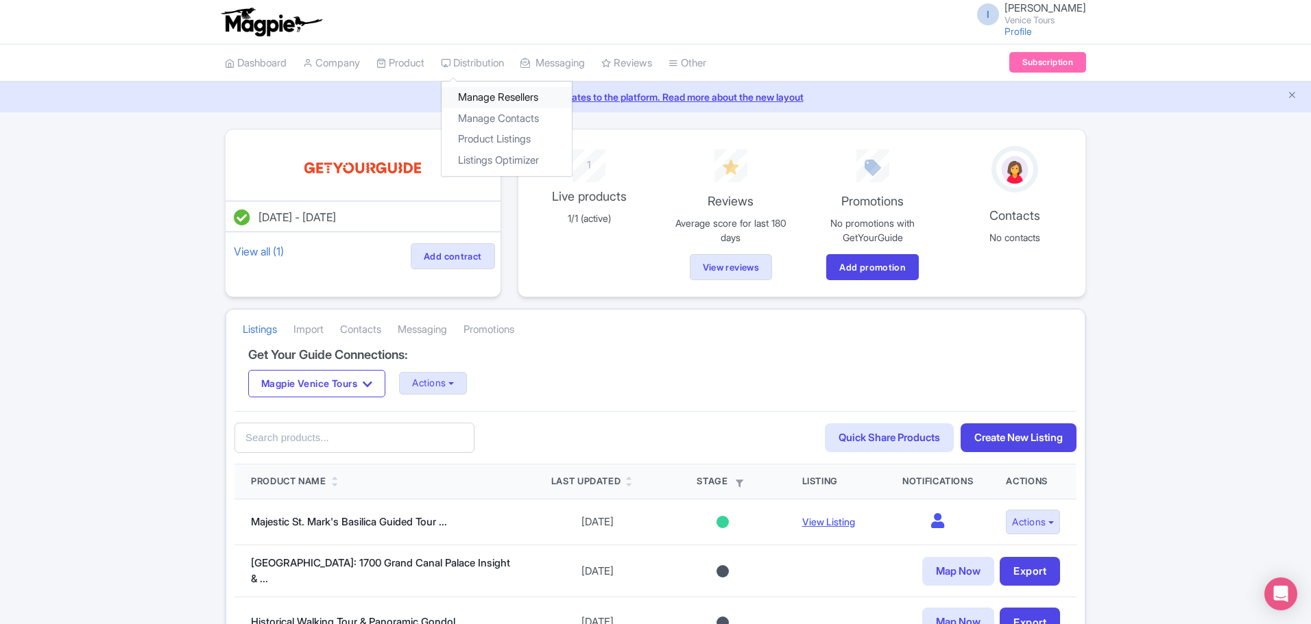
click at [494, 96] on link "Manage Resellers" at bounding box center [506, 97] width 130 height 21
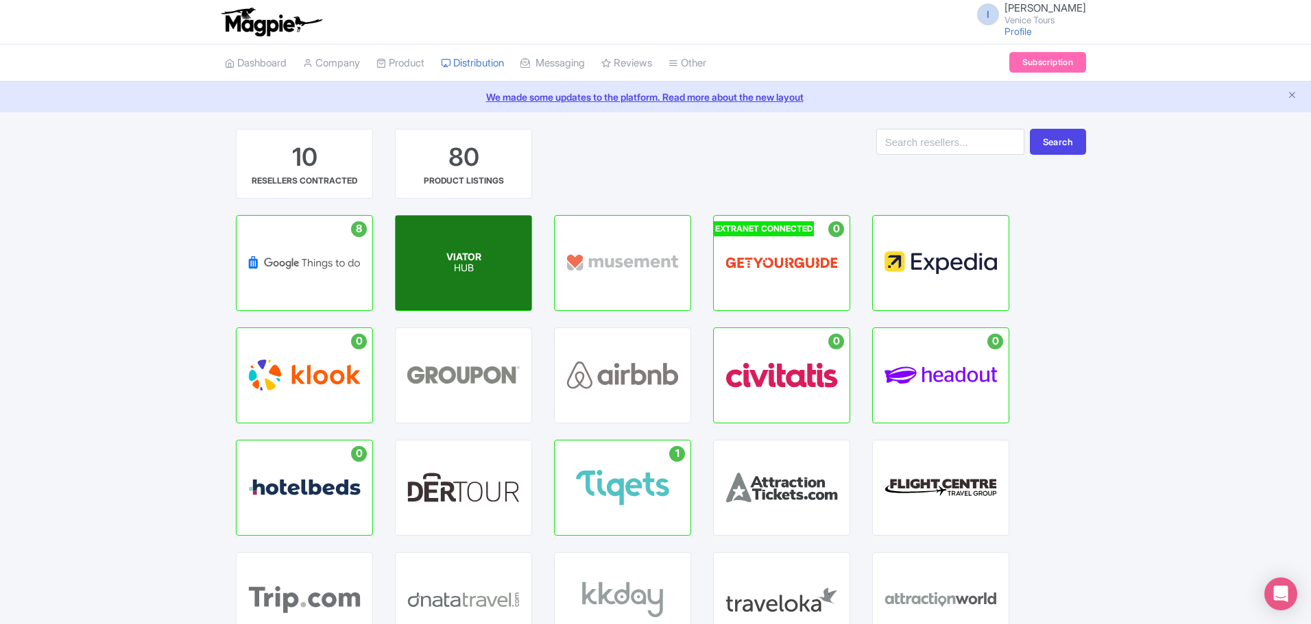
click at [442, 269] on div "VIATOR HUB" at bounding box center [463, 263] width 136 height 95
click at [468, 263] on p "HUB" at bounding box center [463, 269] width 35 height 12
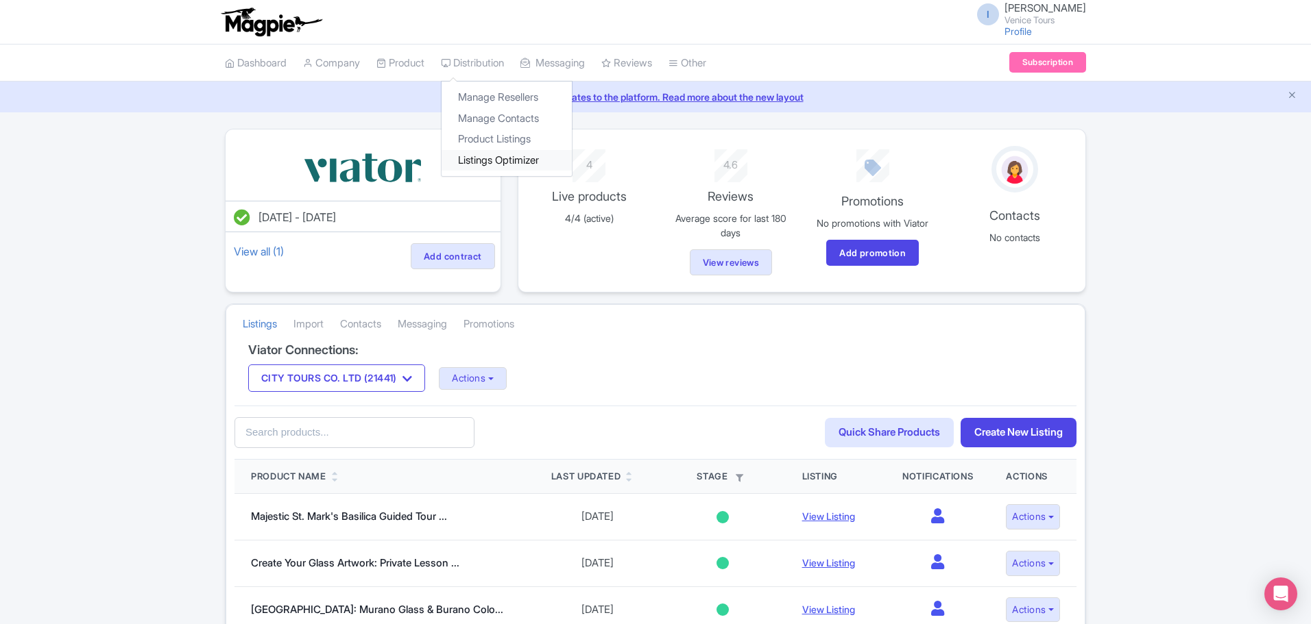
click at [502, 155] on link "Listings Optimizer" at bounding box center [506, 160] width 130 height 21
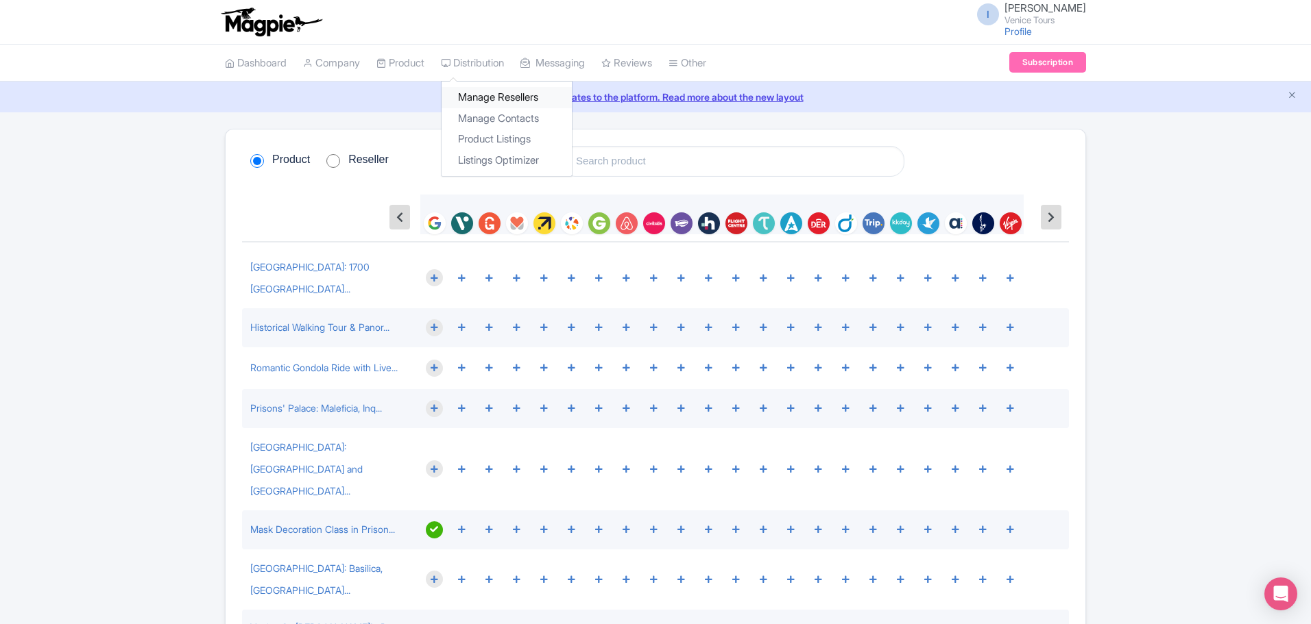
click at [494, 92] on link "Manage Resellers" at bounding box center [506, 97] width 130 height 21
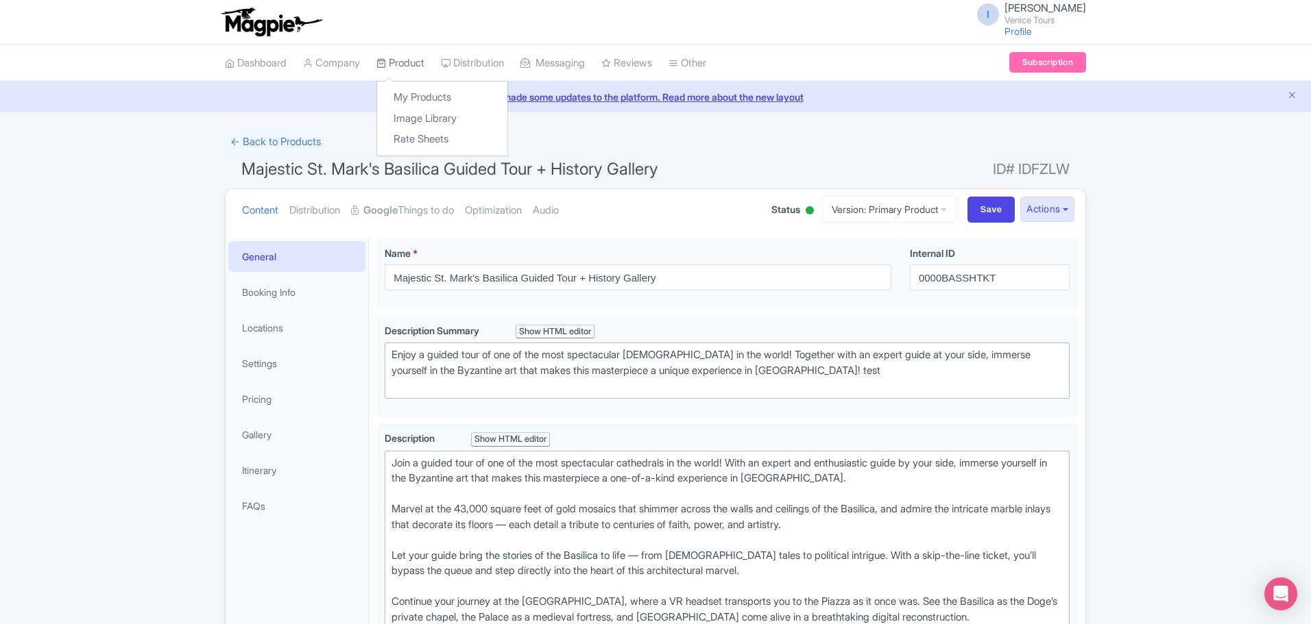
click at [402, 61] on link "Product" at bounding box center [400, 64] width 48 height 38
click at [422, 100] on link "My Products" at bounding box center [442, 97] width 130 height 21
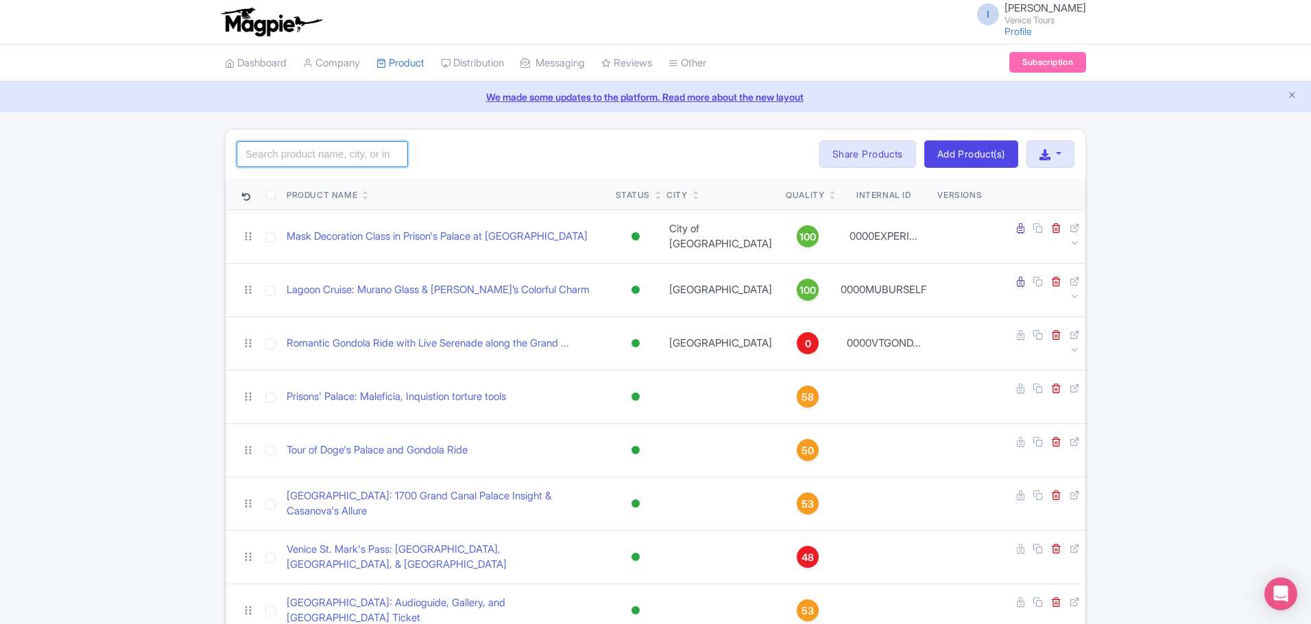
click at [302, 158] on input "search" at bounding box center [321, 154] width 171 height 26
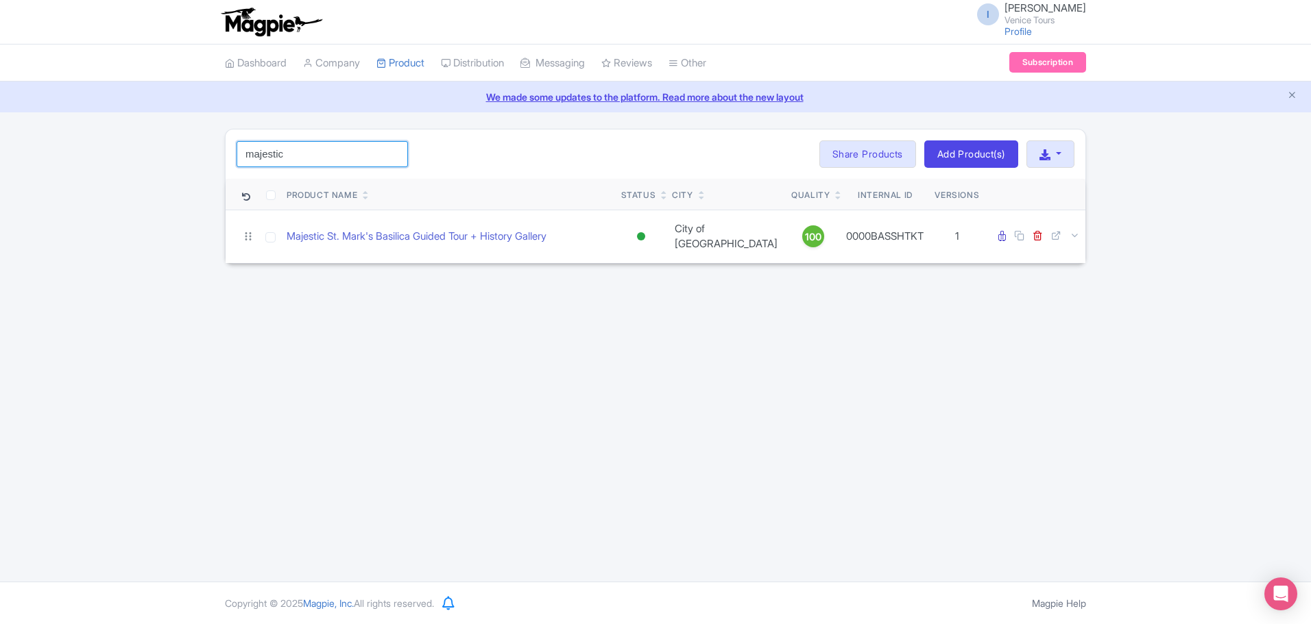
type input "majestic"
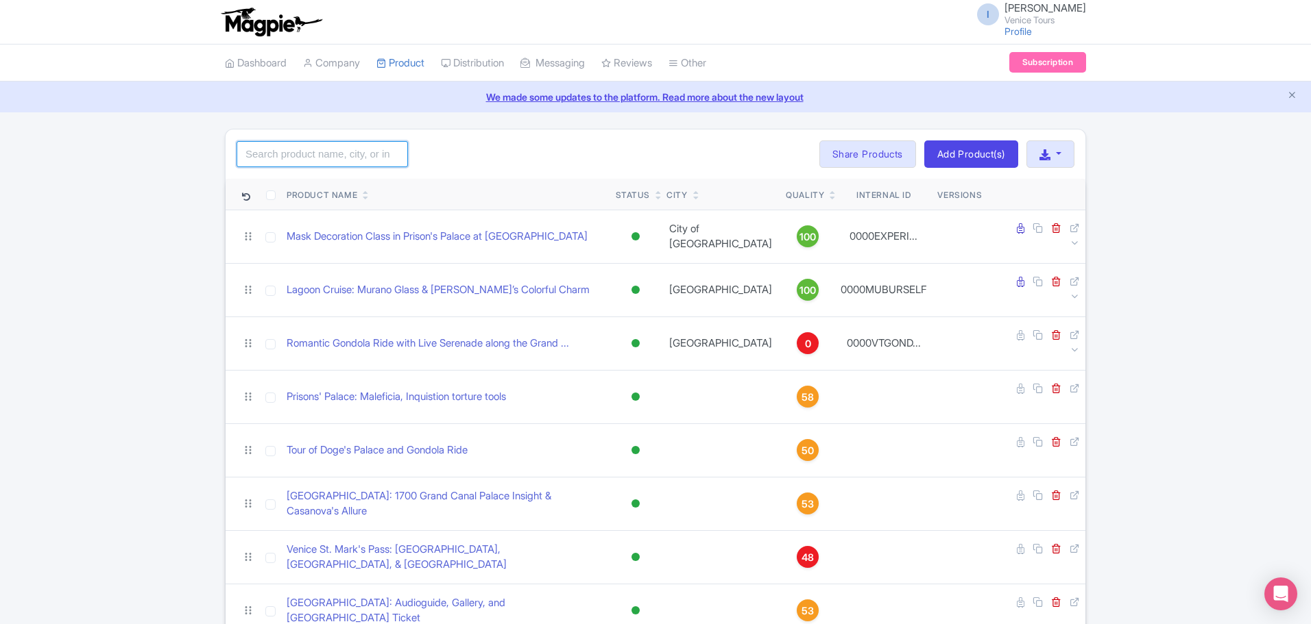
click at [337, 146] on input "search" at bounding box center [321, 154] width 171 height 26
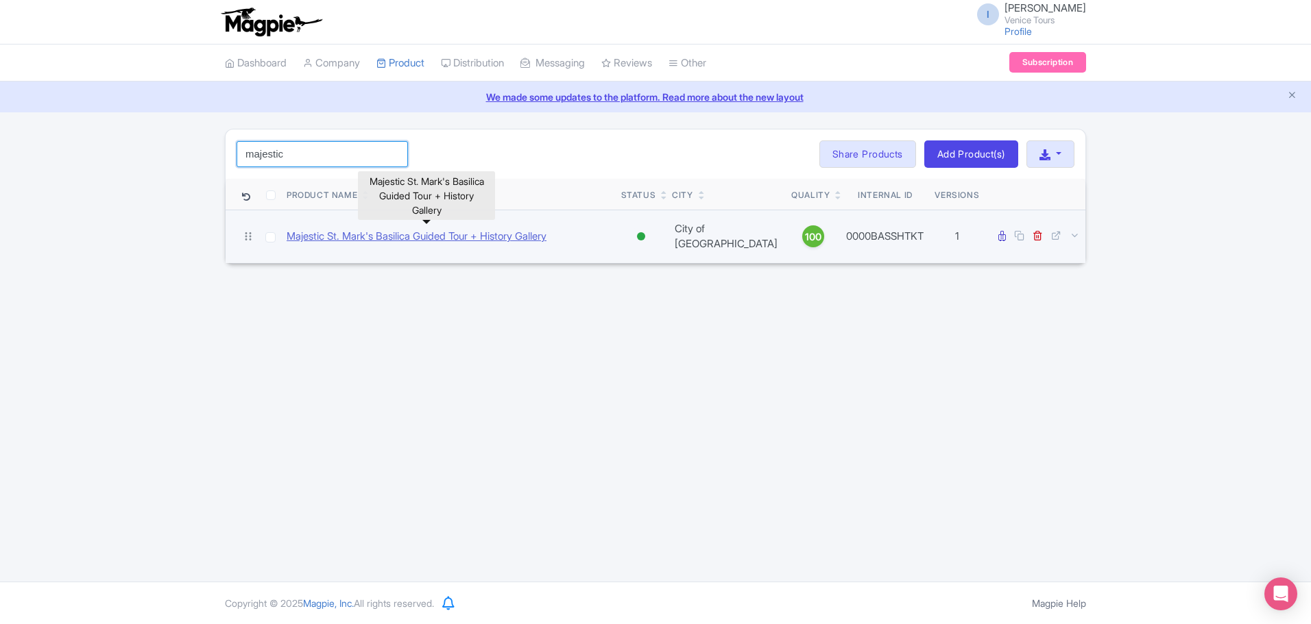
type input "majestic"
click at [356, 232] on link "Majestic St. Mark's Basilica Guided Tour + History Gallery" at bounding box center [417, 237] width 260 height 16
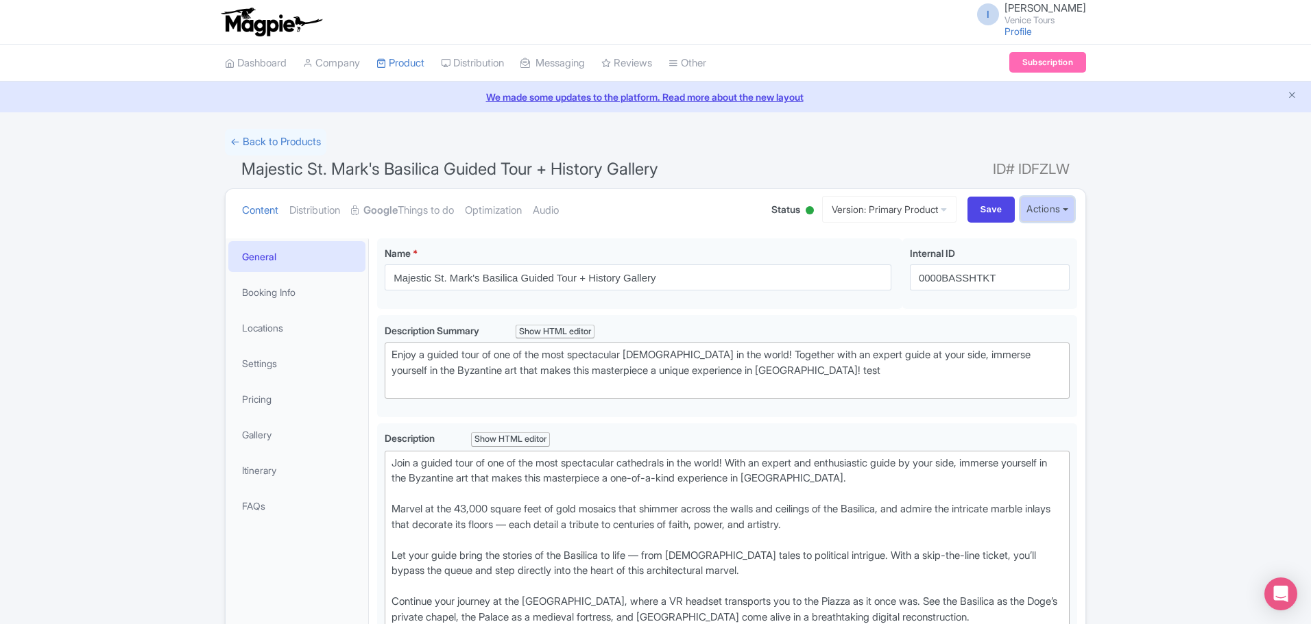
click at [1049, 198] on button "Actions" at bounding box center [1047, 209] width 54 height 25
click at [317, 210] on link "Distribution" at bounding box center [314, 210] width 51 height 43
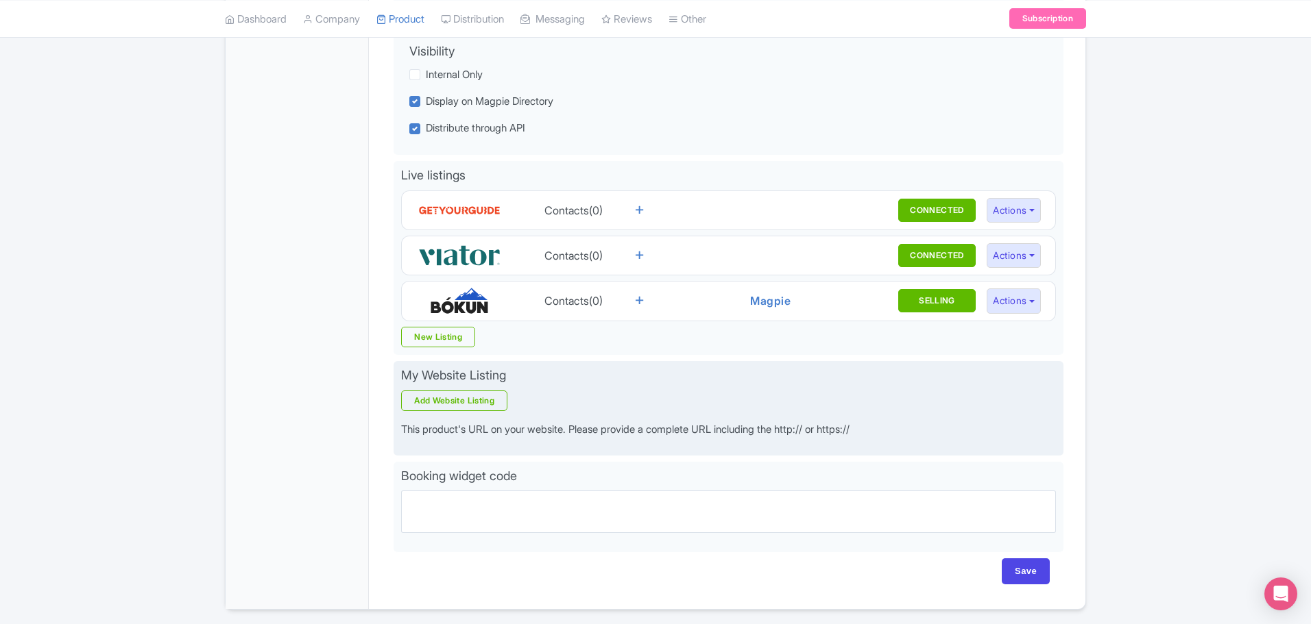
scroll to position [343, 0]
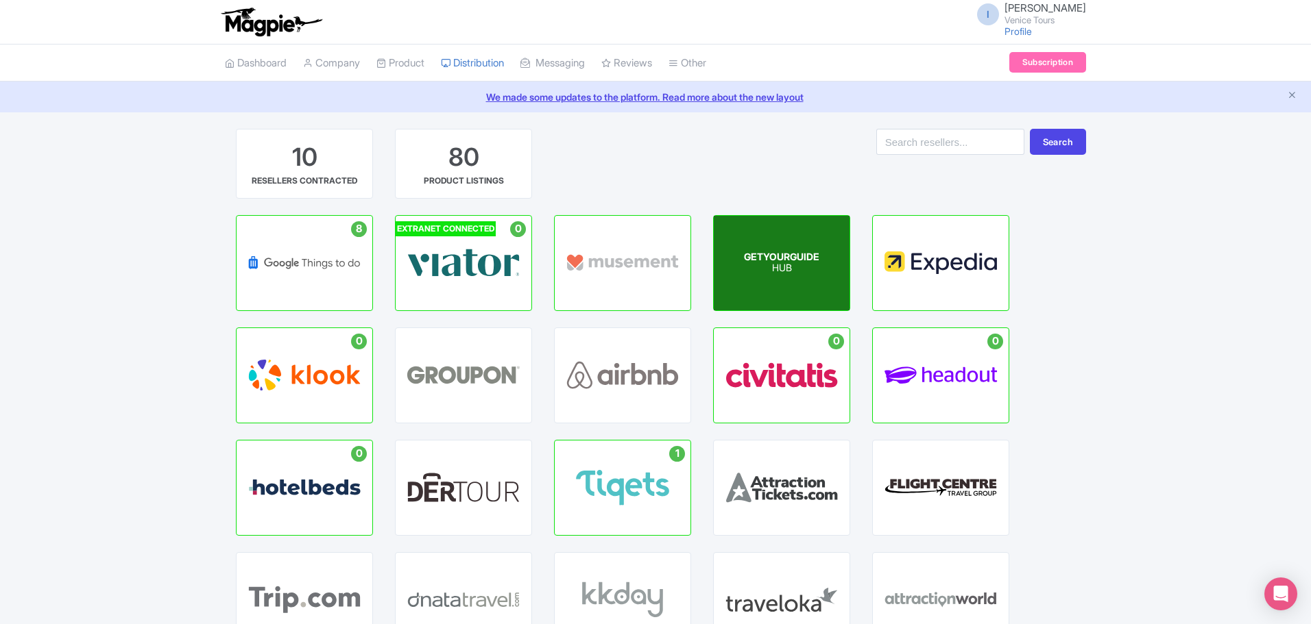
click at [770, 269] on p "HUB" at bounding box center [781, 269] width 75 height 12
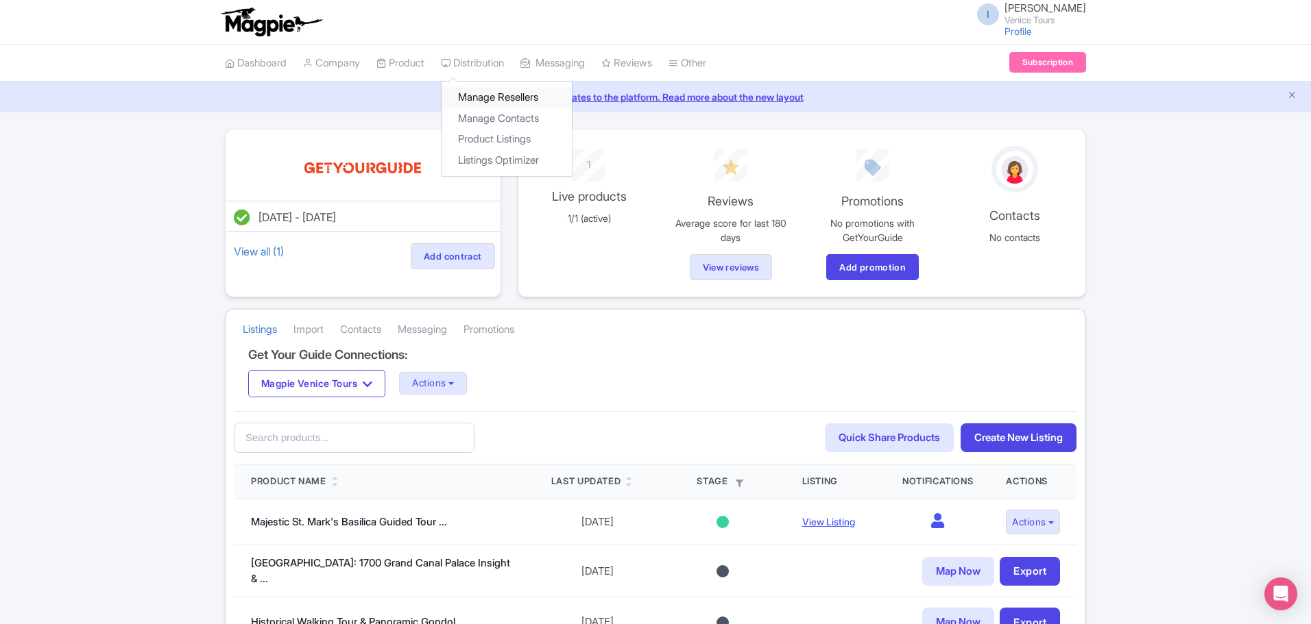
click at [497, 99] on link "Manage Resellers" at bounding box center [506, 97] width 130 height 21
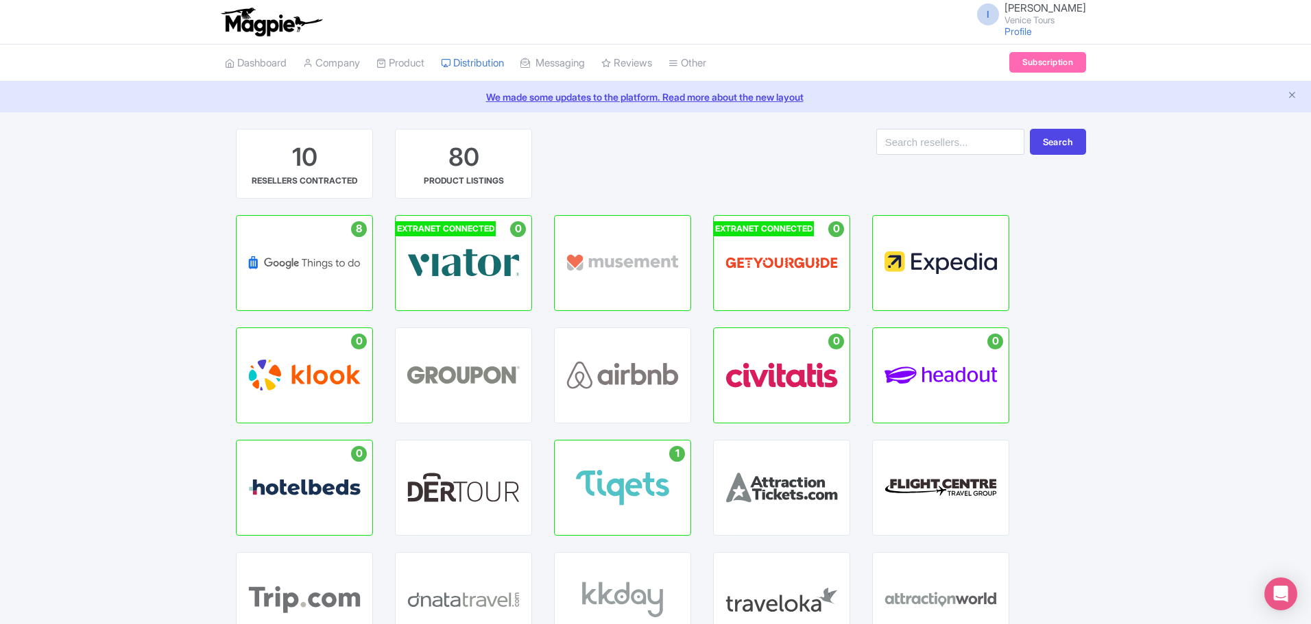
click at [302, 268] on span "GOOGLE THINGS TO DO" at bounding box center [304, 256] width 67 height 23
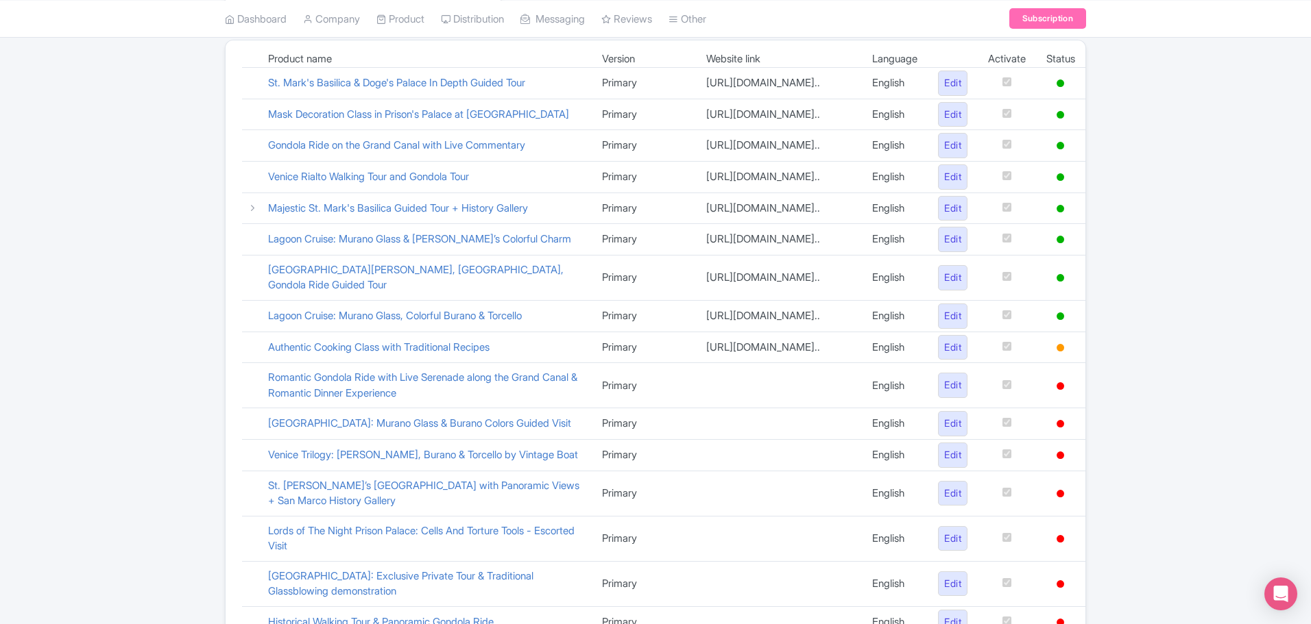
scroll to position [206, 0]
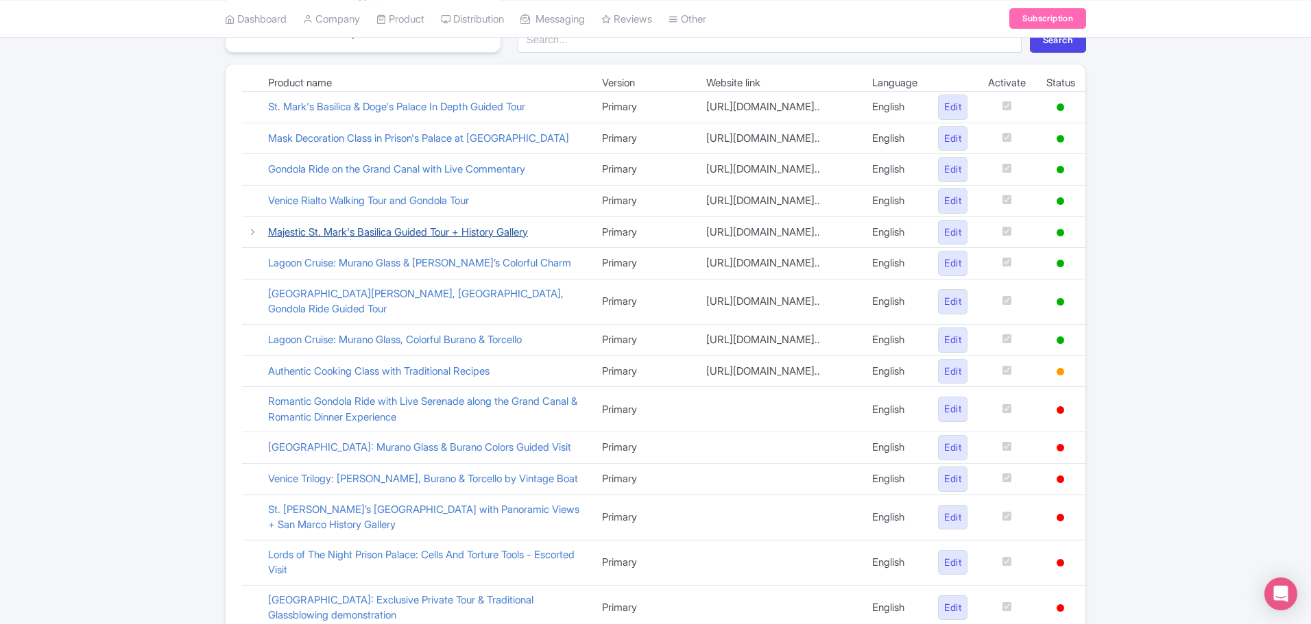
click at [406, 239] on link "Majestic St. Mark's Basilica Guided Tour + History Gallery" at bounding box center [398, 232] width 260 height 13
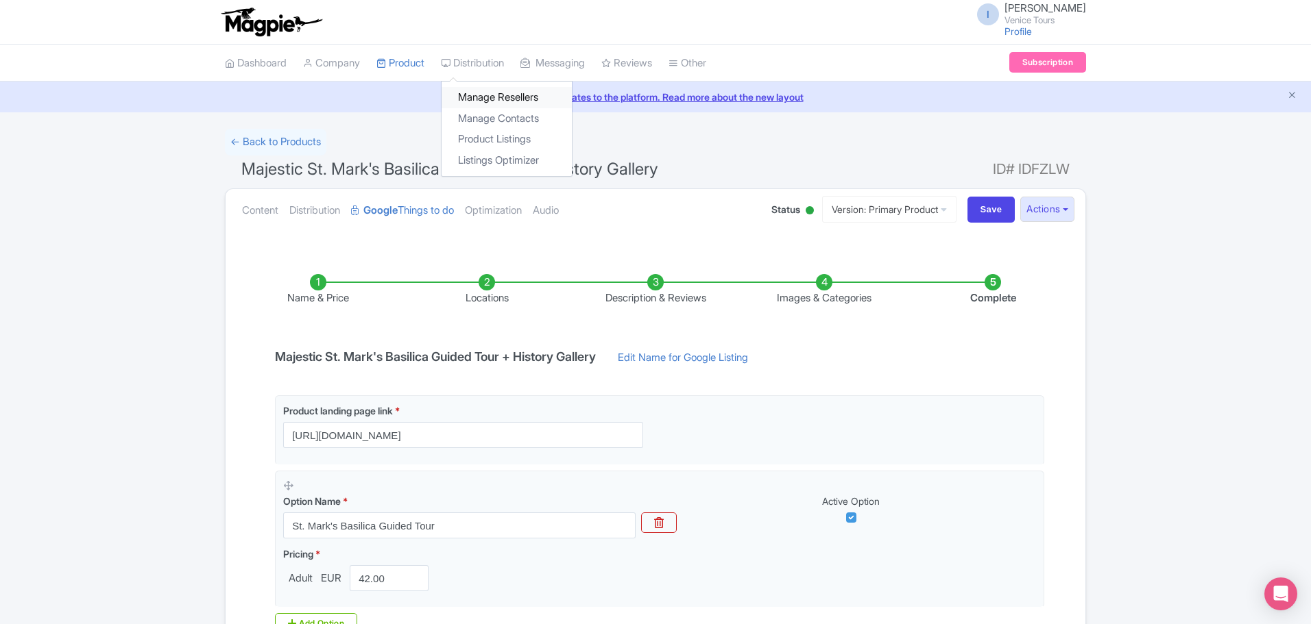
click at [503, 98] on link "Manage Resellers" at bounding box center [506, 97] width 130 height 21
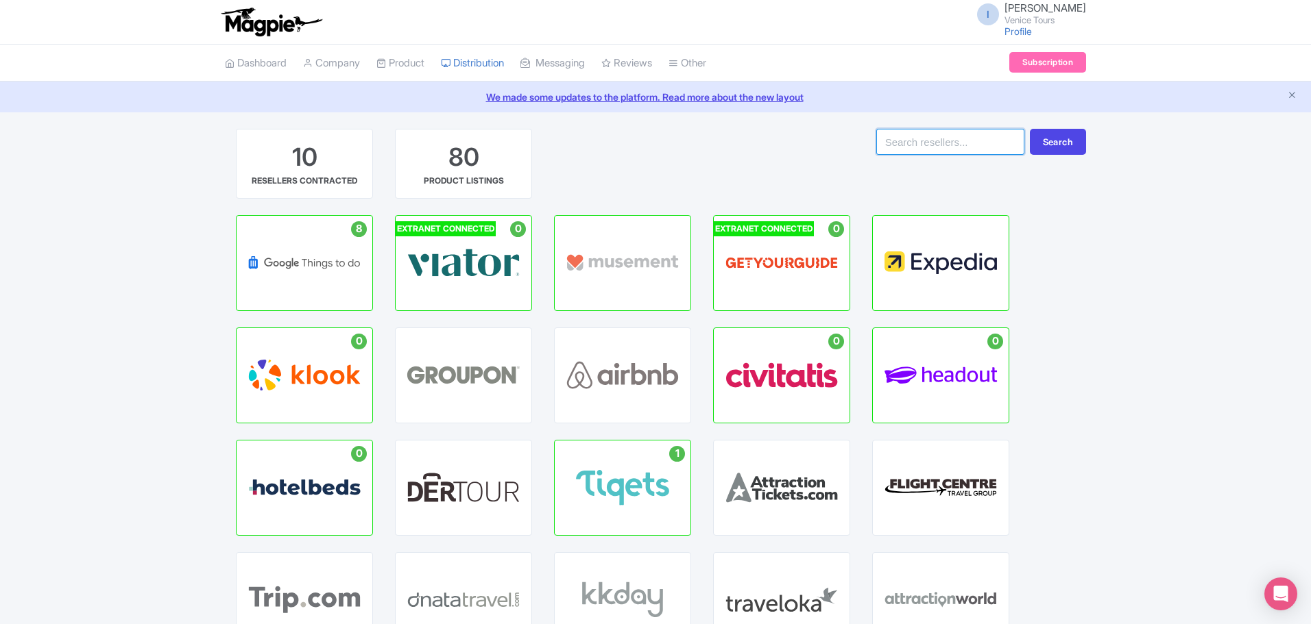
click at [931, 148] on input "search" at bounding box center [950, 142] width 148 height 26
type input "viator"
click at [1048, 138] on button "Search" at bounding box center [1058, 142] width 56 height 26
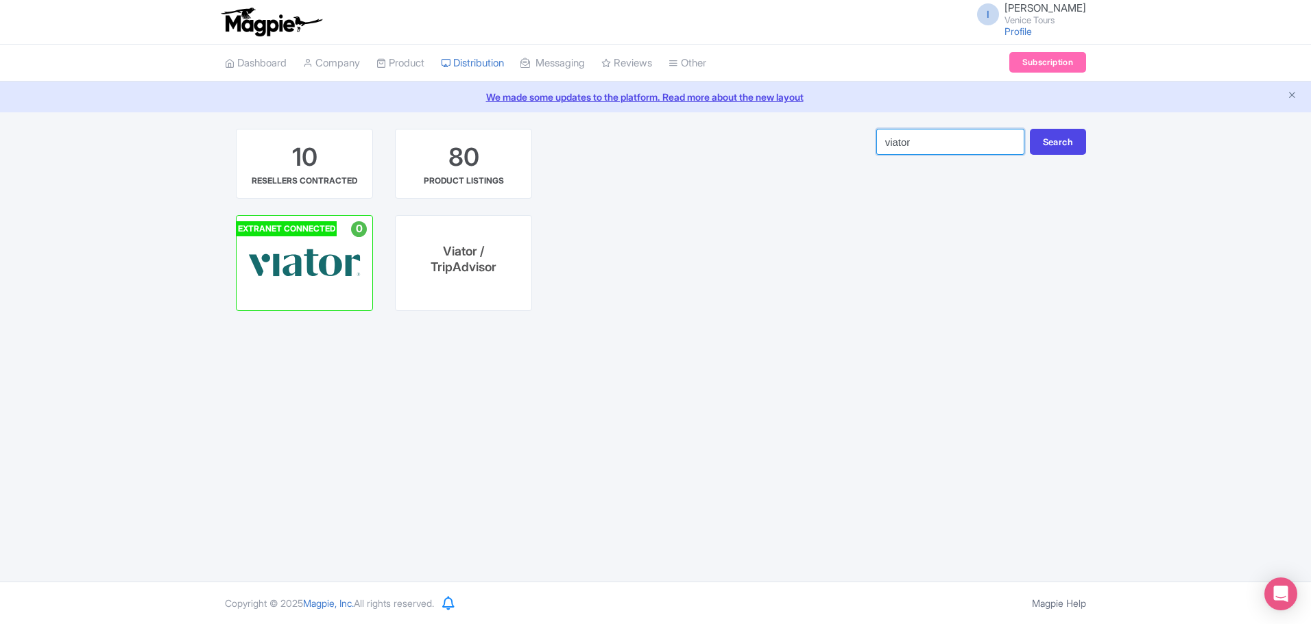
drag, startPoint x: 923, startPoint y: 146, endPoint x: 842, endPoint y: 148, distance: 80.9
click at [842, 148] on div "10 RESELLERS CONTRACTED 80 PRODUCT LISTINGS viator Search" at bounding box center [655, 172] width 861 height 86
type input "tripadvisor"
click at [1059, 132] on button "Search" at bounding box center [1058, 142] width 56 height 26
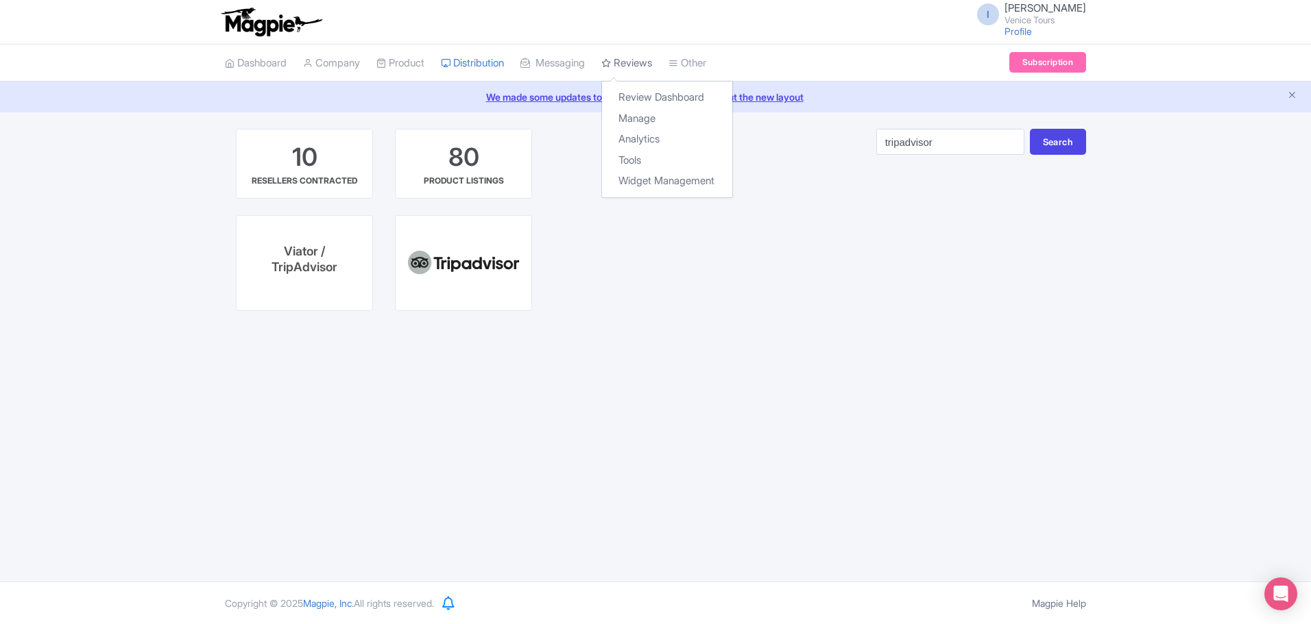
click at [652, 63] on link "Reviews" at bounding box center [626, 64] width 51 height 38
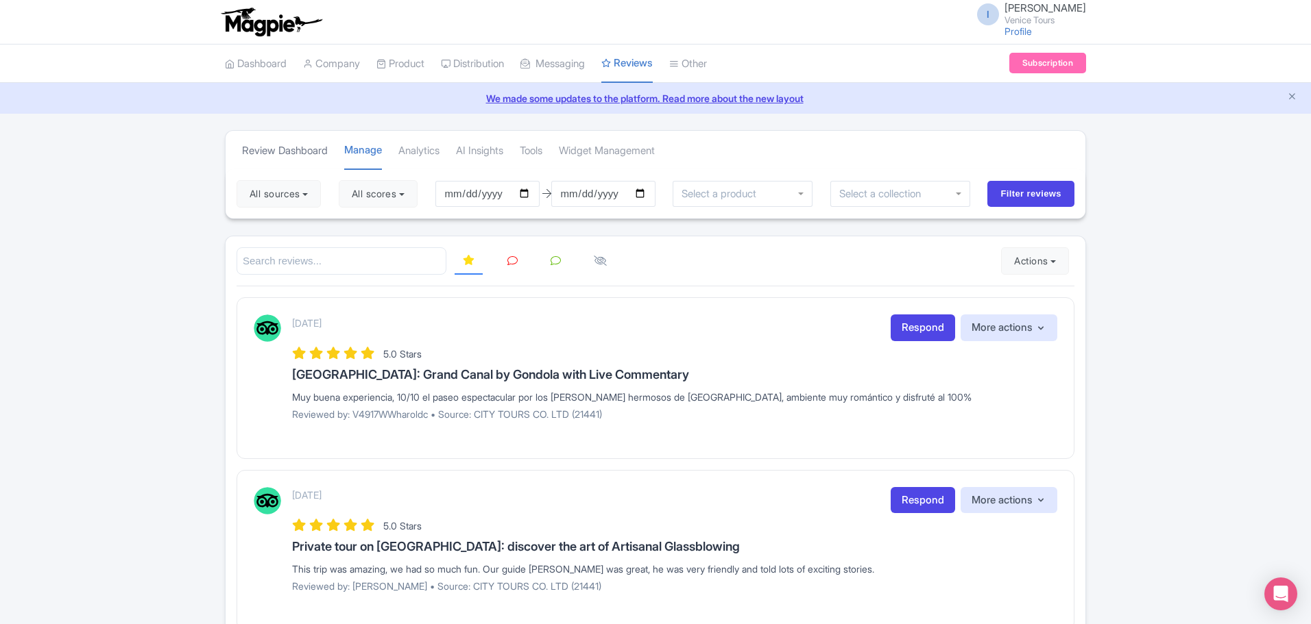
click at [287, 146] on link "Review Dashboard" at bounding box center [285, 151] width 86 height 38
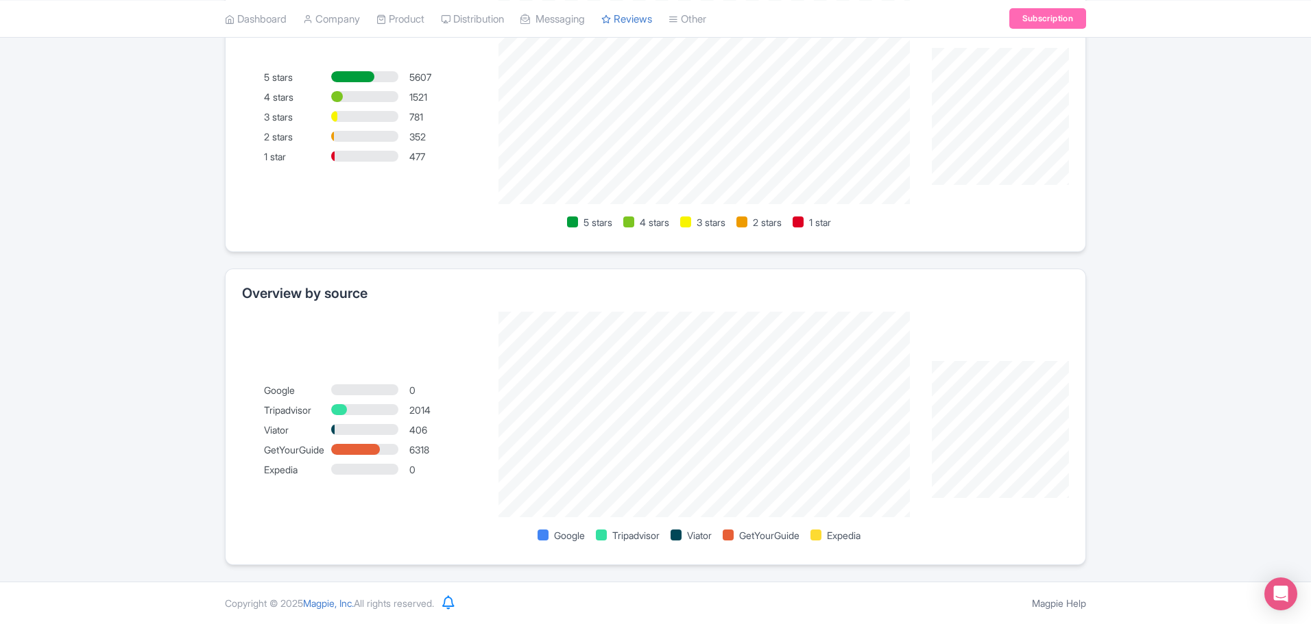
scroll to position [320, 0]
